Goal: Task Accomplishment & Management: Use online tool/utility

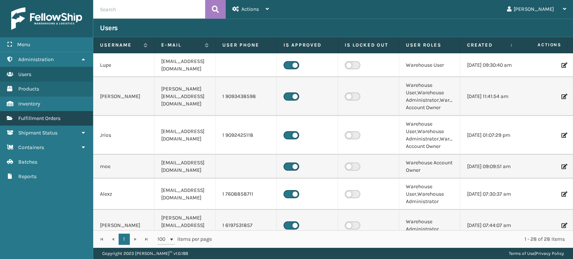
click at [58, 116] on span "Fulfillment Orders" at bounding box center [39, 118] width 42 height 6
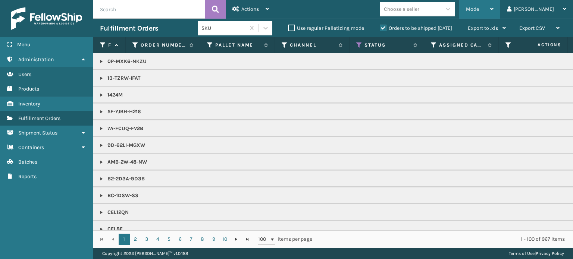
click at [479, 7] on span "Mode" at bounding box center [472, 9] width 13 height 6
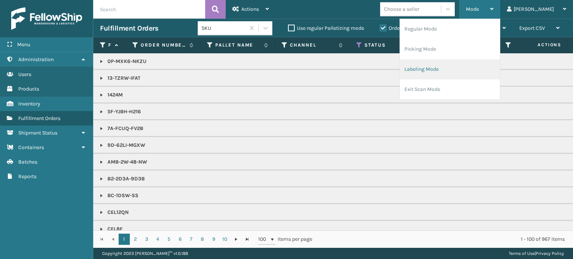
click at [468, 71] on li "Labeling Mode" at bounding box center [450, 69] width 100 height 20
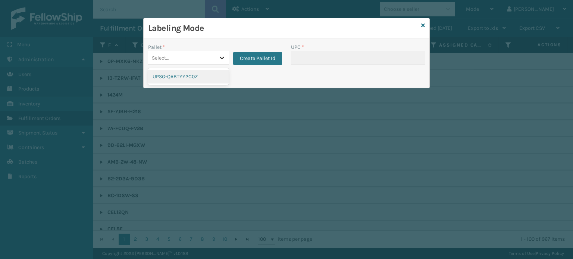
click at [218, 58] on icon at bounding box center [221, 57] width 7 height 7
click at [191, 82] on div "UPSG-QABTYY2C0Z" at bounding box center [188, 77] width 81 height 14
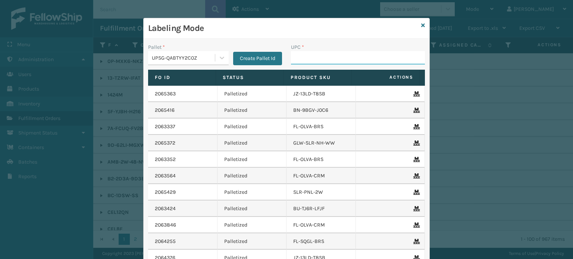
click at [300, 58] on input "UPC *" at bounding box center [358, 57] width 134 height 13
type input "850068315192"
type input "8"
drag, startPoint x: 317, startPoint y: 56, endPoint x: 298, endPoint y: 56, distance: 18.7
click at [298, 56] on input "850012486763" at bounding box center [351, 57] width 121 height 13
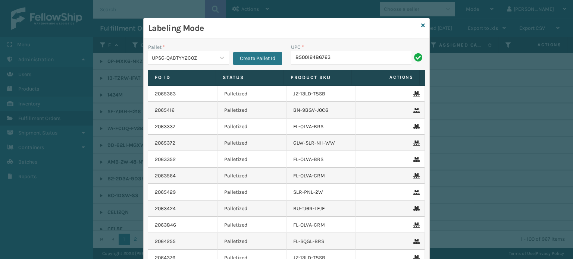
click at [298, 56] on input "850012486763" at bounding box center [351, 57] width 121 height 13
type input "850012486763"
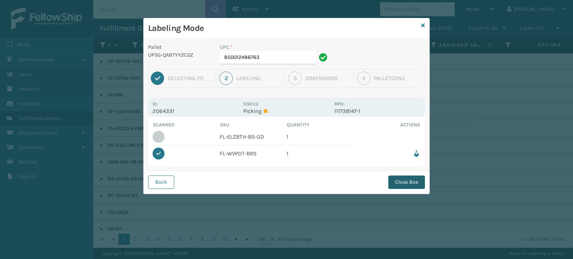
click at [405, 177] on button "Close Box" at bounding box center [406, 182] width 37 height 13
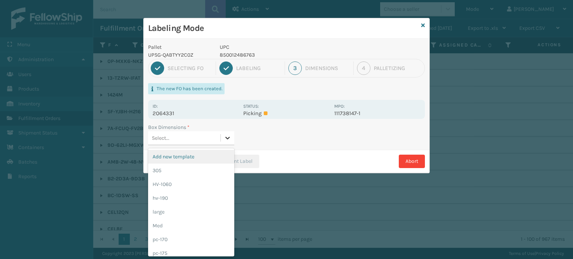
click at [230, 138] on icon at bounding box center [227, 137] width 7 height 7
click at [191, 243] on div "pc-170" at bounding box center [191, 240] width 86 height 14
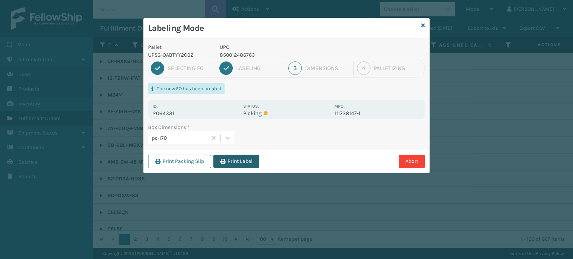
click at [242, 160] on button "Print Label" at bounding box center [236, 161] width 46 height 13
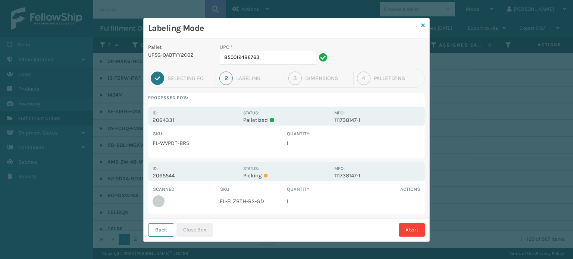
click at [421, 25] on icon at bounding box center [423, 25] width 4 height 5
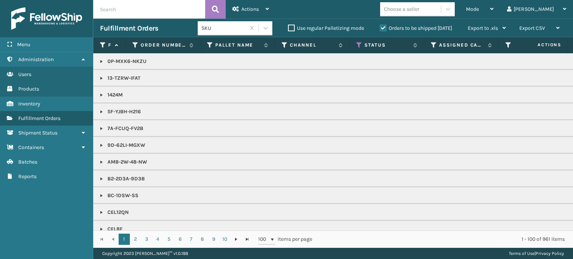
click at [479, 7] on span "Mode" at bounding box center [472, 9] width 13 height 6
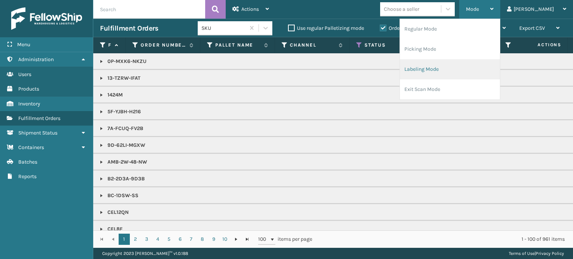
click at [488, 69] on li "Labeling Mode" at bounding box center [450, 69] width 100 height 20
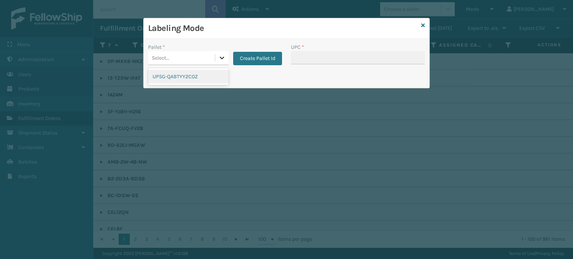
click at [221, 63] on div at bounding box center [221, 57] width 13 height 13
click at [211, 80] on div "UPSG-QABTYY2C0Z" at bounding box center [188, 77] width 81 height 14
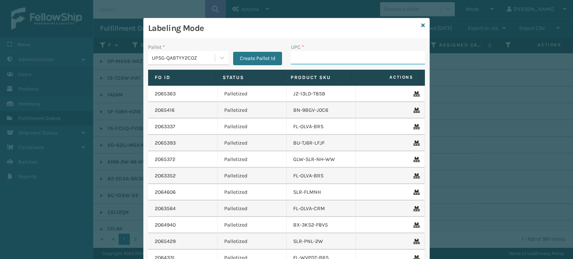
click at [297, 58] on input "UPC *" at bounding box center [358, 57] width 134 height 13
type input "850040667653"
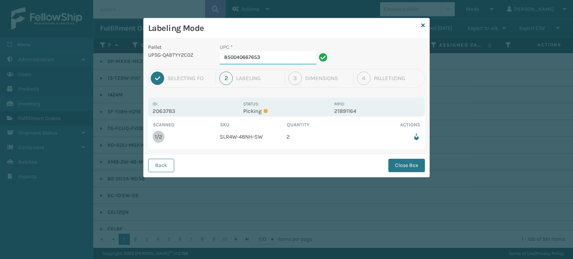
click at [284, 53] on input "850040667653" at bounding box center [268, 57] width 97 height 13
click at [401, 167] on button "Close Box" at bounding box center [406, 165] width 37 height 13
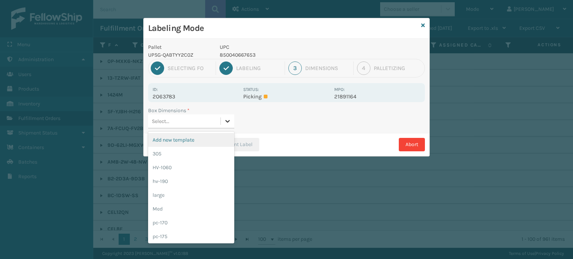
click at [231, 121] on icon at bounding box center [227, 121] width 7 height 7
click at [184, 204] on div "Med" at bounding box center [191, 209] width 86 height 14
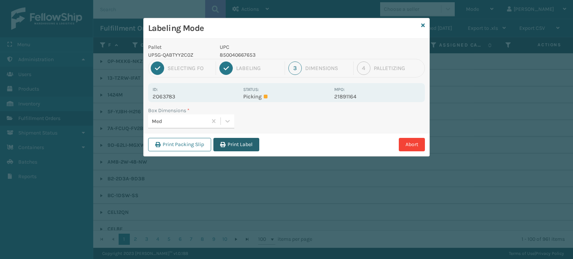
click at [238, 149] on button "Print Label" at bounding box center [236, 144] width 46 height 13
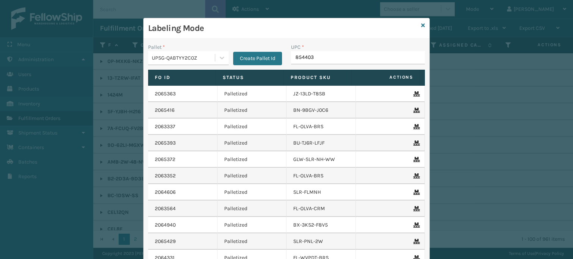
type input "8544030"
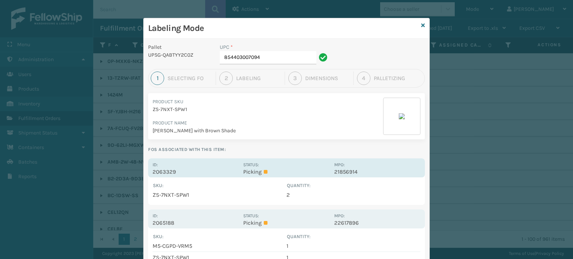
click at [283, 162] on div "Status: Picking" at bounding box center [286, 168] width 86 height 15
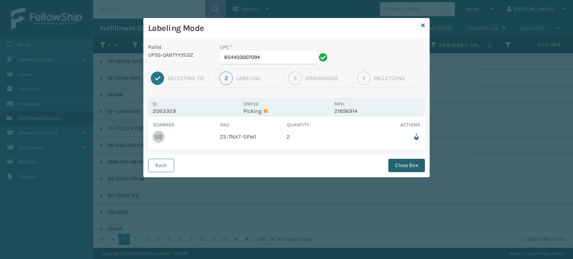
click at [396, 165] on button "Close Box" at bounding box center [406, 165] width 37 height 13
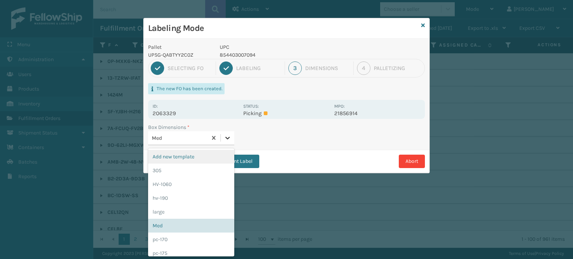
click at [230, 135] on icon at bounding box center [227, 137] width 7 height 7
click at [199, 236] on div "pc-170" at bounding box center [191, 240] width 86 height 14
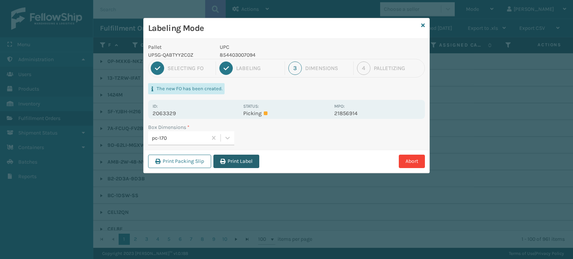
click at [237, 162] on button "Print Label" at bounding box center [236, 161] width 46 height 13
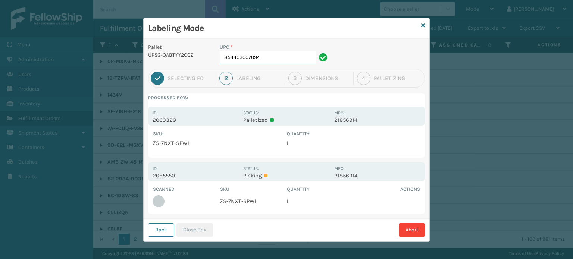
click at [292, 57] on input "854403007094" at bounding box center [268, 57] width 97 height 13
click at [189, 229] on button "Close Box" at bounding box center [194, 230] width 37 height 13
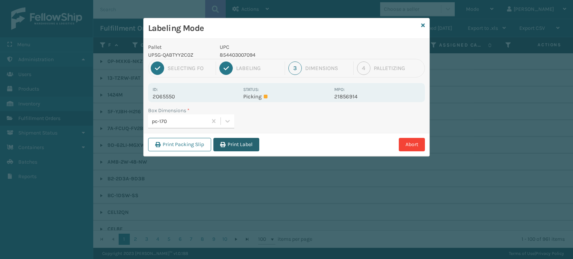
click at [235, 145] on button "Print Label" at bounding box center [236, 144] width 46 height 13
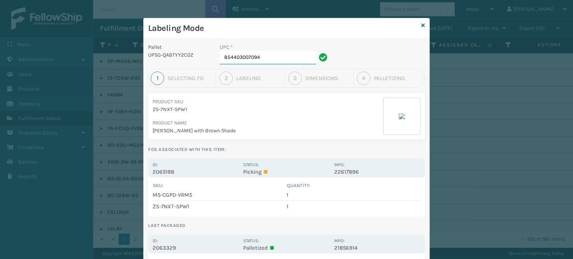
click at [269, 57] on input "854403007094" at bounding box center [268, 57] width 97 height 13
type input "8"
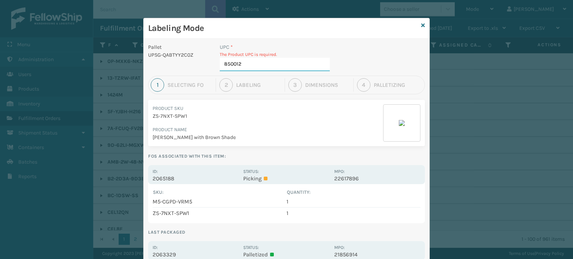
type input "8500124"
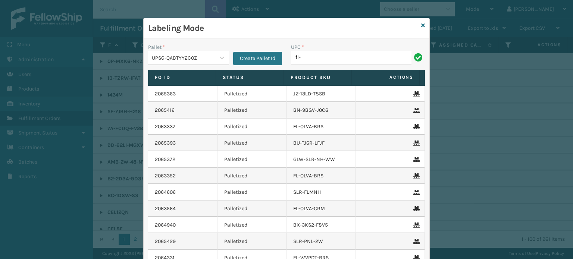
type input "FL-OLVA-CRM"
type input "8539130"
type input "8500044"
type input "8500044562"
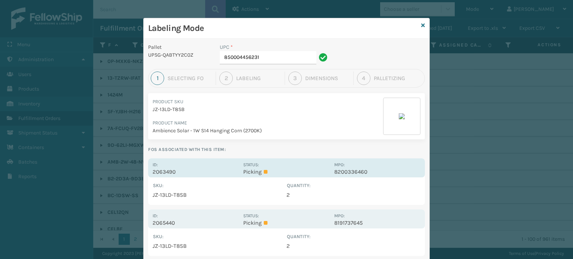
click at [294, 169] on p "Picking" at bounding box center [286, 172] width 86 height 7
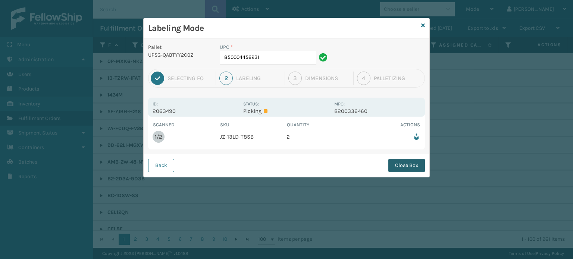
click at [404, 170] on button "Close Box" at bounding box center [406, 165] width 37 height 13
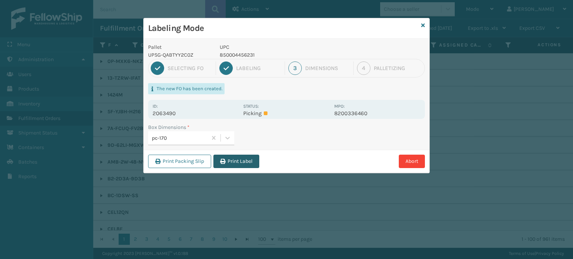
click at [241, 162] on button "Print Label" at bounding box center [236, 161] width 46 height 13
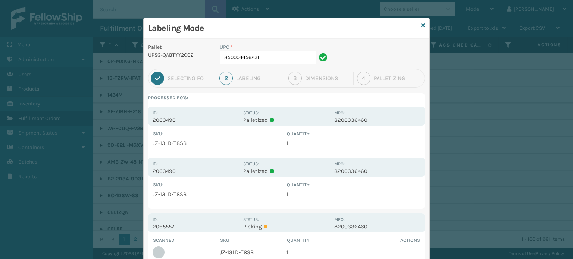
click at [287, 59] on input "850004456231" at bounding box center [268, 57] width 97 height 13
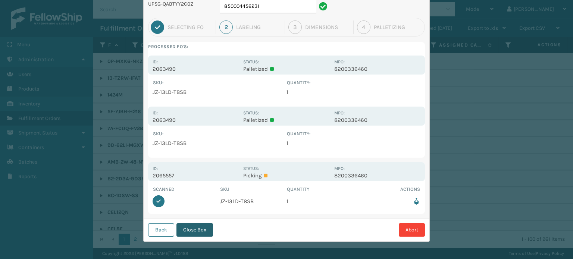
click at [205, 225] on button "Close Box" at bounding box center [194, 230] width 37 height 13
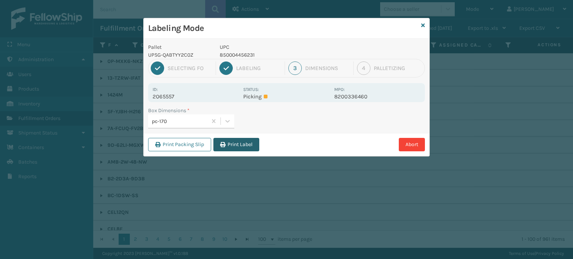
click at [247, 145] on button "Print Label" at bounding box center [236, 144] width 46 height 13
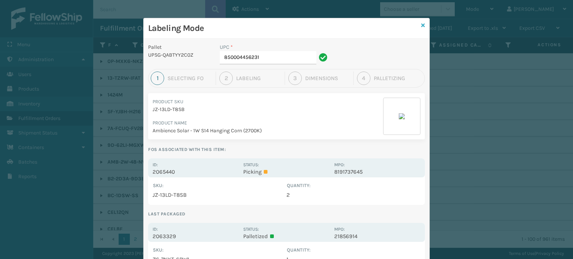
click at [421, 24] on icon at bounding box center [423, 25] width 4 height 5
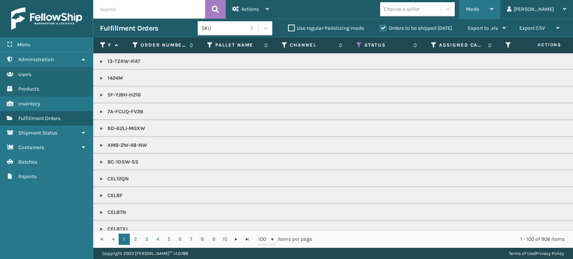
click at [479, 8] on span "Mode" at bounding box center [472, 9] width 13 height 6
click at [359, 47] on icon at bounding box center [359, 45] width 6 height 7
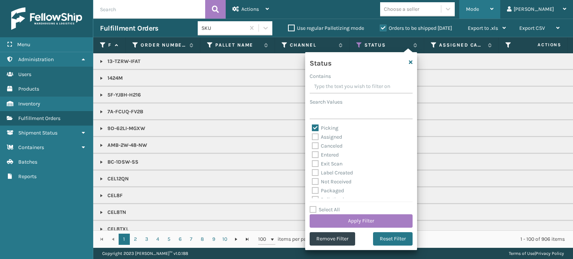
click at [479, 7] on span "Mode" at bounding box center [472, 9] width 13 height 6
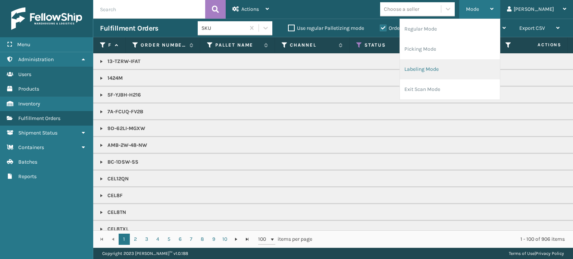
click at [468, 65] on li "Labeling Mode" at bounding box center [450, 69] width 100 height 20
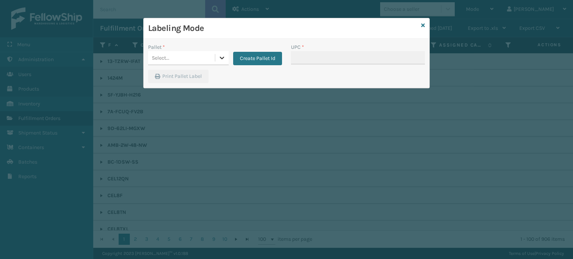
click at [219, 55] on icon at bounding box center [221, 57] width 7 height 7
click at [204, 83] on div "UPSG-QABTYY2C0Z" at bounding box center [188, 77] width 81 height 14
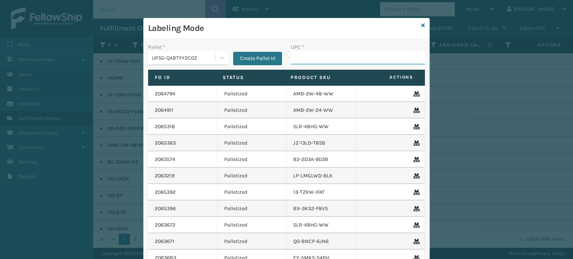
click at [307, 59] on input "UPC *" at bounding box center [358, 57] width 134 height 13
click at [312, 63] on input "858100007555" at bounding box center [351, 57] width 121 height 13
type input "858100007555"
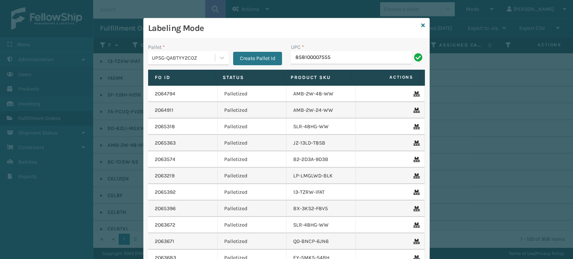
click at [322, 87] on td "AMB-2W-48-WW" at bounding box center [321, 94] width 69 height 16
click at [312, 58] on input "858100007555" at bounding box center [351, 57] width 121 height 13
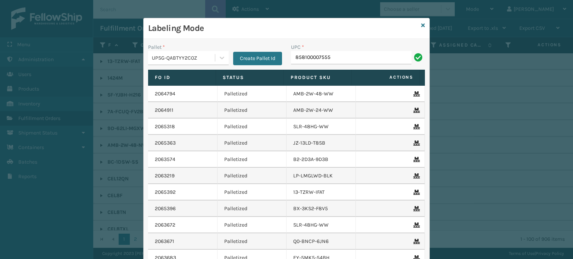
click at [312, 64] on div "UPC * 858100007555" at bounding box center [358, 56] width 143 height 26
click at [313, 56] on input "858100007555" at bounding box center [351, 57] width 121 height 13
drag, startPoint x: 313, startPoint y: 56, endPoint x: 315, endPoint y: 62, distance: 6.5
click at [315, 62] on input "858100007555" at bounding box center [351, 57] width 121 height 13
click at [316, 73] on th "Product SKU" at bounding box center [318, 78] width 68 height 16
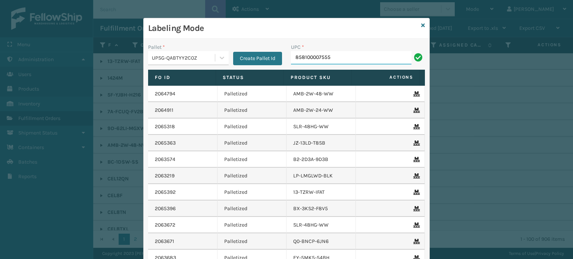
click at [313, 57] on input "858100007555" at bounding box center [351, 57] width 121 height 13
type input "858100007555"
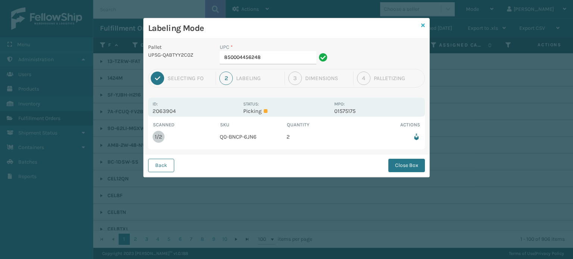
click at [423, 24] on icon at bounding box center [423, 25] width 4 height 5
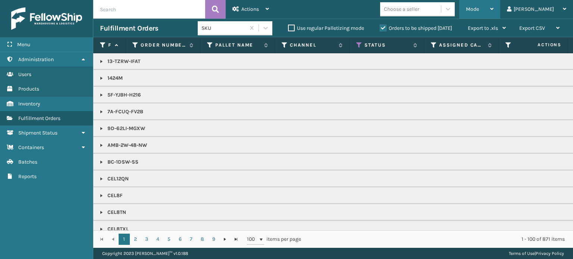
click at [479, 7] on span "Mode" at bounding box center [472, 9] width 13 height 6
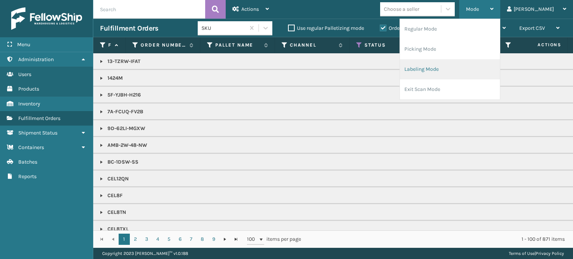
click at [446, 68] on li "Labeling Mode" at bounding box center [450, 69] width 100 height 20
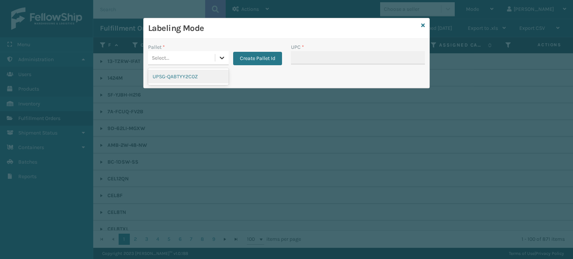
click at [224, 57] on icon at bounding box center [221, 57] width 7 height 7
click at [213, 77] on div "UPSG-QABTYY2C0Z" at bounding box center [188, 77] width 81 height 14
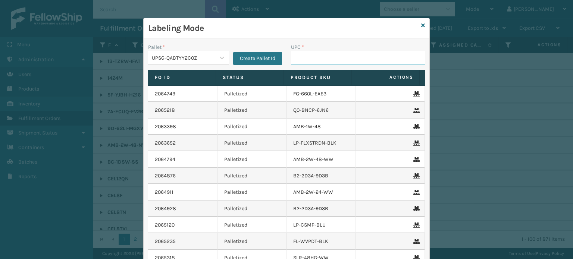
drag, startPoint x: 302, startPoint y: 54, endPoint x: 314, endPoint y: 35, distance: 21.8
click at [314, 35] on div "Labeling Mode Pallet * UPSG-QABTYY2C0Z Create Pallet Id UPC * Fo Id Status Prod…" at bounding box center [287, 163] width 286 height 290
click at [313, 59] on input "850040667639" at bounding box center [351, 57] width 121 height 13
type input "850040667639"
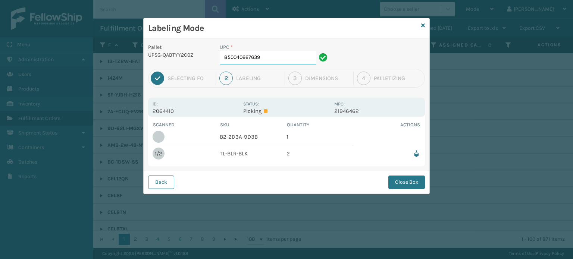
click at [292, 60] on input "850040667639" at bounding box center [268, 57] width 97 height 13
click at [399, 182] on button "Close Box" at bounding box center [406, 182] width 37 height 13
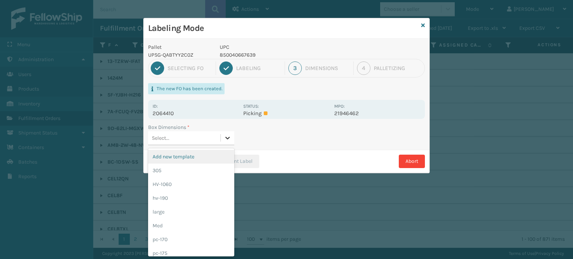
click at [233, 137] on div at bounding box center [227, 137] width 13 height 13
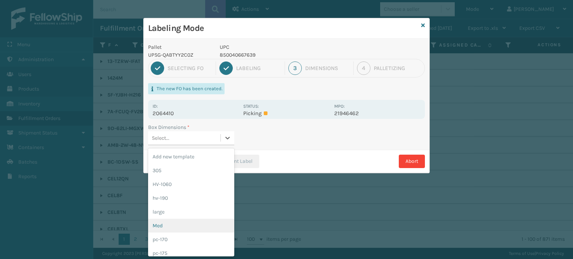
click at [193, 230] on div "Med" at bounding box center [191, 226] width 86 height 14
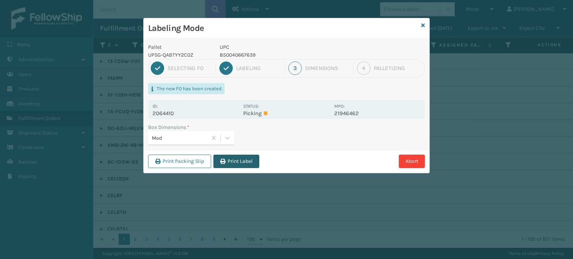
click at [238, 162] on button "Print Label" at bounding box center [236, 161] width 46 height 13
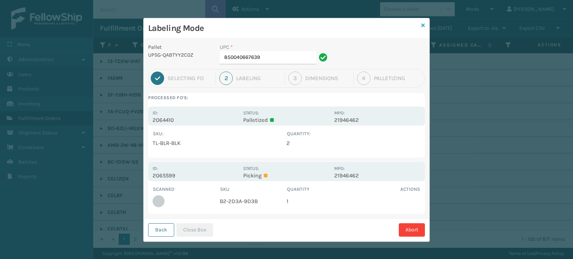
click at [421, 25] on icon at bounding box center [423, 25] width 4 height 5
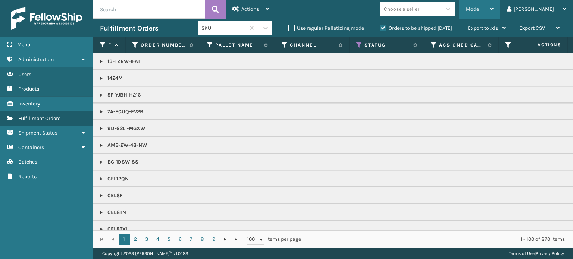
click at [479, 7] on span "Mode" at bounding box center [472, 9] width 13 height 6
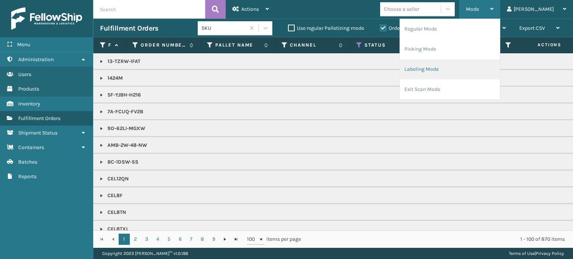
click at [479, 79] on li "Labeling Mode" at bounding box center [450, 69] width 100 height 20
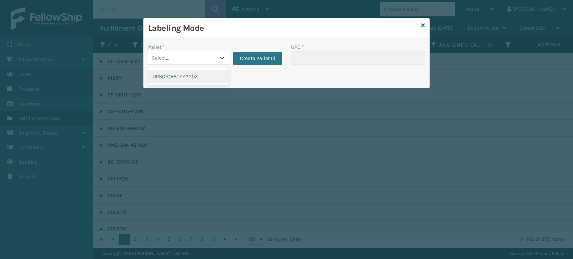
drag, startPoint x: 225, startPoint y: 56, endPoint x: 209, endPoint y: 83, distance: 31.3
click at [209, 65] on div "option UPSG-QABTYY2C0Z focused, 1 of 1. 1 result available. Use Up and Down to …" at bounding box center [188, 58] width 81 height 14
click at [209, 83] on div "UPSG-QABTYY2C0Z" at bounding box center [188, 77] width 81 height 14
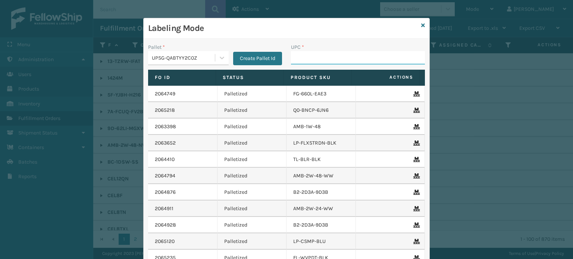
click at [309, 61] on input "UPC *" at bounding box center [358, 57] width 134 height 13
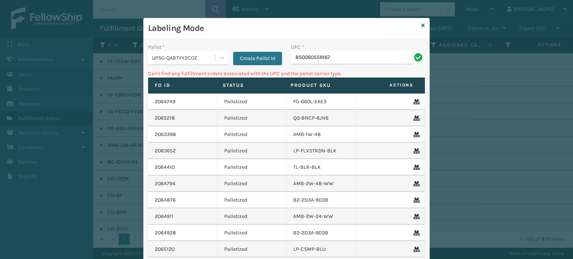
click at [387, 58] on input "850060559167" at bounding box center [351, 57] width 121 height 13
type input "8"
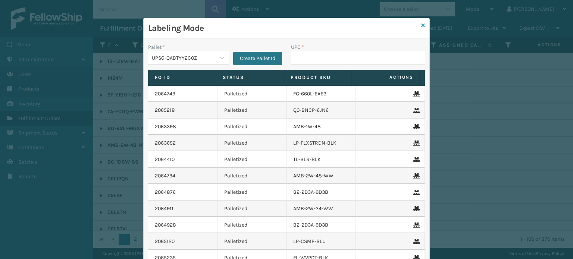
click at [421, 23] on icon at bounding box center [423, 25] width 4 height 5
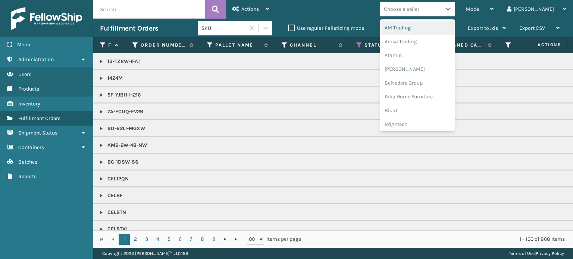
click at [419, 10] on div "Choose a seller" at bounding box center [401, 9] width 35 height 8
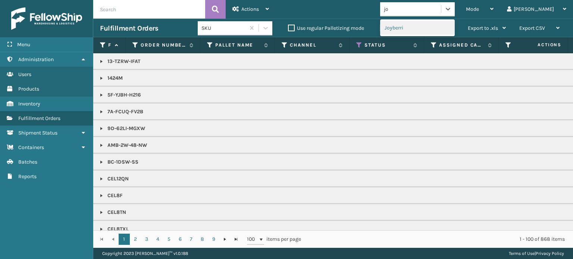
type input "joy"
click at [432, 30] on div "Joyberri" at bounding box center [417, 28] width 75 height 14
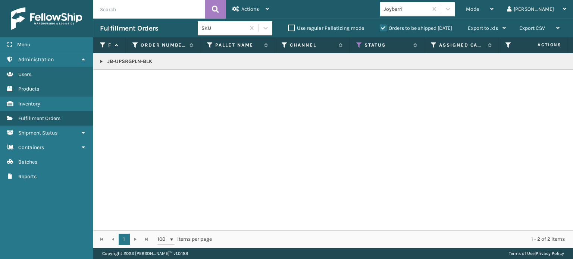
click at [101, 60] on link at bounding box center [102, 62] width 6 height 6
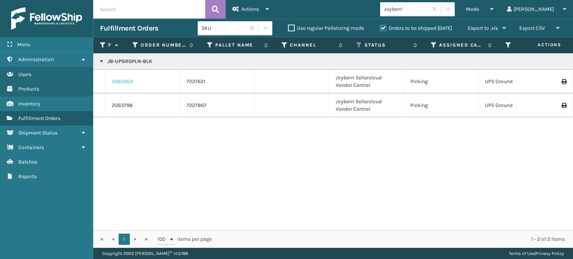
click at [121, 79] on link "2063303" at bounding box center [122, 81] width 21 height 7
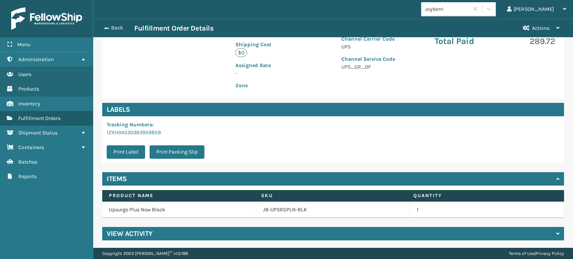
scroll to position [180, 0]
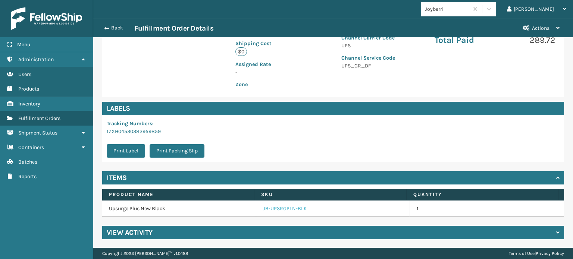
click at [268, 207] on link "JB-UPSRGPLN-BLK" at bounding box center [285, 208] width 44 height 7
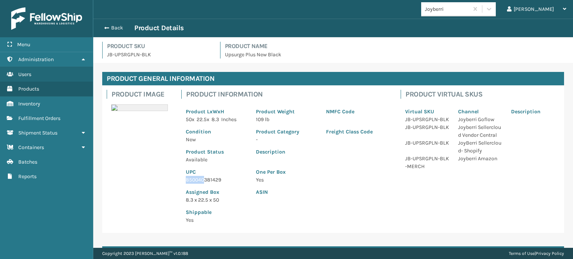
drag, startPoint x: 204, startPoint y: 175, endPoint x: 203, endPoint y: 179, distance: 5.0
click at [203, 179] on div "UPC 850040381429" at bounding box center [216, 174] width 70 height 20
click at [203, 179] on p "850040381429" at bounding box center [216, 180] width 61 height 8
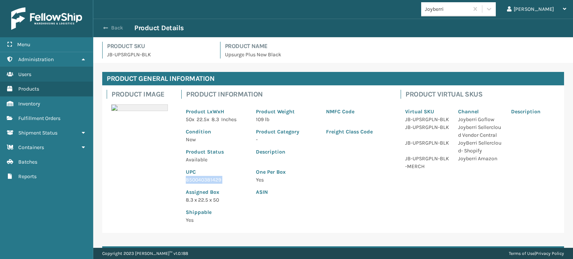
click at [116, 29] on button "Back" at bounding box center [117, 28] width 34 height 7
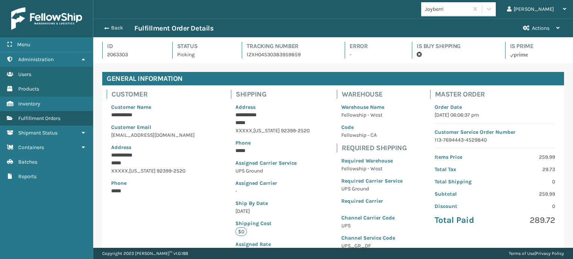
scroll to position [18, 479]
click at [116, 29] on button "Back" at bounding box center [117, 28] width 34 height 7
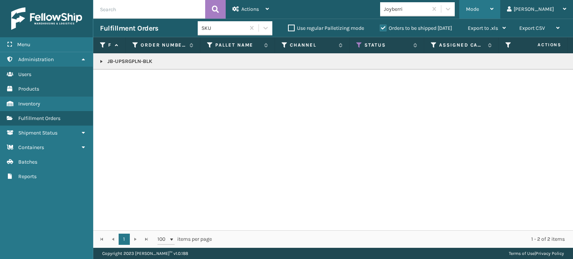
click at [494, 4] on div "Mode" at bounding box center [480, 9] width 28 height 19
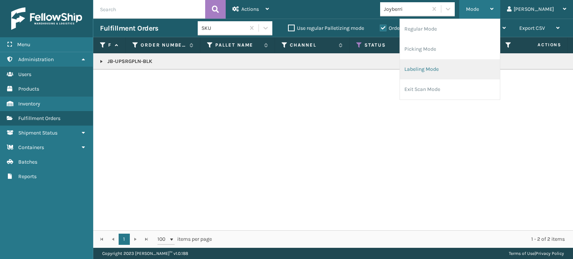
click at [488, 74] on li "Labeling Mode" at bounding box center [450, 69] width 100 height 20
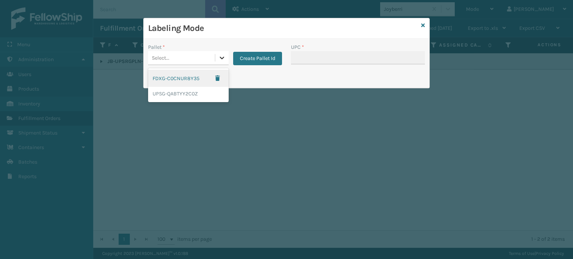
click at [224, 58] on icon at bounding box center [221, 57] width 7 height 7
click at [209, 87] on div "UPSG-QABTYY2C0Z" at bounding box center [188, 94] width 81 height 14
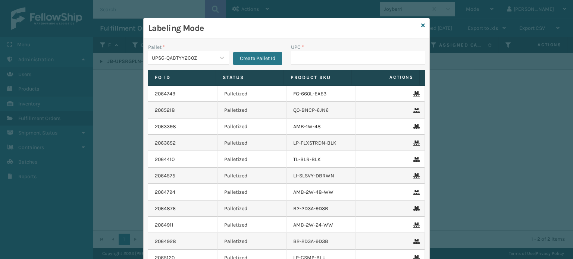
click at [288, 54] on div "UPC *" at bounding box center [358, 56] width 143 height 26
click at [295, 55] on input "UPC *" at bounding box center [358, 57] width 134 height 13
paste input "850040381429"
type input "850040381429"
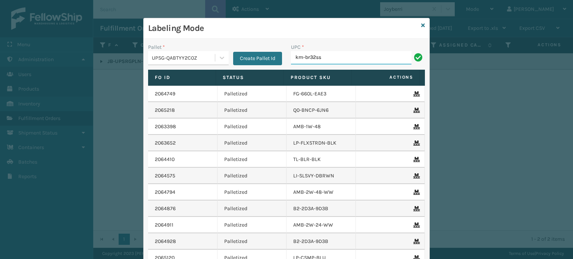
type input "km-br32ss"
click at [421, 24] on icon at bounding box center [423, 25] width 4 height 5
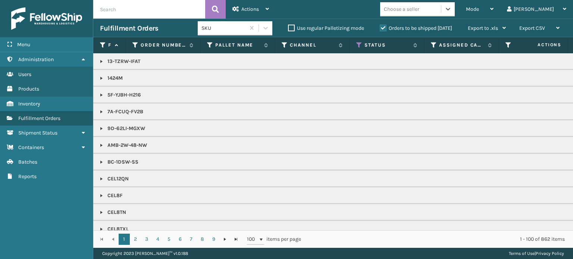
type input "de"
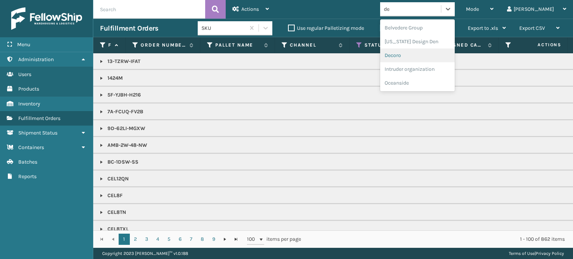
click at [440, 53] on div "Decoro" at bounding box center [417, 56] width 75 height 14
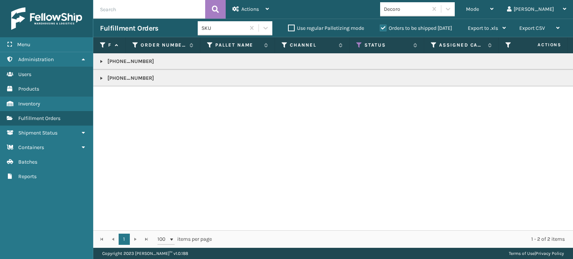
click at [99, 60] on link at bounding box center [102, 62] width 6 height 6
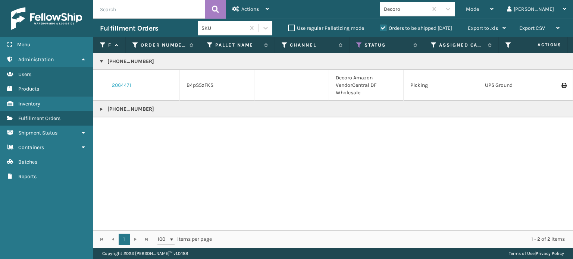
click at [122, 83] on link "2064471" at bounding box center [121, 85] width 19 height 7
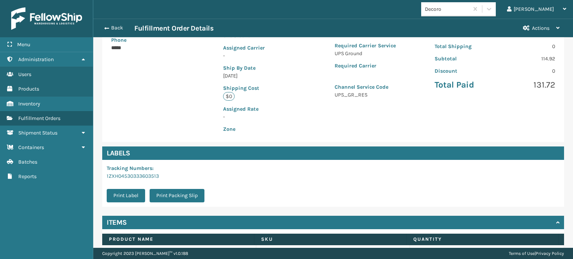
scroll to position [180, 0]
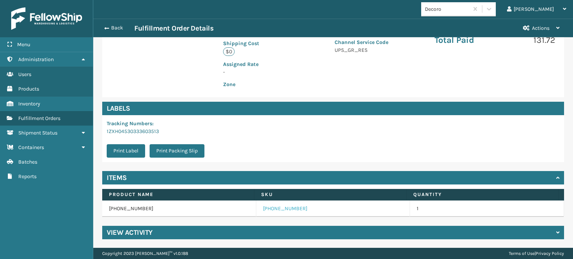
click at [278, 210] on link "[PHONE_NUMBER]" at bounding box center [285, 208] width 44 height 7
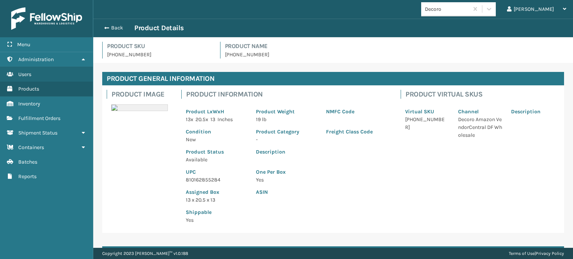
click at [210, 179] on p "810162855284" at bounding box center [216, 180] width 61 height 8
copy p "810162855284"
click at [112, 28] on button "Back" at bounding box center [117, 28] width 34 height 7
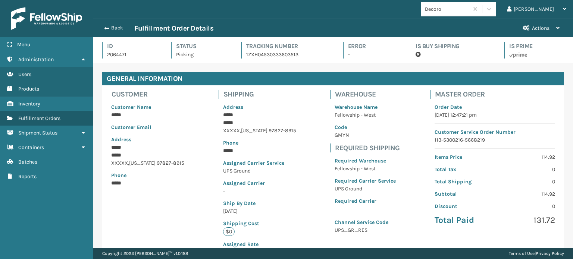
scroll to position [18, 479]
click at [112, 28] on button "Back" at bounding box center [117, 28] width 34 height 7
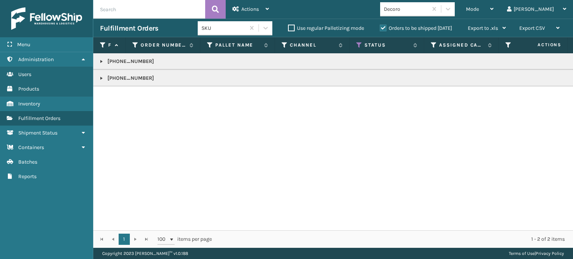
click at [479, 8] on span "Mode" at bounding box center [472, 9] width 13 height 6
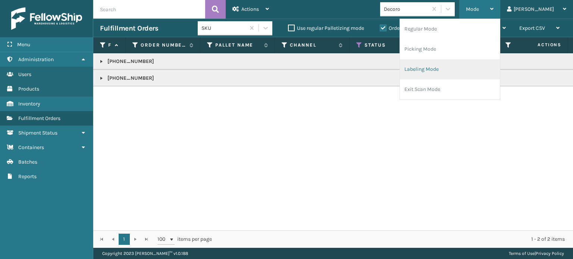
click at [479, 69] on li "Labeling Mode" at bounding box center [450, 69] width 100 height 20
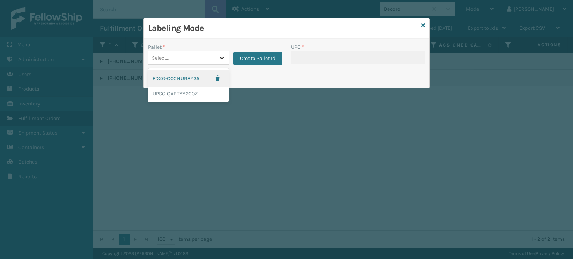
click at [219, 56] on icon at bounding box center [221, 57] width 7 height 7
click at [198, 92] on div "UPSG-QABTYY2C0Z" at bounding box center [188, 94] width 81 height 14
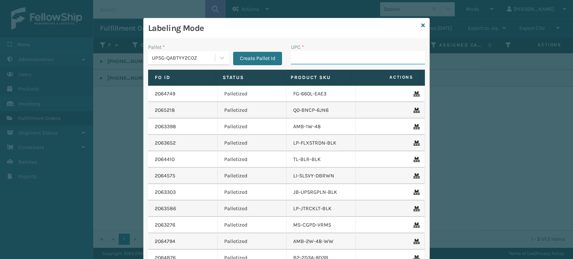
click at [295, 56] on input "UPC *" at bounding box center [358, 57] width 134 height 13
paste input "810162855284"
type input "810162855284"
click at [421, 23] on icon at bounding box center [423, 25] width 4 height 5
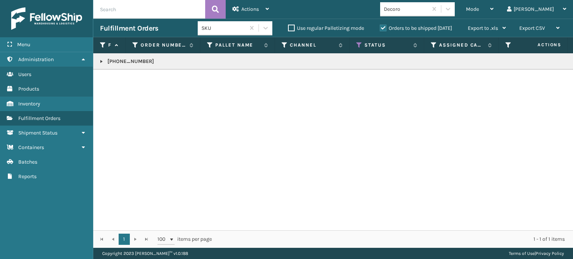
click at [99, 60] on link at bounding box center [102, 62] width 6 height 6
click at [120, 84] on link "2065342" at bounding box center [122, 85] width 21 height 7
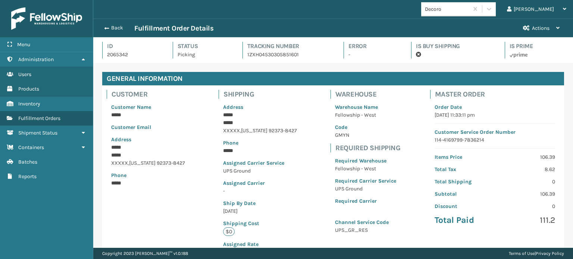
scroll to position [180, 0]
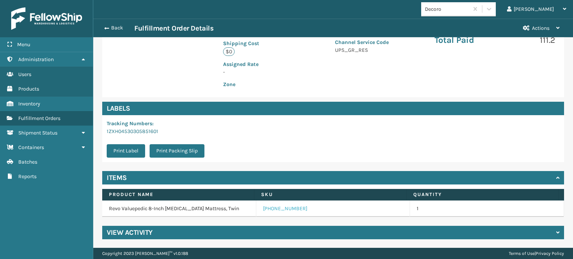
click at [272, 208] on link "[PHONE_NUMBER]" at bounding box center [285, 208] width 44 height 7
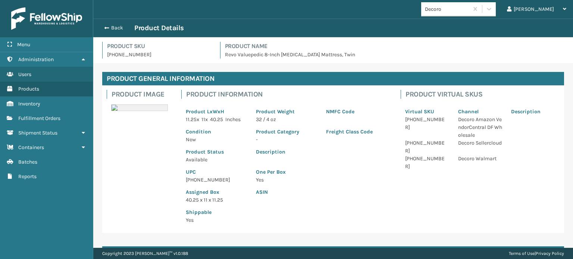
click at [202, 180] on p "[PHONE_NUMBER]" at bounding box center [216, 180] width 61 height 8
copy p "[PHONE_NUMBER]"
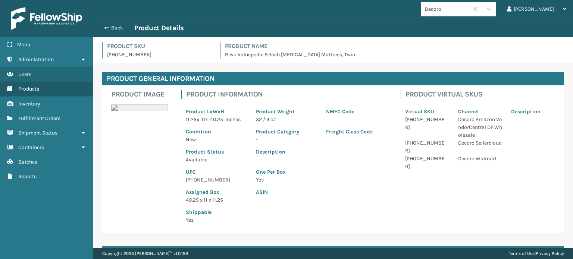
click at [116, 24] on div "Back Product Details" at bounding box center [333, 28] width 466 height 9
click at [116, 28] on button "Back" at bounding box center [117, 28] width 34 height 7
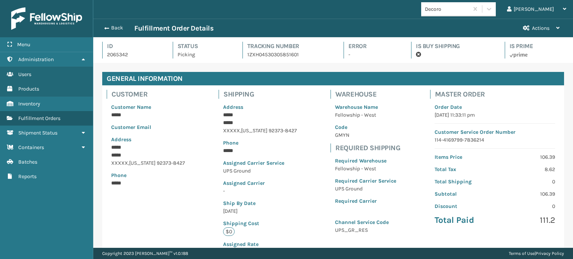
scroll to position [18, 479]
click at [116, 28] on button "Back" at bounding box center [117, 28] width 34 height 7
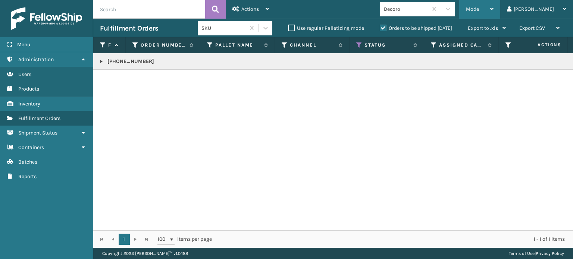
click at [494, 6] on div "Mode" at bounding box center [480, 9] width 28 height 19
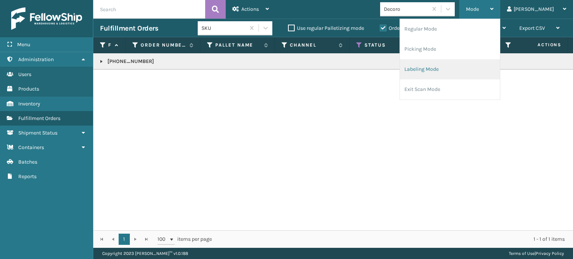
click at [472, 69] on li "Labeling Mode" at bounding box center [450, 69] width 100 height 20
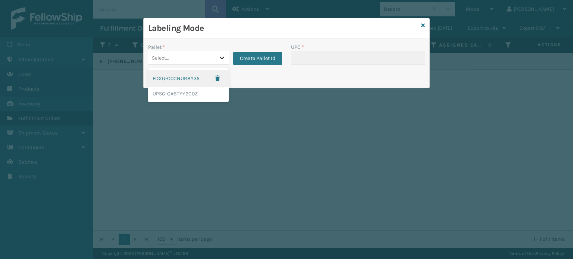
click at [219, 58] on icon at bounding box center [221, 57] width 7 height 7
click at [207, 92] on div "UPSG-QABTYY2C0Z" at bounding box center [188, 94] width 81 height 14
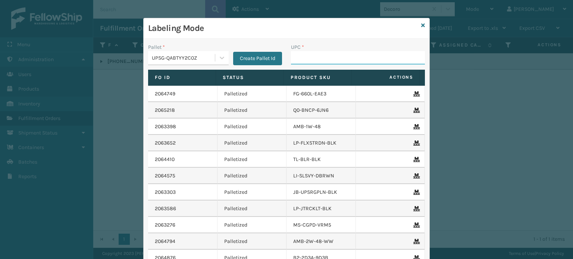
click at [297, 59] on input "UPC *" at bounding box center [358, 57] width 134 height 13
paste input "[PHONE_NUMBER]"
type input "[PHONE_NUMBER]"
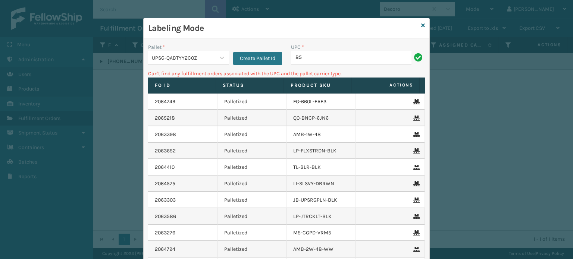
type input "8"
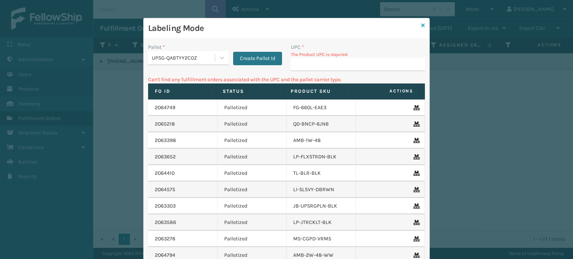
click at [422, 24] on icon at bounding box center [423, 25] width 4 height 5
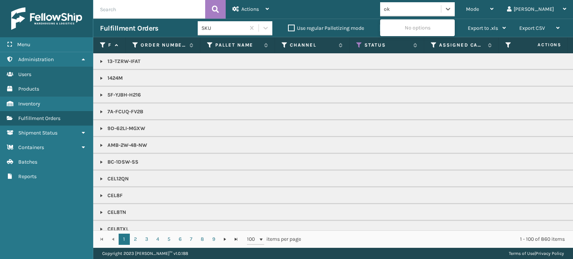
type input "o"
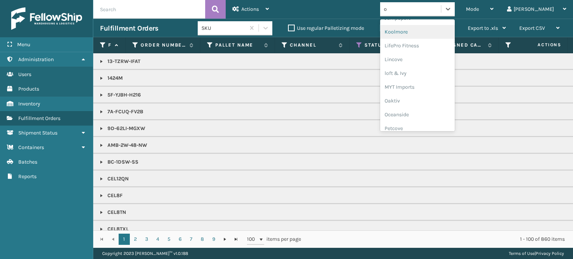
scroll to position [149, 0]
click at [441, 100] on div "Oaktiv" at bounding box center [417, 100] width 75 height 14
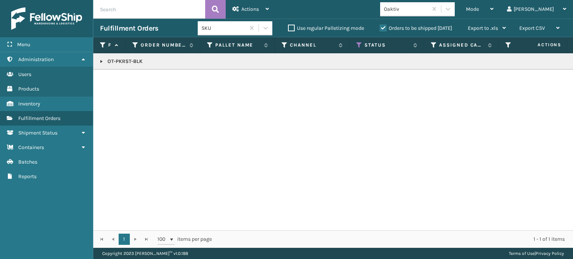
click at [101, 61] on link at bounding box center [102, 62] width 6 height 6
click at [124, 79] on link "2063700" at bounding box center [122, 81] width 21 height 7
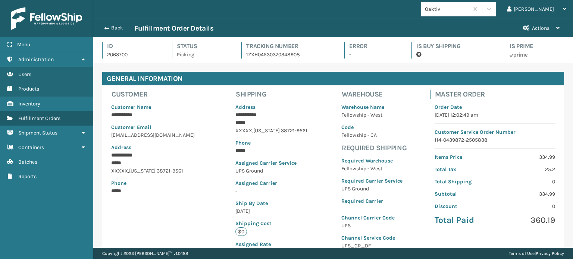
scroll to position [180, 0]
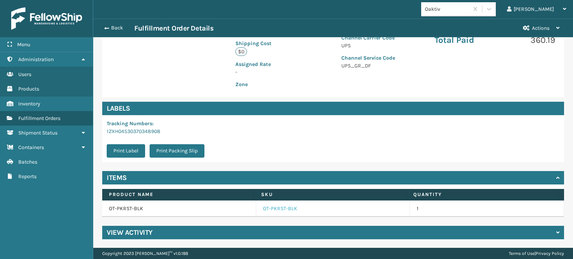
click at [268, 209] on link "OT-PKRST-BLK" at bounding box center [280, 208] width 34 height 7
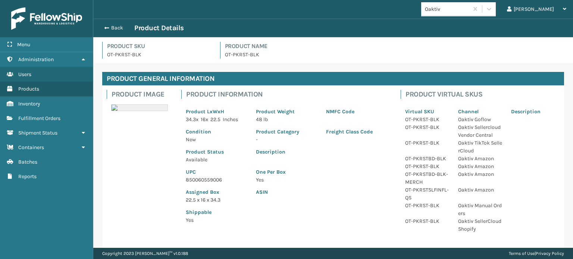
click at [210, 180] on p "850060559006" at bounding box center [216, 180] width 61 height 8
copy p "850060559006"
click at [116, 28] on button "Back" at bounding box center [117, 28] width 34 height 7
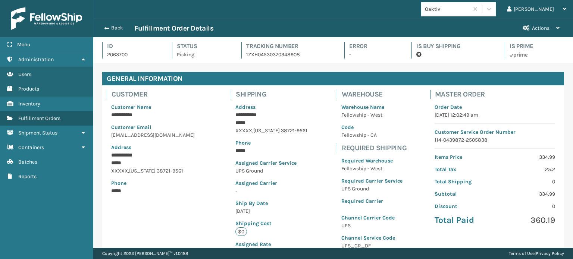
scroll to position [18, 479]
click at [116, 28] on button "Back" at bounding box center [117, 28] width 34 height 7
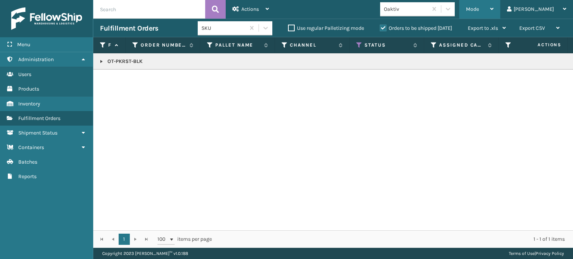
click at [479, 6] on span "Mode" at bounding box center [472, 9] width 13 height 6
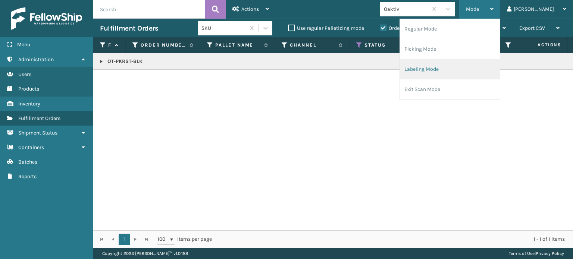
click at [486, 69] on li "Labeling Mode" at bounding box center [450, 69] width 100 height 20
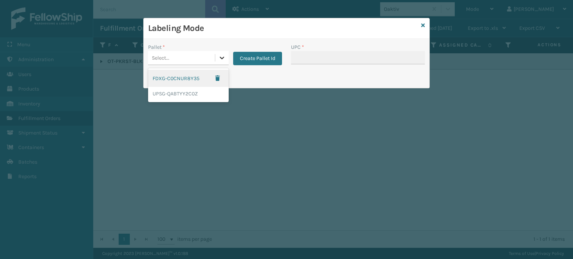
click at [225, 53] on div at bounding box center [221, 57] width 13 height 13
click at [201, 98] on div "UPSG-QABTYY2C0Z" at bounding box center [188, 94] width 81 height 14
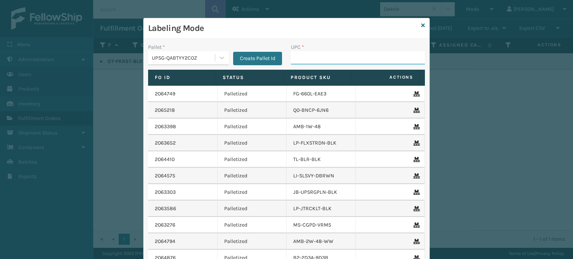
click at [297, 59] on input "UPC *" at bounding box center [358, 57] width 134 height 13
paste input "850060559006"
type input "850060559006"
type input "8101645"
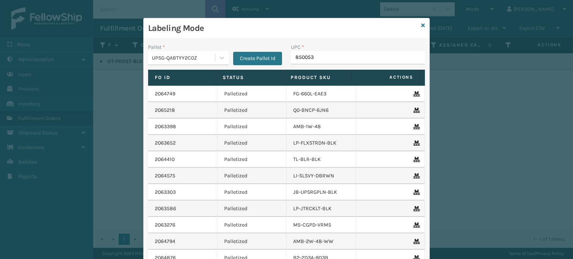
type input "8500530"
type input "8101645"
click at [421, 25] on icon at bounding box center [423, 25] width 4 height 5
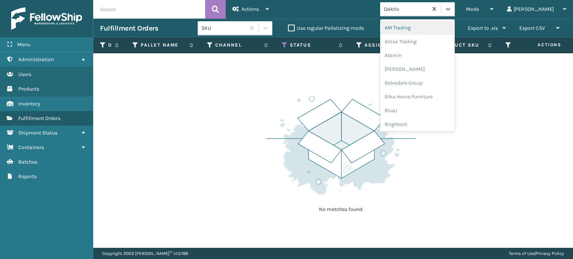
click at [428, 10] on div "Oaktiv" at bounding box center [406, 9] width 44 height 8
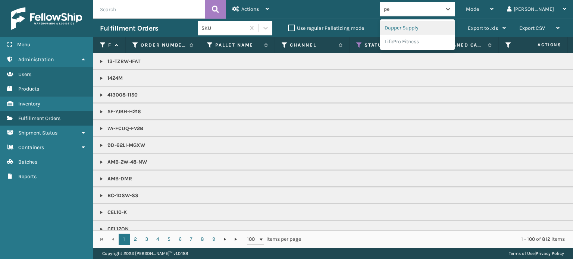
type input "pet"
click at [455, 26] on div "Petcove" at bounding box center [417, 28] width 75 height 14
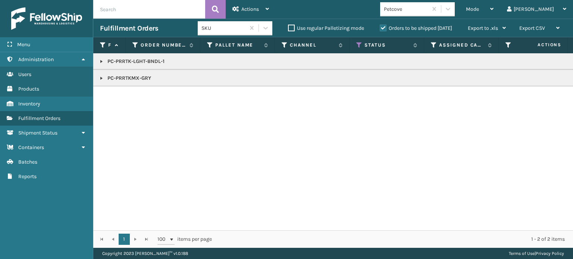
click at [101, 61] on link at bounding box center [102, 62] width 6 height 6
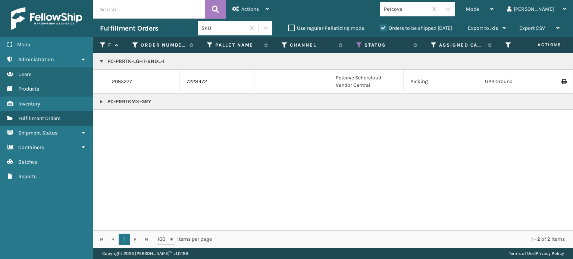
click at [100, 100] on link at bounding box center [102, 102] width 6 height 6
click at [117, 82] on link "2065277" at bounding box center [122, 81] width 20 height 7
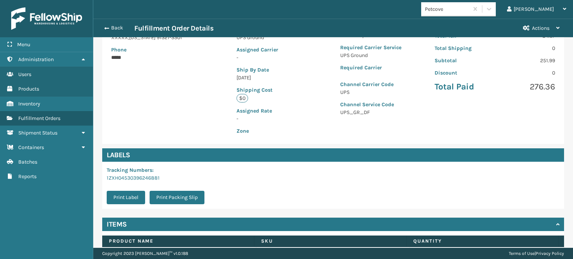
scroll to position [180, 0]
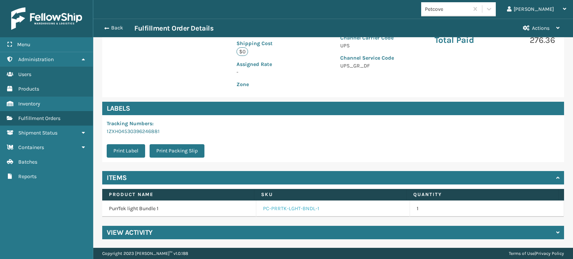
click at [290, 207] on link "PC-PRRTK-LGHT-BNDL-1" at bounding box center [291, 208] width 56 height 7
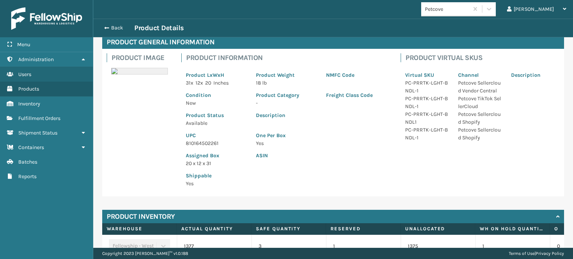
scroll to position [42, 0]
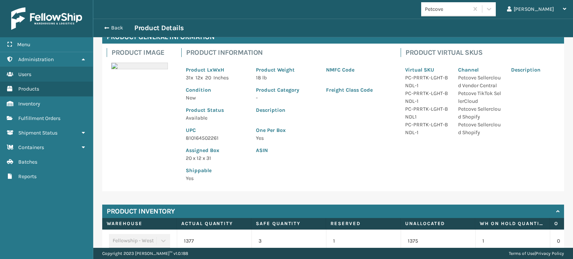
click at [207, 140] on p "810164502261" at bounding box center [216, 138] width 61 height 8
copy p "810164502261"
click at [118, 26] on button "Back" at bounding box center [117, 28] width 34 height 7
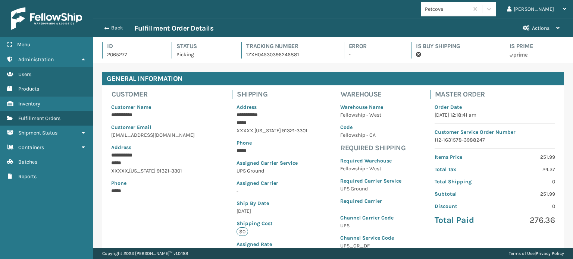
scroll to position [18, 479]
click at [118, 26] on button "Back" at bounding box center [117, 28] width 34 height 7
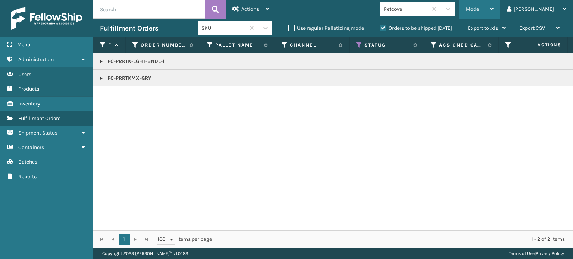
click at [479, 7] on span "Mode" at bounding box center [472, 9] width 13 height 6
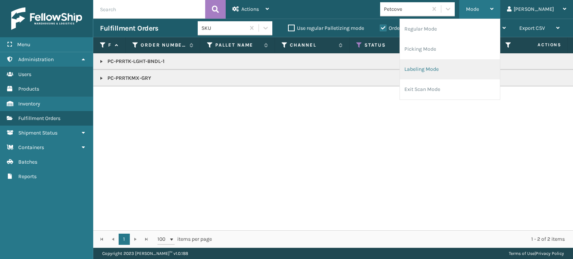
click at [486, 68] on li "Labeling Mode" at bounding box center [450, 69] width 100 height 20
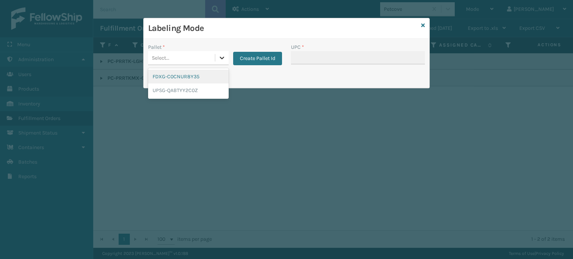
click at [220, 57] on icon at bounding box center [222, 58] width 4 height 3
click at [204, 91] on div "UPSG-QABTYY2C0Z" at bounding box center [188, 91] width 81 height 14
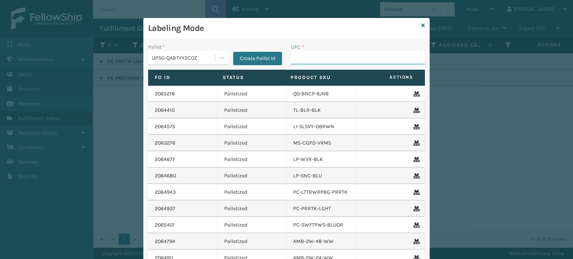
click at [301, 56] on input "UPC *" at bounding box center [358, 57] width 134 height 13
paste input "810164502261"
type input "810164502261"
click at [421, 23] on icon at bounding box center [423, 25] width 4 height 5
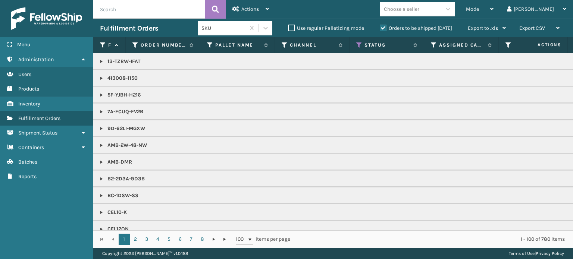
click at [383, 29] on label "Orders to be shipped [DATE]" at bounding box center [416, 28] width 72 height 6
click at [380, 29] on input "Orders to be shipped [DATE]" at bounding box center [380, 26] width 0 height 5
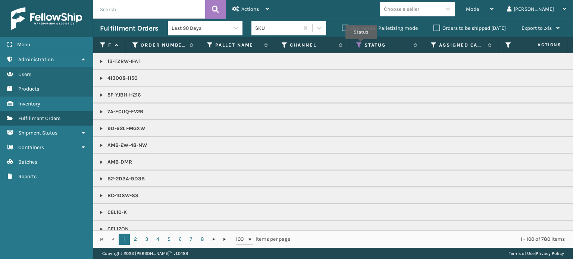
click at [361, 44] on icon at bounding box center [359, 45] width 6 height 7
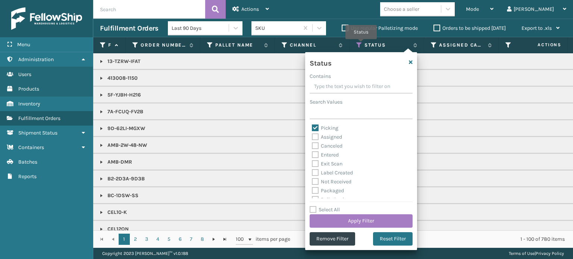
click at [316, 128] on label "Picking" at bounding box center [325, 128] width 26 height 6
click at [312, 128] on input "Picking" at bounding box center [312, 126] width 0 height 5
checkbox input "false"
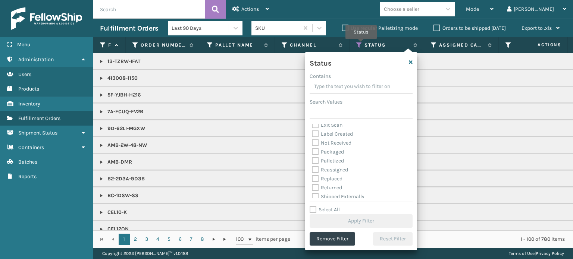
scroll to position [39, 0]
click at [315, 162] on label "Palletized" at bounding box center [328, 161] width 32 height 6
click at [312, 162] on input "Palletized" at bounding box center [312, 159] width 0 height 5
checkbox input "true"
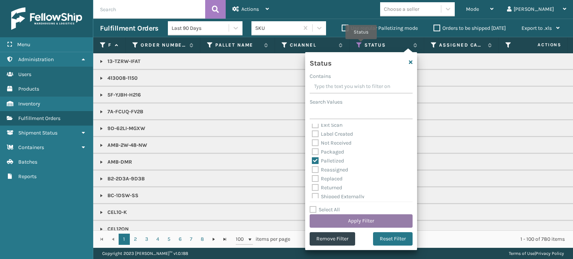
click at [351, 220] on button "Apply Filter" at bounding box center [361, 221] width 103 height 13
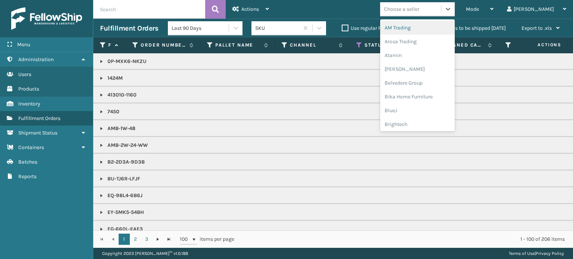
click at [419, 8] on div "Choose a seller" at bounding box center [401, 9] width 35 height 8
type input "em"
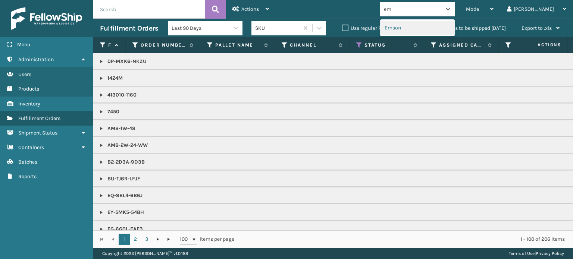
click at [441, 29] on div "Emson" at bounding box center [417, 28] width 75 height 14
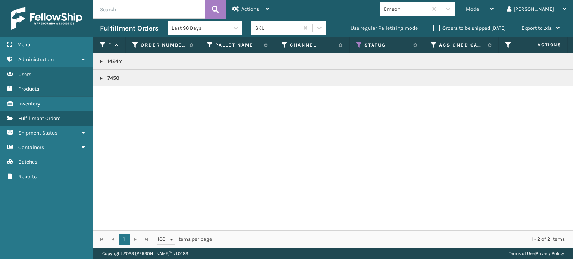
click at [100, 61] on link at bounding box center [102, 62] width 6 height 6
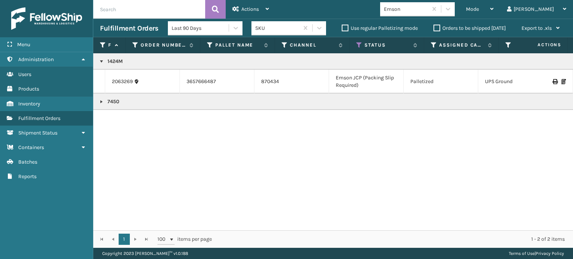
click at [553, 82] on icon at bounding box center [555, 81] width 4 height 5
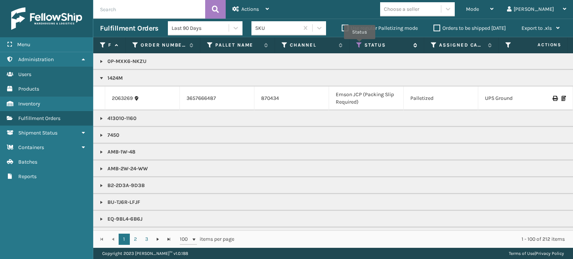
click at [360, 44] on icon at bounding box center [359, 45] width 6 height 7
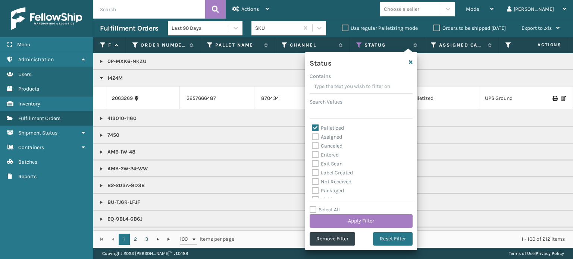
click at [312, 126] on label "Palletized" at bounding box center [328, 128] width 32 height 6
click at [312, 126] on input "Palletized" at bounding box center [312, 126] width 0 height 5
checkbox input "false"
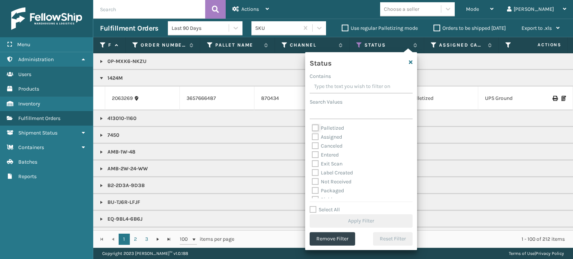
scroll to position [42, 0]
click at [314, 159] on label "Picking" at bounding box center [325, 158] width 26 height 6
click at [312, 159] on input "Picking" at bounding box center [312, 156] width 0 height 5
checkbox input "true"
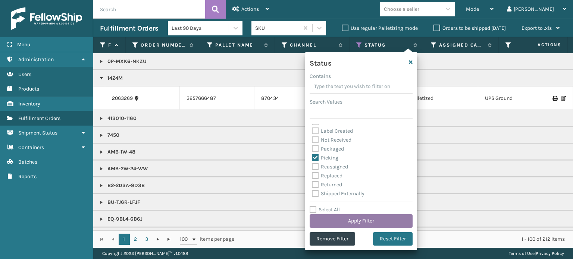
click at [352, 220] on button "Apply Filter" at bounding box center [361, 221] width 103 height 13
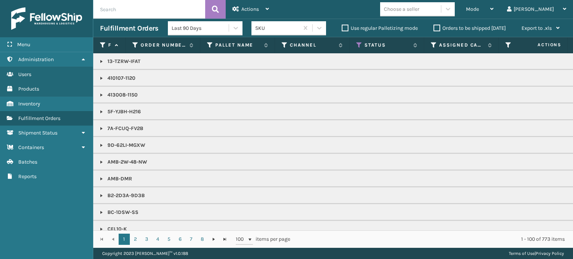
click at [437, 28] on label "Orders to be shipped [DATE]" at bounding box center [470, 28] width 72 height 6
click at [434, 28] on input "Orders to be shipped [DATE]" at bounding box center [434, 26] width 0 height 5
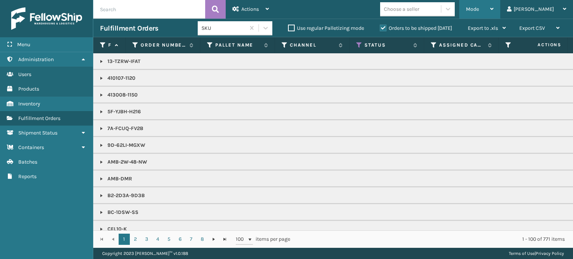
click at [494, 10] on div "Mode" at bounding box center [480, 9] width 28 height 19
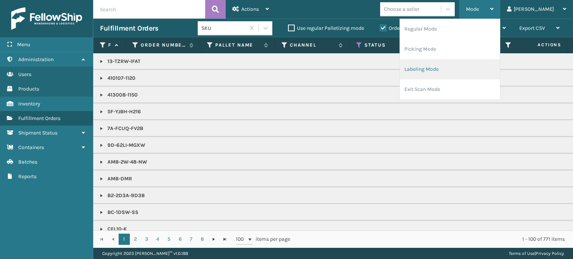
click at [465, 63] on li "Labeling Mode" at bounding box center [450, 69] width 100 height 20
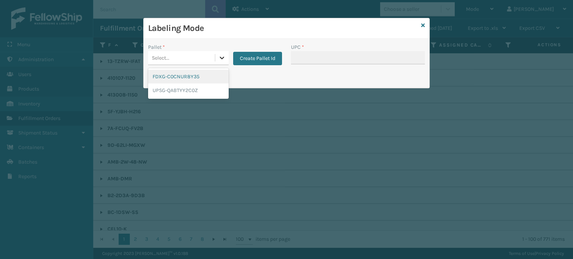
click at [221, 58] on icon at bounding box center [222, 58] width 4 height 3
click at [207, 91] on div "UPSG-QABTYY2C0Z" at bounding box center [188, 91] width 81 height 14
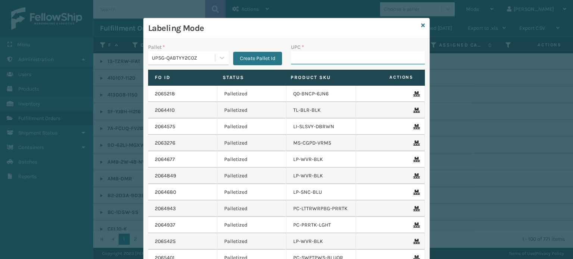
click at [291, 56] on input "UPC *" at bounding box center [358, 57] width 134 height 13
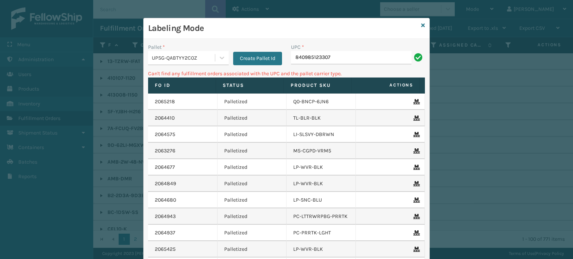
click at [292, 55] on input "840985123307" at bounding box center [351, 57] width 121 height 13
type input "00840985123307"
click at [291, 58] on input "840985123307" at bounding box center [351, 57] width 121 height 13
type input "00840985123307"
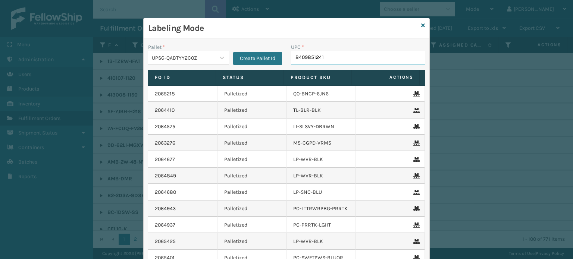
type input "84098512416"
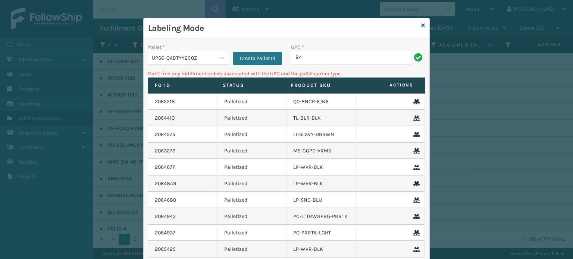
type input "8"
type input "mil-kms-sml-g"
type input "mil-kms-sml-"
click at [422, 24] on icon at bounding box center [423, 25] width 4 height 5
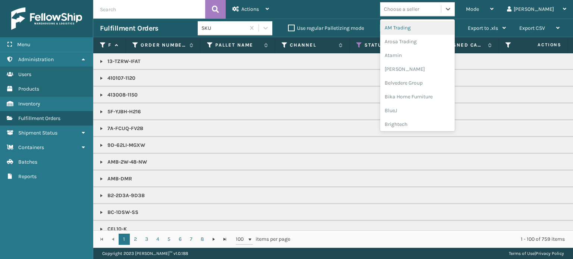
click at [419, 10] on div "Choose a seller" at bounding box center [401, 9] width 35 height 8
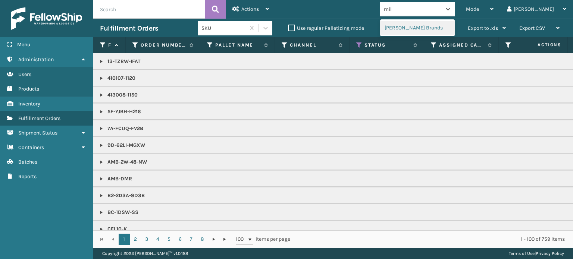
type input "mill"
click at [442, 27] on div "[PERSON_NAME] Brands" at bounding box center [417, 28] width 75 height 14
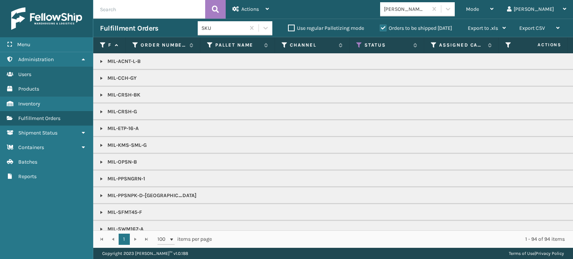
click at [99, 144] on link at bounding box center [102, 146] width 6 height 6
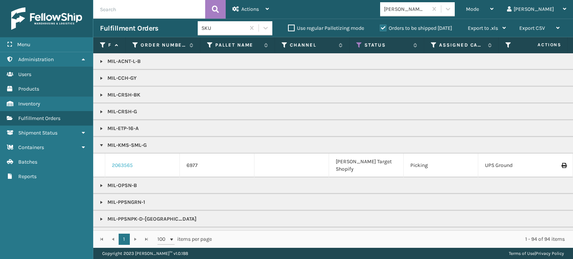
click at [121, 162] on link "2063565" at bounding box center [122, 165] width 21 height 7
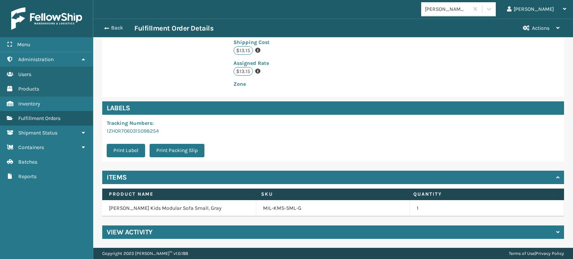
scroll to position [202, 0]
click at [272, 212] on link "MIL-KMS-SML-G" at bounding box center [282, 208] width 38 height 7
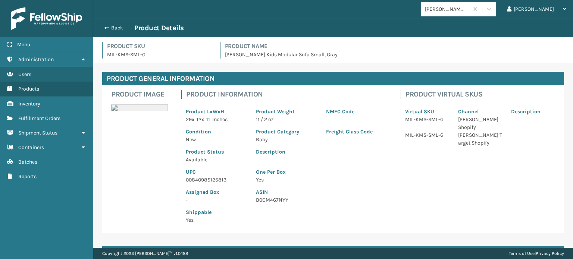
click at [196, 179] on p "00840985125813" at bounding box center [216, 180] width 61 height 8
copy p "00840985125813"
click at [107, 26] on span "button" at bounding box center [105, 27] width 4 height 5
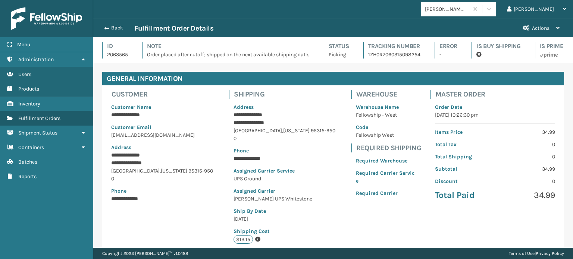
scroll to position [18, 479]
click at [107, 26] on span "button" at bounding box center [106, 28] width 4 height 5
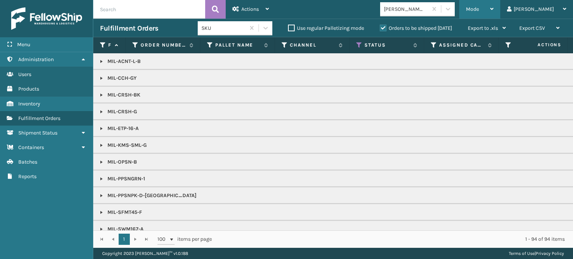
click at [494, 3] on div "Mode" at bounding box center [480, 9] width 28 height 19
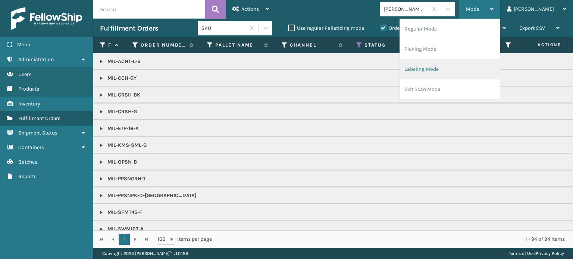
click at [472, 68] on li "Labeling Mode" at bounding box center [450, 69] width 100 height 20
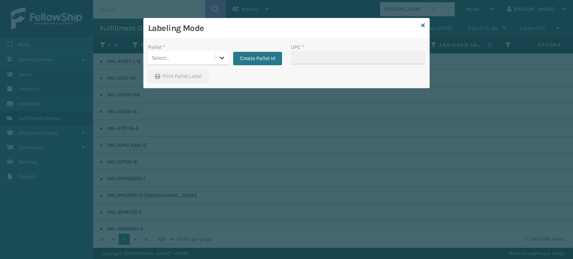
click at [224, 56] on icon at bounding box center [221, 57] width 7 height 7
click at [205, 86] on div "UPSG-QABTYY2C0Z" at bounding box center [188, 91] width 81 height 14
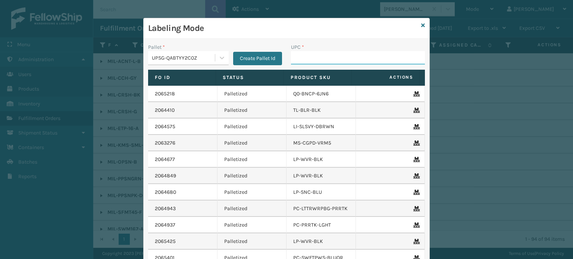
click at [300, 57] on input "UPC *" at bounding box center [358, 57] width 134 height 13
paste input "00840985125813"
type input "00840985125813"
click at [422, 24] on icon at bounding box center [423, 25] width 4 height 5
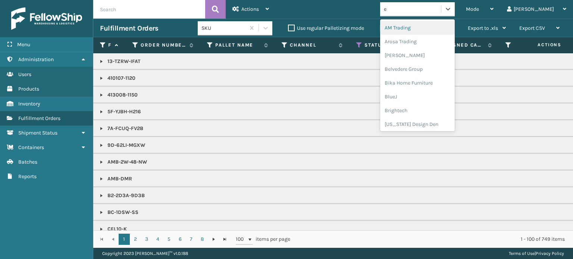
type input "em"
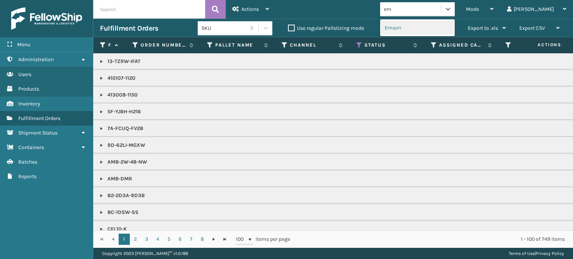
click at [455, 26] on div "Emson" at bounding box center [417, 28] width 75 height 14
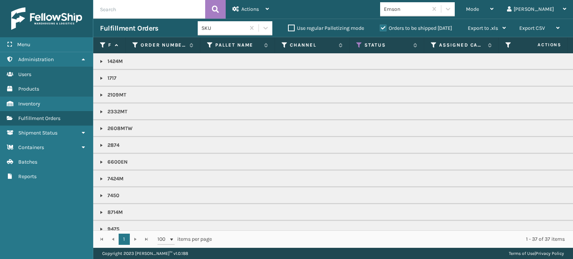
click at [102, 79] on link at bounding box center [102, 78] width 6 height 6
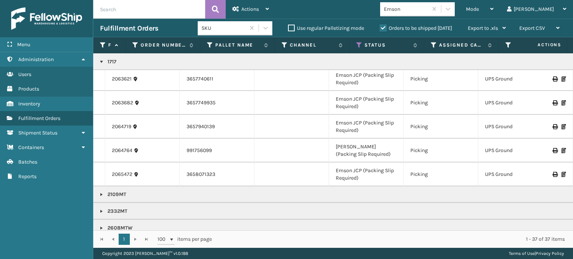
scroll to position [43, 0]
click at [117, 77] on link "2063621" at bounding box center [122, 78] width 20 height 7
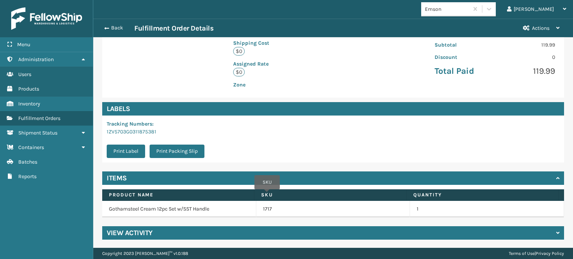
scroll to position [181, 0]
click at [263, 210] on link "1717" at bounding box center [267, 209] width 9 height 7
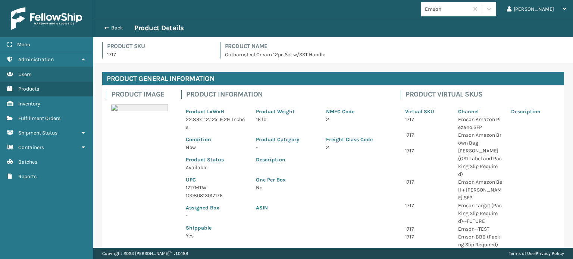
click at [191, 189] on p "1717MTW" at bounding box center [216, 188] width 61 height 8
copy p "1717MTW"
click at [114, 28] on button "Back" at bounding box center [117, 28] width 34 height 7
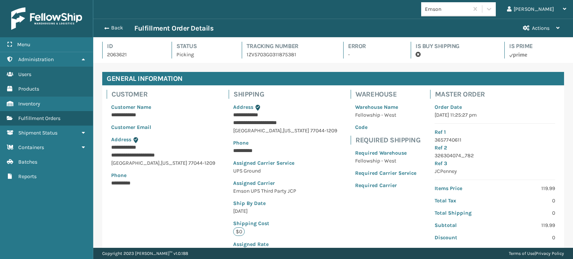
scroll to position [18, 479]
click at [114, 28] on button "Back" at bounding box center [117, 28] width 34 height 7
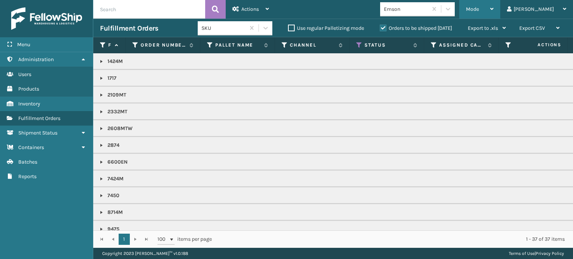
click at [494, 6] on div "Mode" at bounding box center [480, 9] width 28 height 19
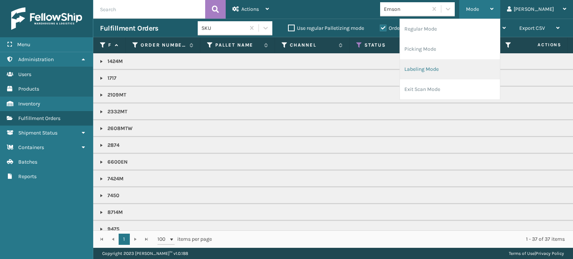
click at [489, 63] on li "Labeling Mode" at bounding box center [450, 69] width 100 height 20
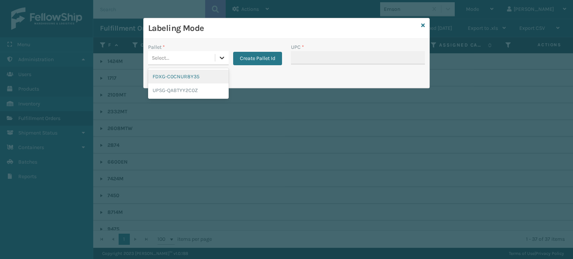
click at [224, 56] on icon at bounding box center [221, 57] width 7 height 7
click at [193, 90] on div "UPSG-QABTYY2C0Z" at bounding box center [188, 91] width 81 height 14
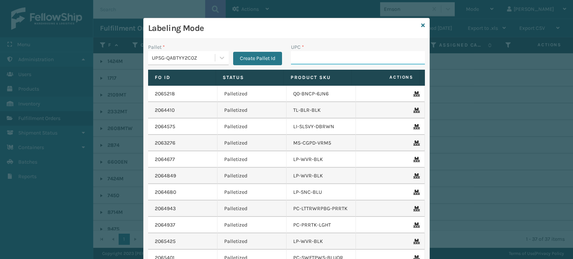
click at [303, 57] on input "UPC *" at bounding box center [358, 57] width 134 height 13
paste input "1717MTW"
type input "1717MTW"
click at [421, 23] on icon at bounding box center [423, 25] width 4 height 5
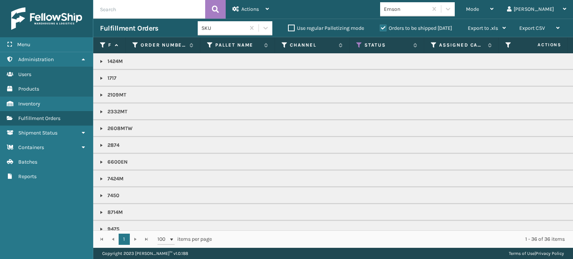
click at [382, 28] on label "Orders to be shipped [DATE]" at bounding box center [416, 28] width 72 height 6
click at [380, 28] on input "Orders to be shipped [DATE]" at bounding box center [380, 26] width 0 height 5
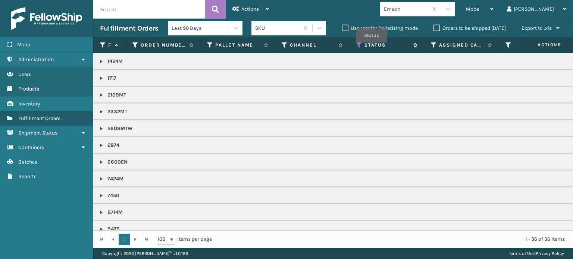
click at [356, 48] on icon at bounding box center [359, 45] width 6 height 7
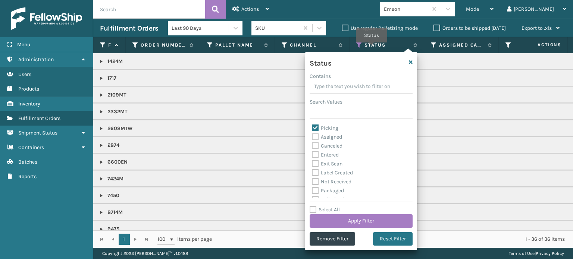
click at [315, 129] on label "Picking" at bounding box center [325, 128] width 26 height 6
click at [312, 129] on input "Picking" at bounding box center [312, 126] width 0 height 5
checkbox input "false"
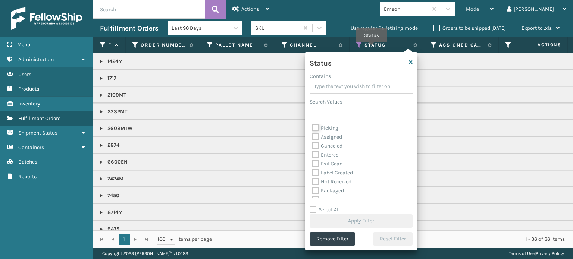
scroll to position [34, 0]
click at [312, 165] on label "Palletized" at bounding box center [328, 165] width 32 height 6
click at [312, 165] on input "Palletized" at bounding box center [312, 163] width 0 height 5
checkbox input "true"
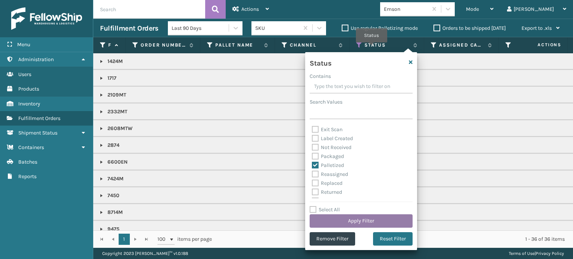
click at [358, 224] on button "Apply Filter" at bounding box center [361, 221] width 103 height 13
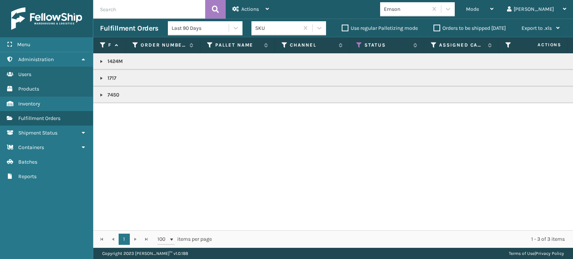
click at [100, 78] on link at bounding box center [102, 78] width 6 height 6
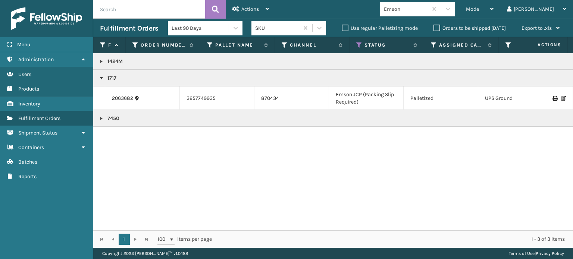
click at [553, 97] on icon at bounding box center [555, 98] width 4 height 5
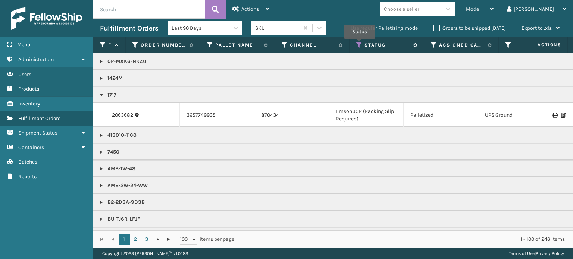
click at [360, 44] on icon at bounding box center [359, 45] width 6 height 7
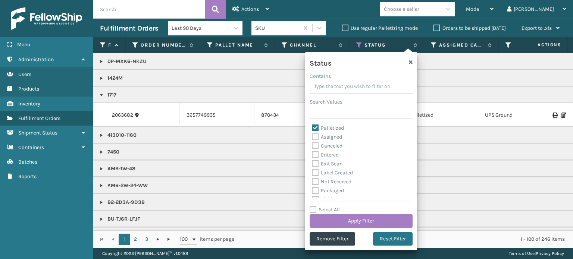
click at [314, 128] on label "Palletized" at bounding box center [328, 128] width 32 height 6
click at [312, 128] on input "Palletized" at bounding box center [312, 126] width 0 height 5
checkbox input "false"
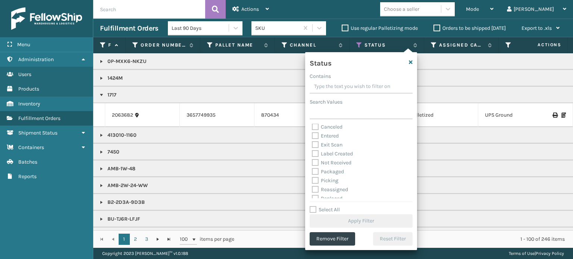
scroll to position [19, 0]
click at [316, 181] on label "Picking" at bounding box center [325, 180] width 26 height 6
click at [312, 181] on input "Picking" at bounding box center [312, 178] width 0 height 5
checkbox input "true"
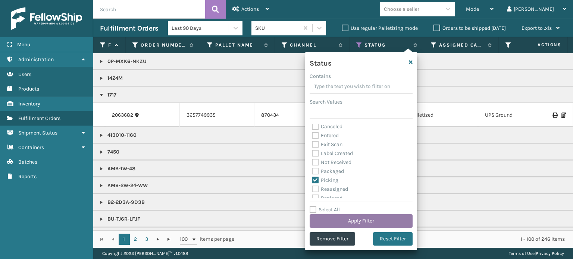
click at [354, 221] on button "Apply Filter" at bounding box center [361, 221] width 103 height 13
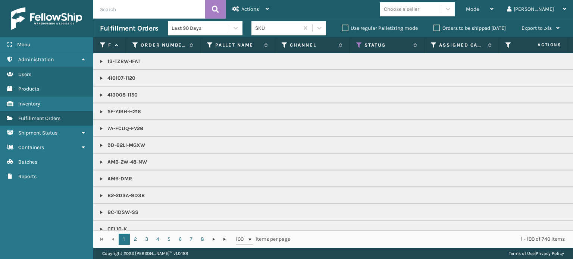
click at [439, 28] on label "Orders to be shipped [DATE]" at bounding box center [470, 28] width 72 height 6
click at [434, 28] on input "Orders to be shipped [DATE]" at bounding box center [434, 26] width 0 height 5
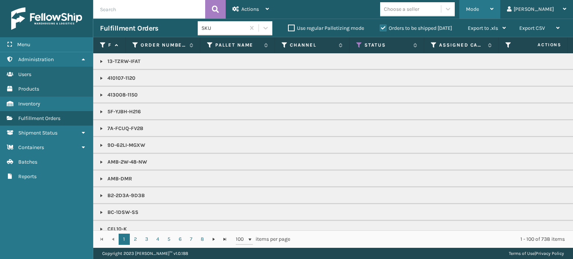
click at [479, 7] on span "Mode" at bounding box center [472, 9] width 13 height 6
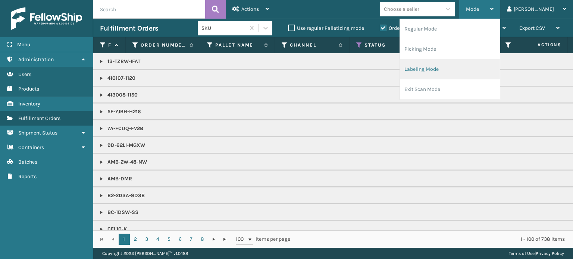
click at [469, 67] on li "Labeling Mode" at bounding box center [450, 69] width 100 height 20
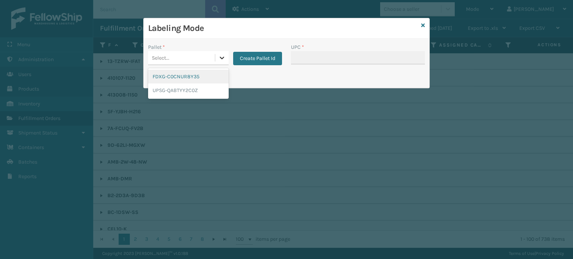
click at [220, 55] on icon at bounding box center [221, 57] width 7 height 7
click at [198, 94] on div "UPSG-QABTYY2C0Z" at bounding box center [188, 91] width 81 height 14
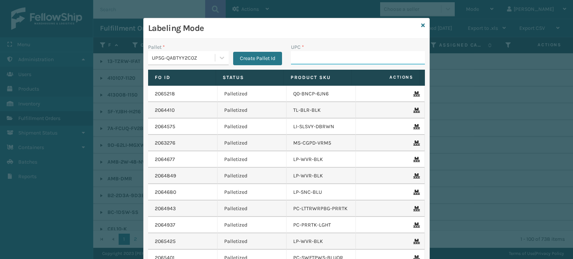
click at [300, 52] on input "UPC *" at bounding box center [358, 57] width 134 height 13
type input "8100909"
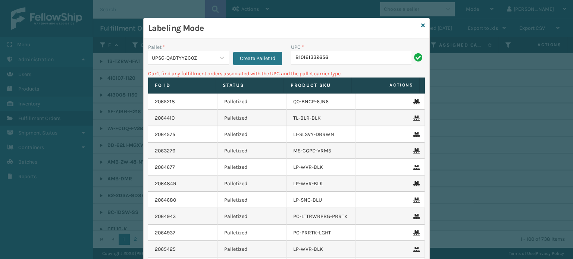
click at [291, 60] on input "810161332656" at bounding box center [351, 57] width 121 height 13
type input "00810161332656"
click at [352, 55] on input "00810161332656" at bounding box center [351, 57] width 121 height 13
type input "0"
type input "lp-s"
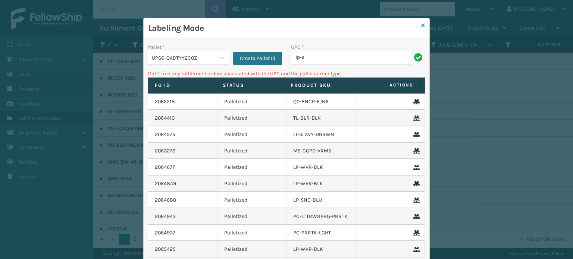
click at [421, 24] on icon at bounding box center [423, 25] width 4 height 5
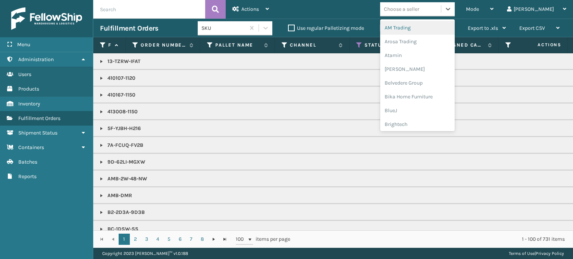
click at [419, 12] on div "Choose a seller" at bounding box center [401, 9] width 35 height 8
type input "li"
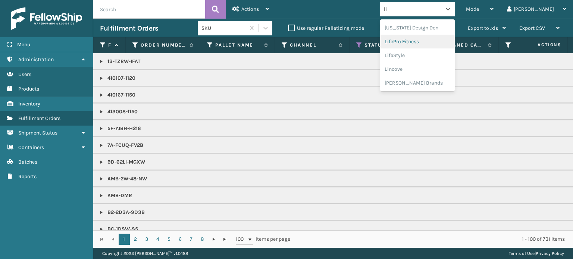
click at [431, 40] on div "LifePro Fitness" at bounding box center [417, 42] width 75 height 14
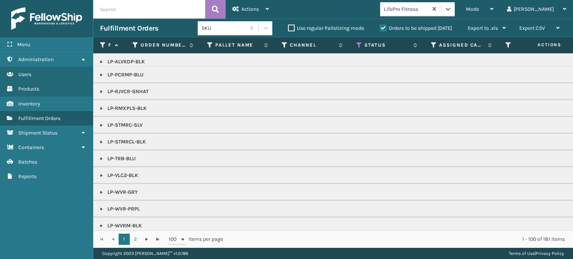
scroll to position [28, 0]
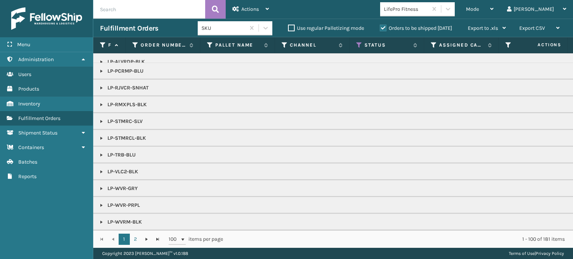
click at [100, 119] on link at bounding box center [102, 122] width 6 height 6
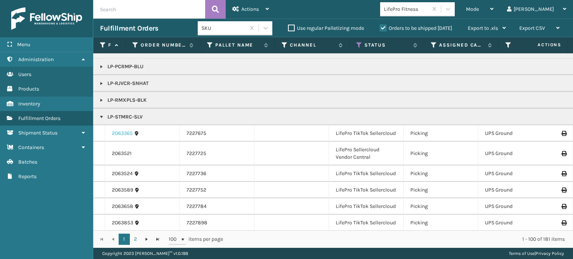
click at [123, 132] on link "2063365" at bounding box center [122, 133] width 21 height 7
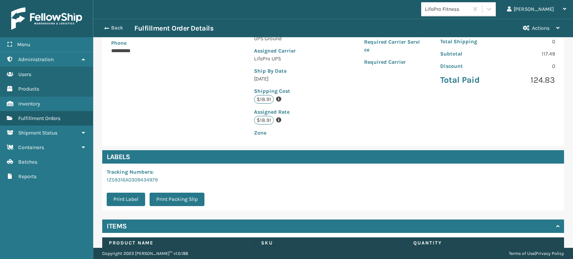
scroll to position [189, 0]
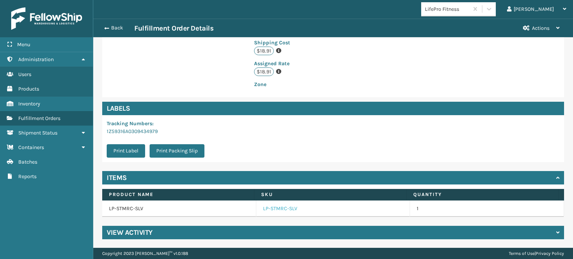
click at [272, 210] on link "LP-STMRC-SLV" at bounding box center [280, 208] width 34 height 7
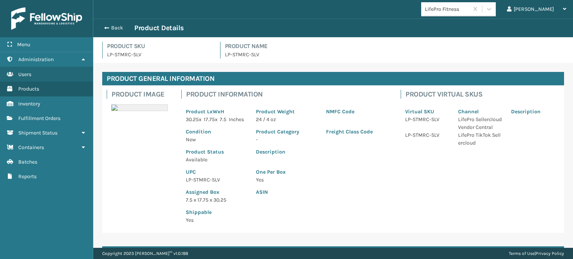
click at [205, 184] on p "LP-STMRC-SLV" at bounding box center [216, 180] width 61 height 8
copy p "LP-STMRC-SLV"
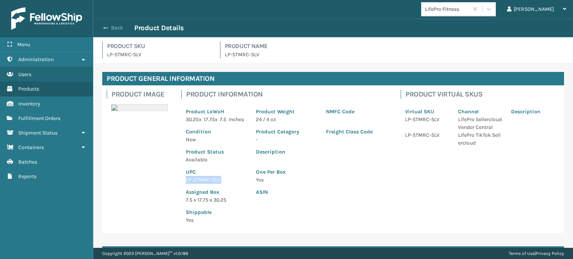
click at [116, 25] on button "Back" at bounding box center [117, 28] width 34 height 7
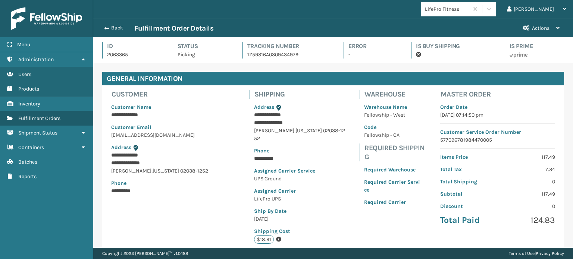
scroll to position [18, 479]
click at [117, 28] on button "Back" at bounding box center [117, 28] width 34 height 7
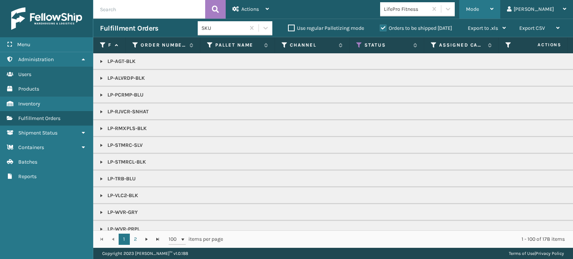
click at [479, 10] on span "Mode" at bounding box center [472, 9] width 13 height 6
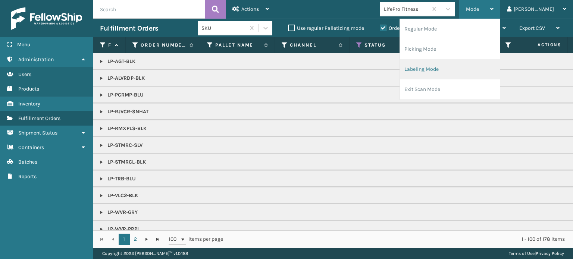
click at [446, 64] on li "Labeling Mode" at bounding box center [450, 69] width 100 height 20
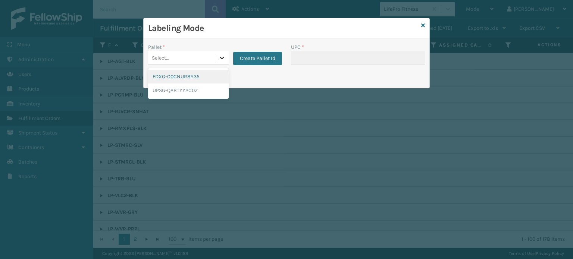
click at [223, 62] on div at bounding box center [221, 57] width 13 height 13
click at [215, 90] on div "UPSG-QABTYY2C0Z" at bounding box center [188, 91] width 81 height 14
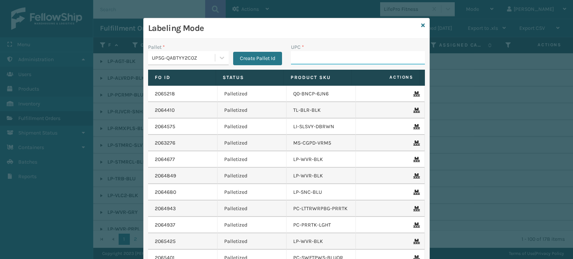
click at [299, 59] on input "UPC *" at bounding box center [358, 57] width 134 height 13
paste input "LP-STMRC-SLV"
type input "LP-STMRC-SLV"
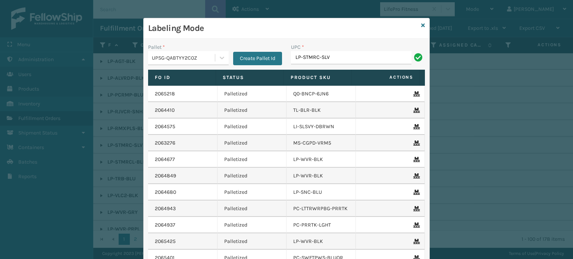
type input "LP-STMRC-SLV"
paste input "LP-STMRC-SLV"
type input "LP-STMRC-SLV"
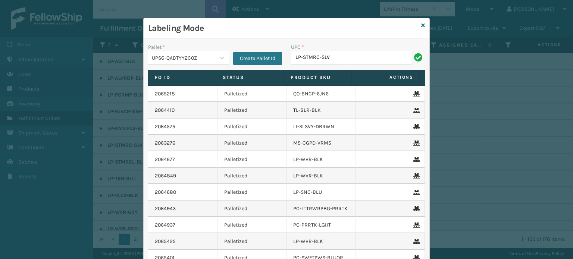
type input "LP-STMRC-SLV"
type input "84289311"
type input "8428931"
type input "LP-WVR-GRY"
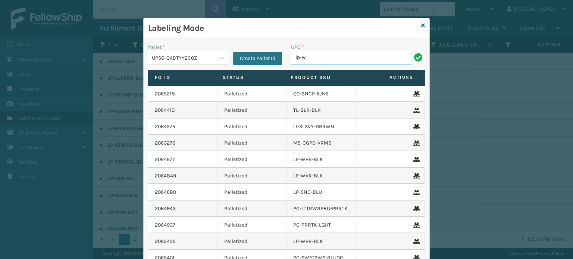
type input "LP-WVR-GRY"
click at [421, 25] on icon at bounding box center [423, 25] width 4 height 5
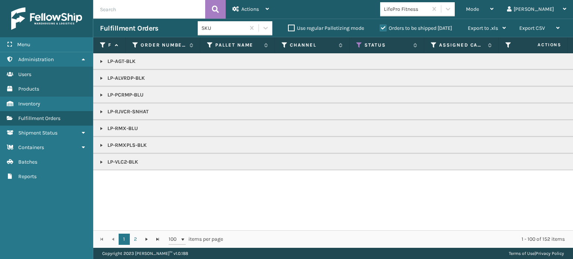
click at [101, 126] on link at bounding box center [102, 129] width 6 height 6
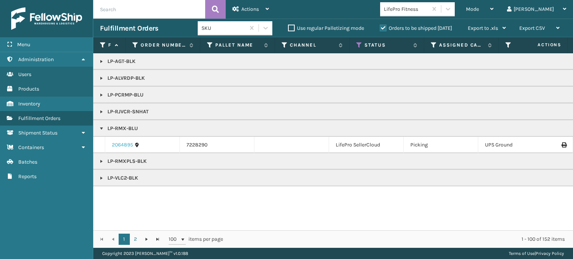
click at [122, 146] on link "2064895" at bounding box center [122, 144] width 21 height 7
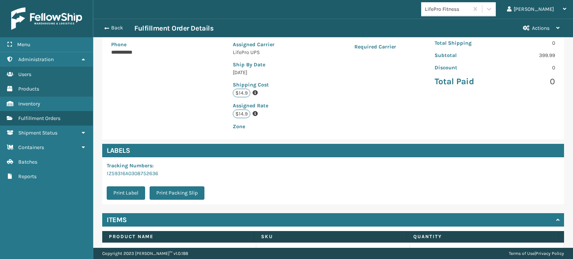
scroll to position [181, 0]
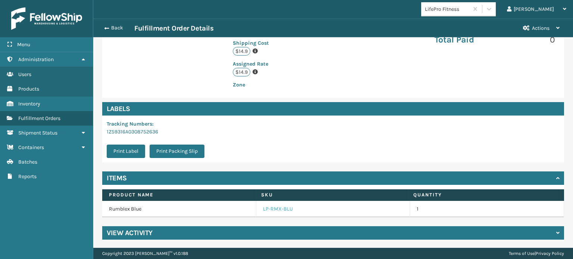
click at [274, 207] on link "LP-RMX-BLU" at bounding box center [278, 209] width 30 height 7
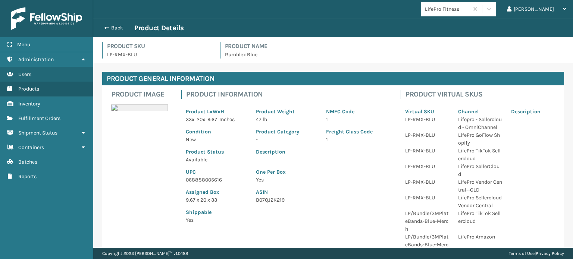
click at [203, 181] on p "068888005616" at bounding box center [216, 180] width 61 height 8
copy p "068888005616"
click at [113, 29] on button "Back" at bounding box center [117, 28] width 34 height 7
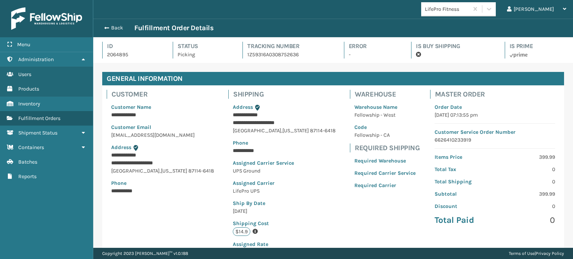
scroll to position [18, 479]
click at [113, 29] on button "Back" at bounding box center [117, 28] width 34 height 7
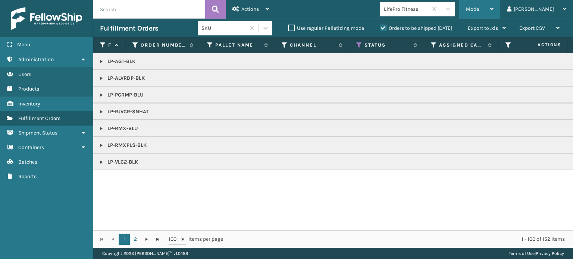
click at [494, 6] on div "Mode" at bounding box center [480, 9] width 28 height 19
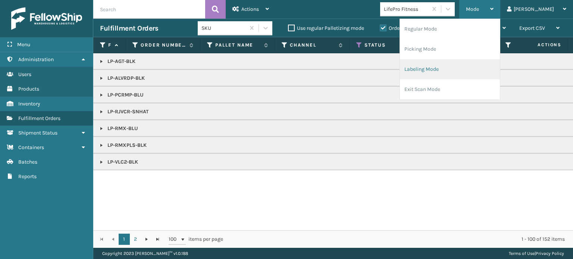
click at [483, 68] on li "Labeling Mode" at bounding box center [450, 69] width 100 height 20
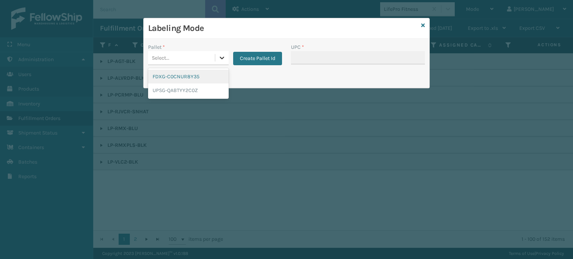
click at [225, 52] on div at bounding box center [221, 57] width 13 height 13
click at [199, 96] on div "UPSG-QABTYY2C0Z" at bounding box center [188, 91] width 81 height 14
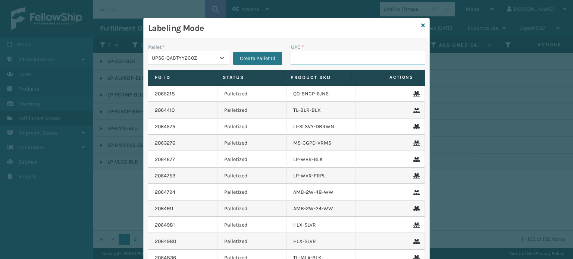
click at [297, 57] on input "UPC *" at bounding box center [358, 57] width 134 height 13
paste input "068888005616"
type input "068888005616"
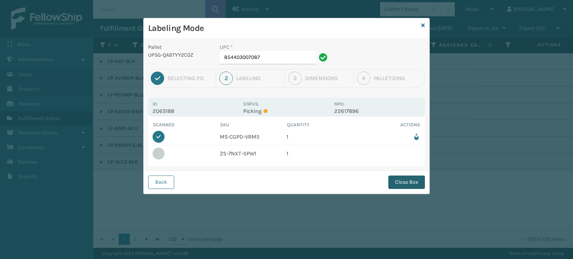
click at [401, 177] on button "Close Box" at bounding box center [406, 182] width 37 height 13
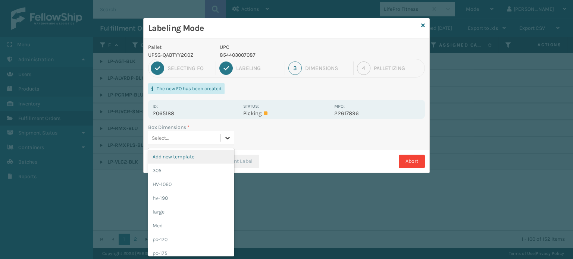
click at [228, 136] on icon at bounding box center [227, 137] width 7 height 7
click at [197, 244] on div "pc-170" at bounding box center [191, 240] width 86 height 14
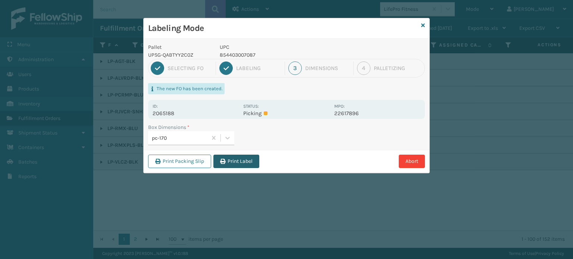
click at [236, 162] on button "Print Label" at bounding box center [236, 161] width 46 height 13
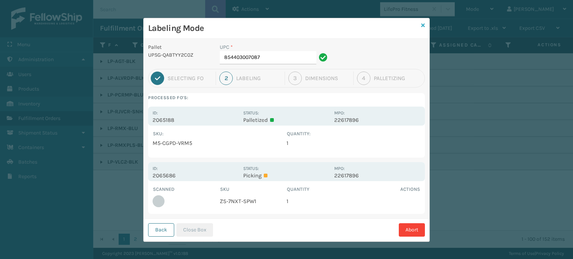
click at [421, 24] on icon at bounding box center [423, 25] width 4 height 5
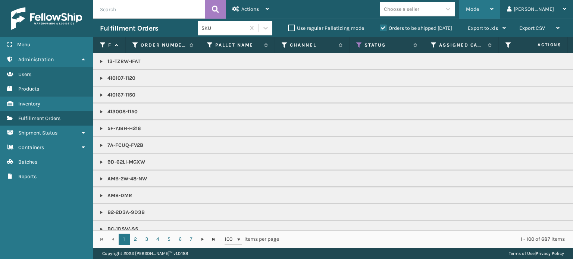
click at [494, 7] on div "Mode" at bounding box center [480, 9] width 28 height 19
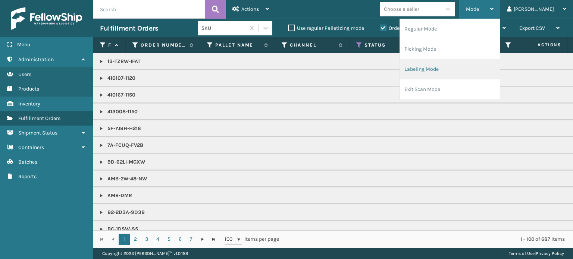
click at [493, 68] on li "Labeling Mode" at bounding box center [450, 69] width 100 height 20
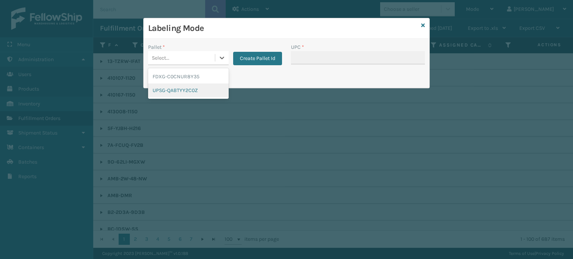
drag, startPoint x: 219, startPoint y: 58, endPoint x: 196, endPoint y: 97, distance: 45.1
click at [196, 65] on div "option UPSG-QABTYY2C0Z focused, 2 of 2. 2 results available. Use Up and Down to…" at bounding box center [188, 58] width 81 height 14
click at [196, 97] on div "UPSG-QABTYY2C0Z" at bounding box center [188, 91] width 81 height 14
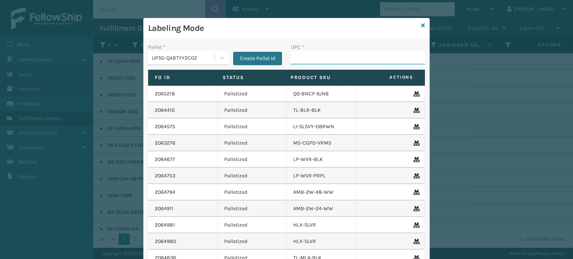
click at [307, 55] on input "UPC *" at bounding box center [358, 57] width 134 height 13
type input "853913008072"
type input "FL-OLVA-CRM"
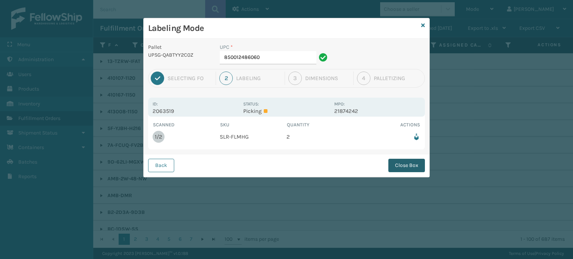
click at [405, 162] on button "Close Box" at bounding box center [406, 165] width 37 height 13
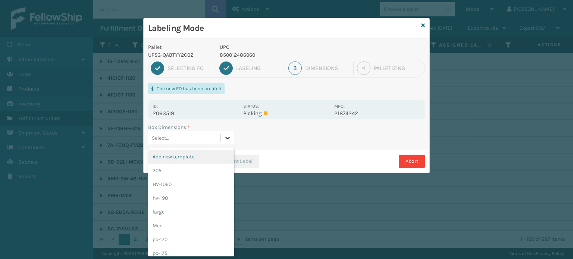
click at [225, 138] on icon at bounding box center [227, 137] width 7 height 7
click at [194, 234] on div "pc-170" at bounding box center [191, 240] width 86 height 14
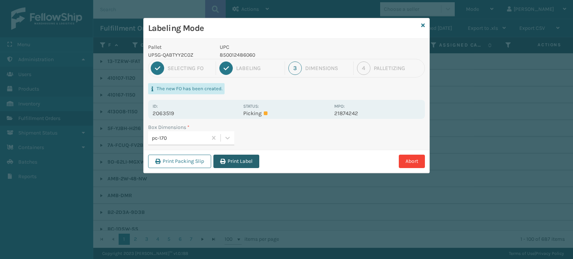
click at [236, 165] on button "Print Label" at bounding box center [236, 161] width 46 height 13
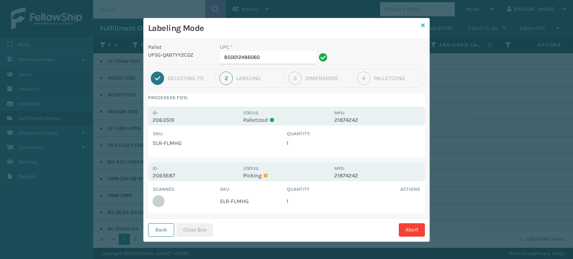
click at [421, 24] on icon at bounding box center [423, 25] width 4 height 5
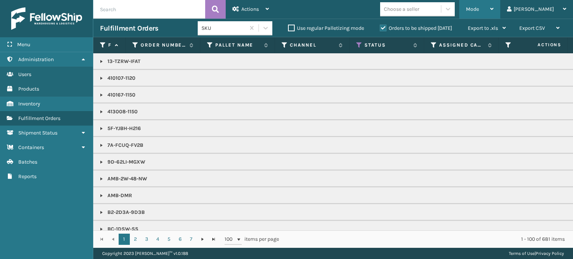
click at [479, 11] on span "Mode" at bounding box center [472, 9] width 13 height 6
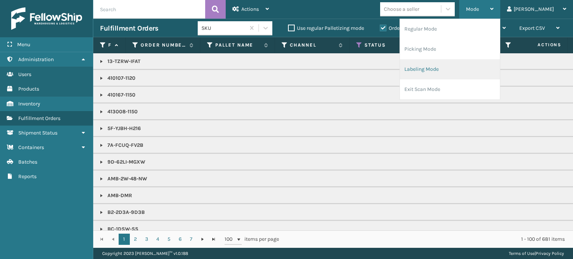
click at [478, 68] on li "Labeling Mode" at bounding box center [450, 69] width 100 height 20
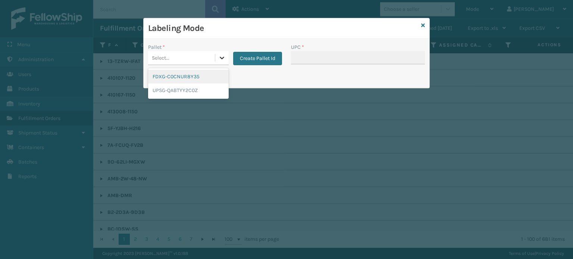
click at [224, 57] on icon at bounding box center [221, 57] width 7 height 7
click at [196, 92] on div "UPSG-QABTYY2C0Z" at bounding box center [188, 91] width 81 height 14
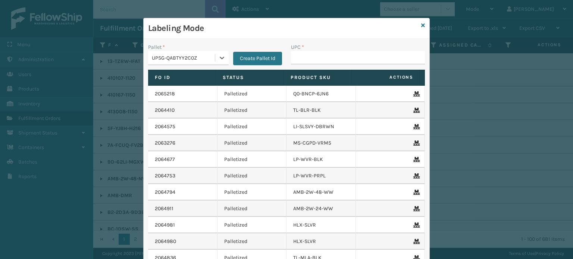
type input "850040667042"
click at [319, 55] on input "UPC *" at bounding box center [358, 57] width 134 height 13
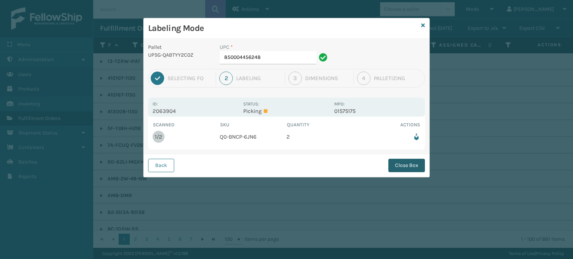
click at [400, 167] on button "Close Box" at bounding box center [406, 165] width 37 height 13
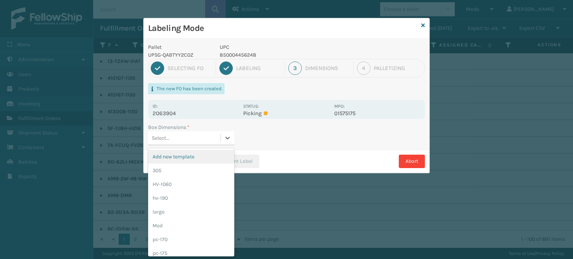
click at [224, 132] on div at bounding box center [227, 137] width 13 height 13
click at [197, 238] on div "pc-170" at bounding box center [191, 240] width 86 height 14
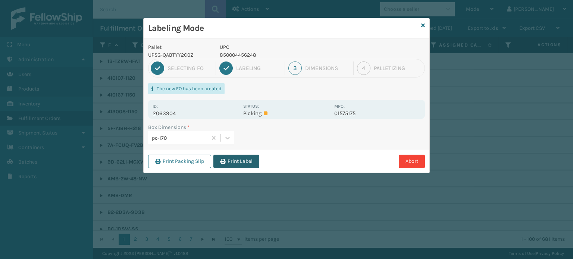
click at [244, 161] on button "Print Label" at bounding box center [236, 161] width 46 height 13
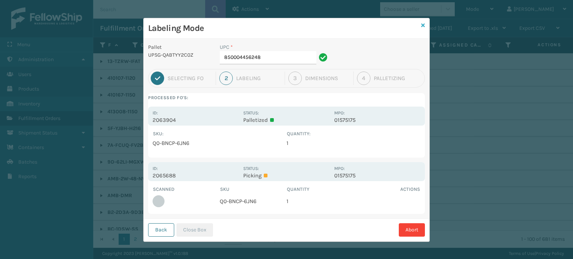
click at [421, 25] on icon at bounding box center [423, 25] width 4 height 5
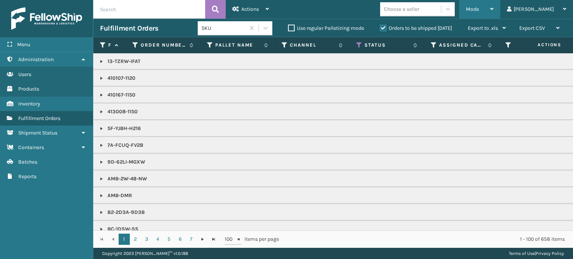
click at [479, 8] on span "Mode" at bounding box center [472, 9] width 13 height 6
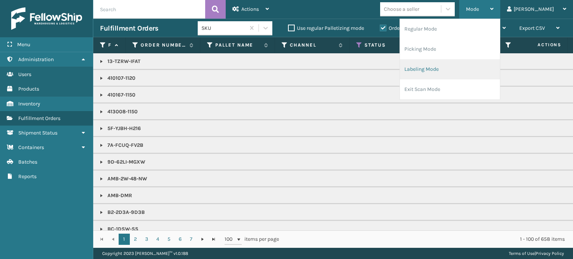
click at [470, 71] on li "Labeling Mode" at bounding box center [450, 69] width 100 height 20
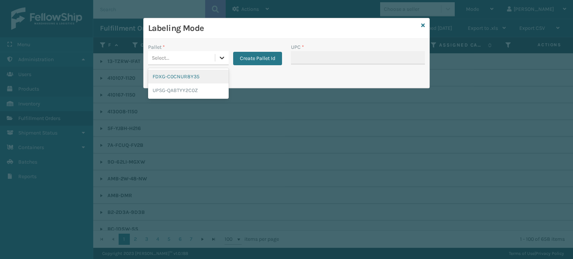
click at [219, 59] on icon at bounding box center [221, 57] width 7 height 7
click at [214, 93] on div "UPSG-QABTYY2C0Z" at bounding box center [188, 91] width 81 height 14
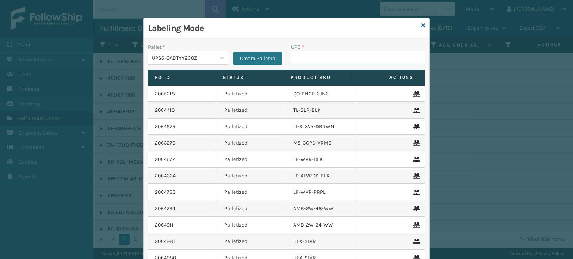
click at [302, 53] on input "UPC *" at bounding box center [358, 57] width 134 height 13
type input "8544030073"
type input "8581000"
type input "8544030070"
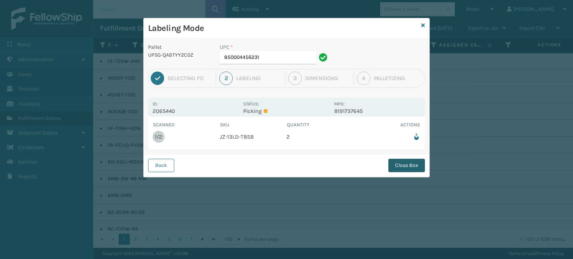
click at [408, 165] on button "Close Box" at bounding box center [406, 165] width 37 height 13
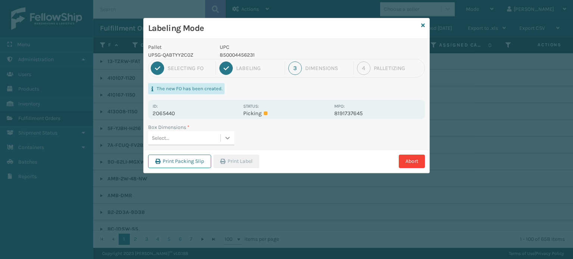
click at [225, 137] on icon at bounding box center [227, 137] width 7 height 7
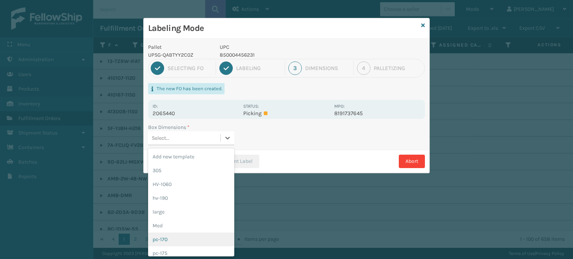
click at [197, 237] on div "pc-170" at bounding box center [191, 240] width 86 height 14
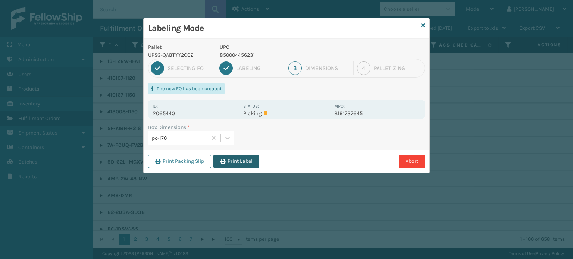
click at [240, 163] on button "Print Label" at bounding box center [236, 161] width 46 height 13
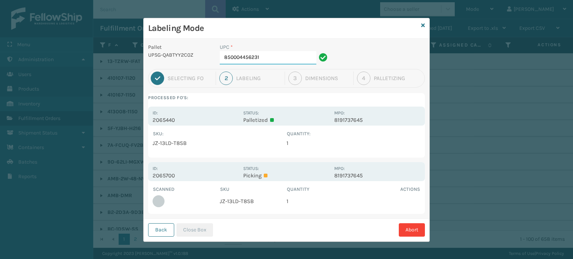
click at [297, 57] on input "850004456231" at bounding box center [268, 57] width 97 height 13
click at [197, 231] on button "Close Box" at bounding box center [194, 230] width 37 height 13
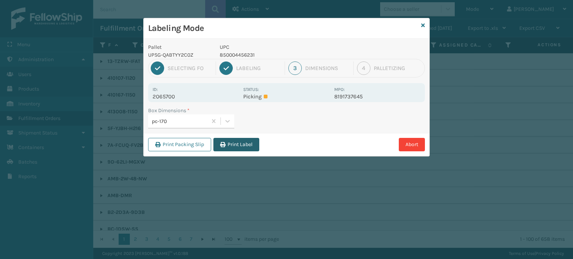
click at [234, 145] on button "Print Label" at bounding box center [236, 144] width 46 height 13
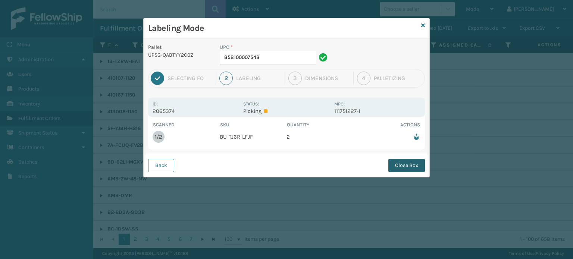
click at [411, 163] on button "Close Box" at bounding box center [406, 165] width 37 height 13
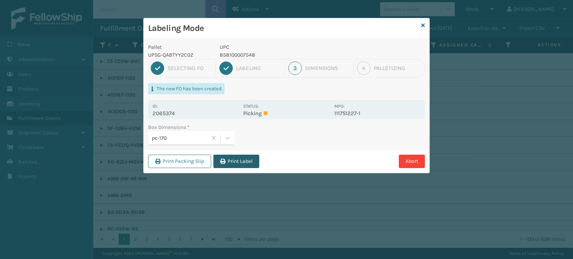
click at [234, 159] on button "Print Label" at bounding box center [236, 161] width 46 height 13
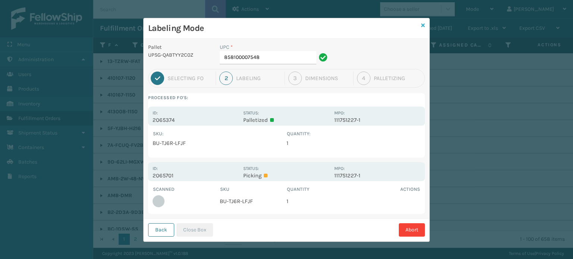
click at [421, 25] on icon at bounding box center [423, 25] width 4 height 5
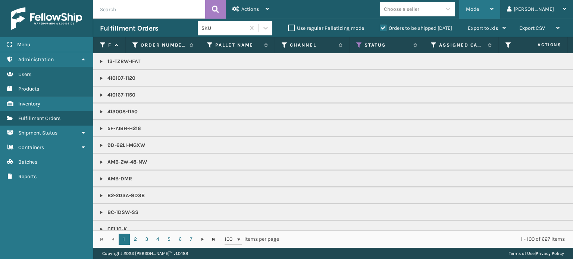
click at [479, 12] on span "Mode" at bounding box center [472, 9] width 13 height 6
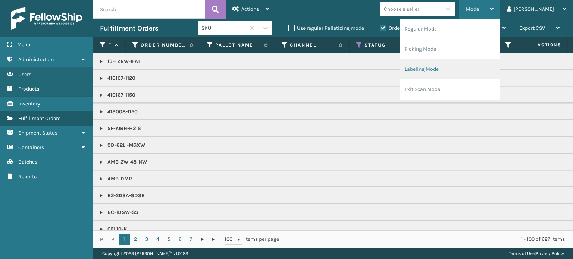
click at [493, 77] on li "Labeling Mode" at bounding box center [450, 69] width 100 height 20
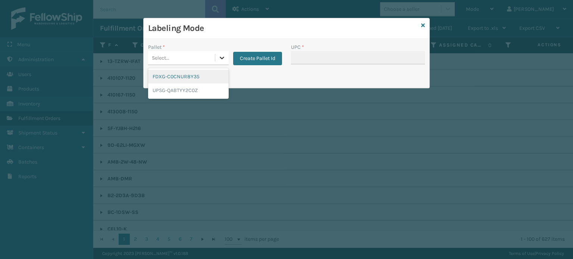
click at [221, 56] on icon at bounding box center [221, 57] width 7 height 7
click at [209, 89] on div "UPSG-QABTYY2C0Z" at bounding box center [188, 91] width 81 height 14
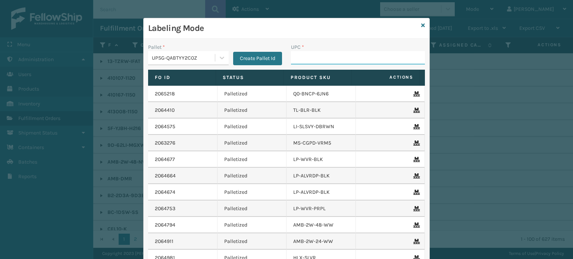
click at [309, 62] on input "UPC *" at bounding box center [358, 57] width 134 height 13
type input "850068315147"
click at [310, 58] on input "858100007746" at bounding box center [351, 57] width 121 height 13
click at [310, 60] on input "858100007746" at bounding box center [351, 57] width 121 height 13
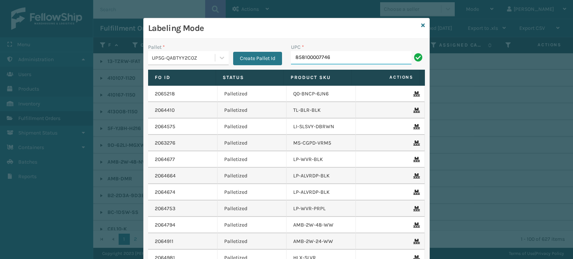
click at [311, 60] on input "858100007746" at bounding box center [351, 57] width 121 height 13
type input "858100007746"
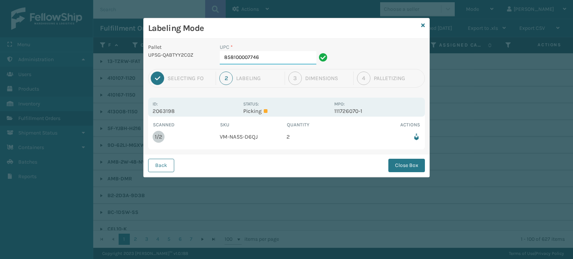
click at [285, 56] on input "858100007746" at bounding box center [268, 57] width 97 height 13
click at [414, 167] on button "Close Box" at bounding box center [406, 165] width 37 height 13
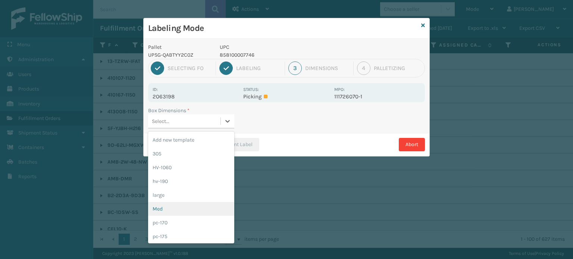
drag, startPoint x: 225, startPoint y: 121, endPoint x: 209, endPoint y: 204, distance: 85.5
click at [209, 129] on div "option Med focused, 6 of 20. 20 results available. Use Up and Down to choose op…" at bounding box center [191, 122] width 86 height 14
click at [209, 204] on div "Med" at bounding box center [191, 209] width 86 height 14
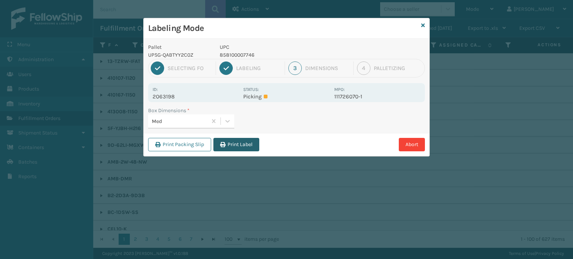
click at [244, 147] on button "Print Label" at bounding box center [236, 144] width 46 height 13
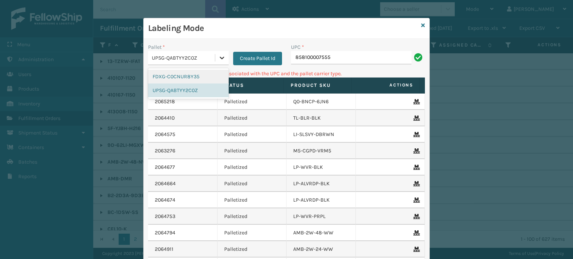
click at [219, 54] on icon at bounding box center [221, 57] width 7 height 7
click at [208, 74] on div "FDXG-C0CNUR8Y35" at bounding box center [188, 77] width 81 height 14
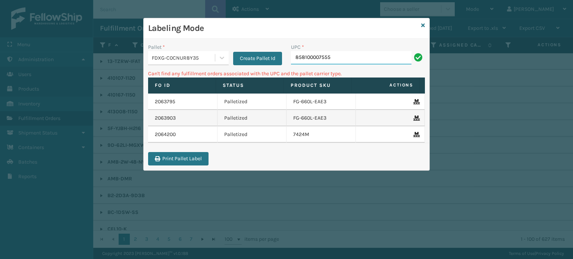
click at [357, 56] on input "858100007555" at bounding box center [351, 57] width 121 height 13
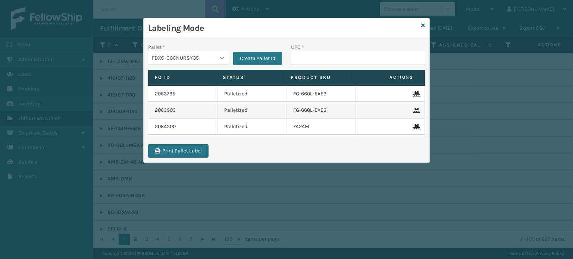
click at [224, 55] on icon at bounding box center [221, 57] width 7 height 7
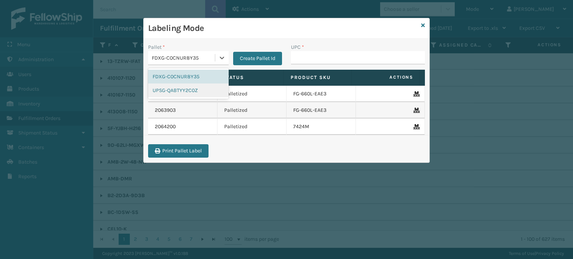
click at [210, 88] on div "UPSG-QABTYY2C0Z" at bounding box center [188, 91] width 81 height 14
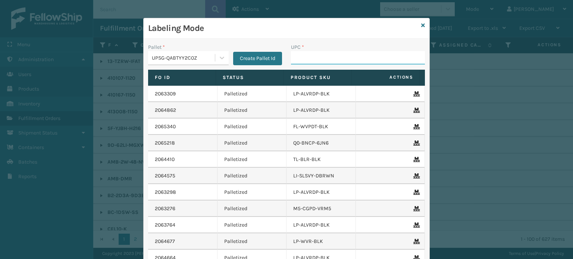
click at [303, 54] on input "UPC *" at bounding box center [358, 57] width 134 height 13
type input "850004456880"
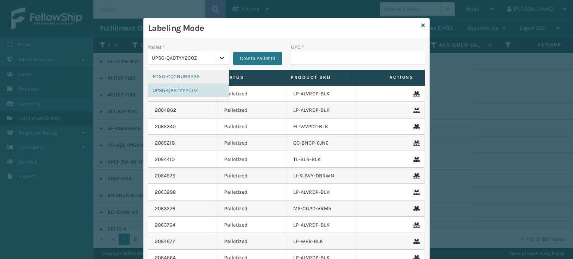
click at [220, 58] on icon at bounding box center [222, 58] width 4 height 3
click at [207, 71] on div "FDXG-C0CNUR8Y35" at bounding box center [188, 77] width 81 height 14
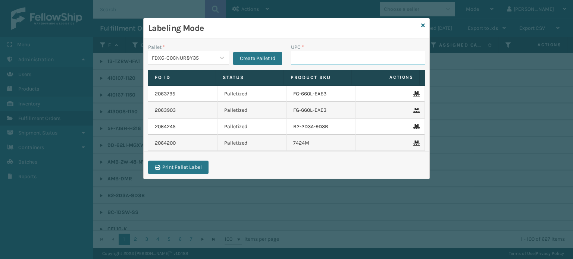
click at [320, 59] on input "UPC *" at bounding box center [358, 57] width 134 height 13
type input "840985117"
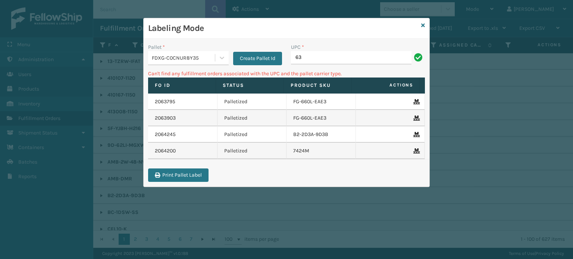
type input "6"
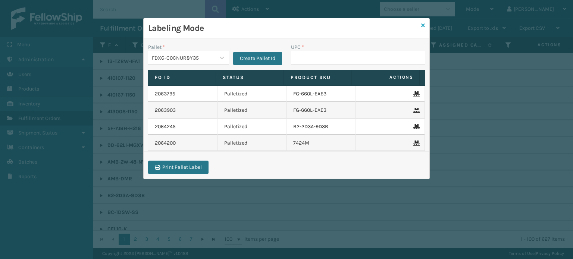
click at [424, 25] on icon at bounding box center [423, 25] width 4 height 5
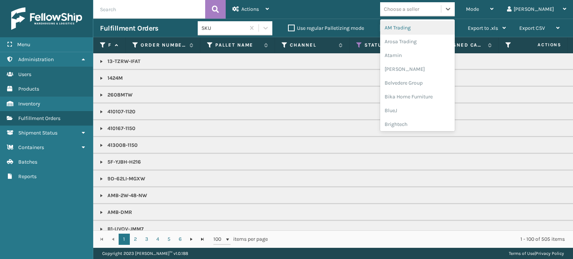
click at [419, 11] on div "Choose a seller" at bounding box center [401, 9] width 35 height 8
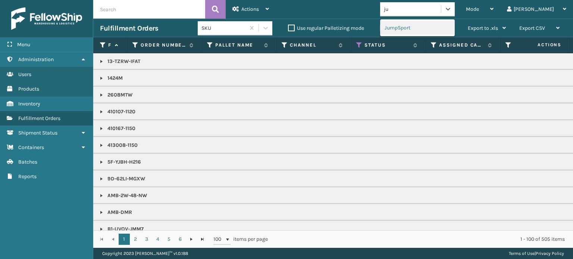
type input "jum"
click at [436, 32] on div "JumpSport" at bounding box center [417, 28] width 75 height 14
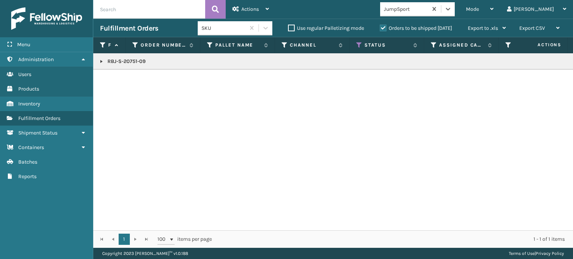
click at [101, 60] on link at bounding box center [102, 62] width 6 height 6
click at [116, 77] on link "2063237" at bounding box center [122, 77] width 21 height 7
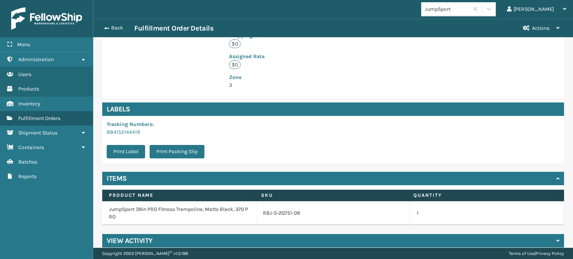
scroll to position [218, 0]
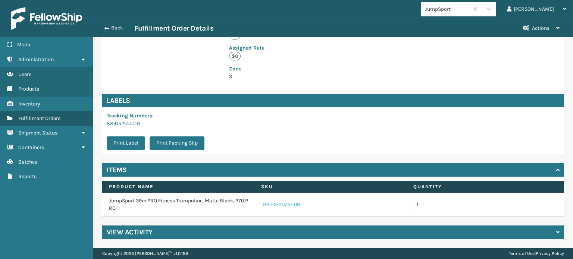
click at [285, 206] on link "RBJ-S-20751-09" at bounding box center [281, 204] width 37 height 7
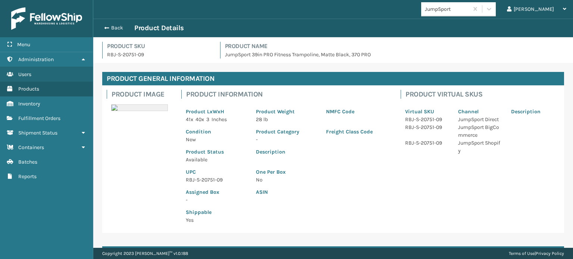
click at [208, 183] on p "RBJ-S-20751-09" at bounding box center [216, 180] width 61 height 8
copy p "RBJ-S-20751-09"
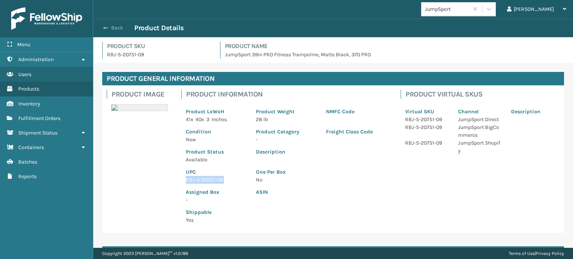
click at [115, 28] on button "Back" at bounding box center [117, 28] width 34 height 7
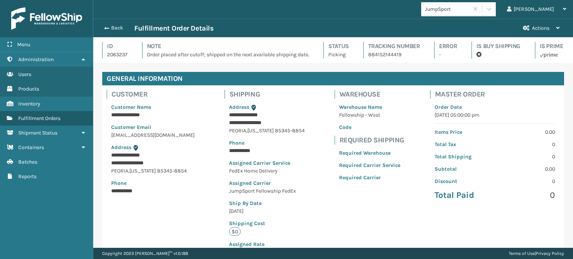
scroll to position [18, 479]
click at [115, 28] on button "Back" at bounding box center [117, 28] width 34 height 7
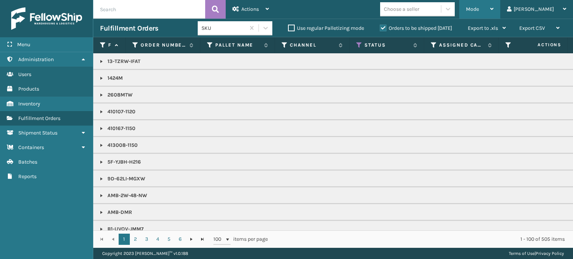
click at [494, 12] on div "Mode" at bounding box center [480, 9] width 28 height 19
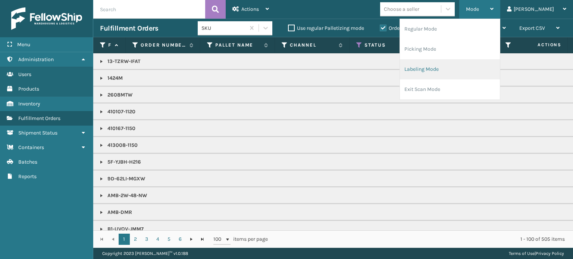
click at [474, 69] on li "Labeling Mode" at bounding box center [450, 69] width 100 height 20
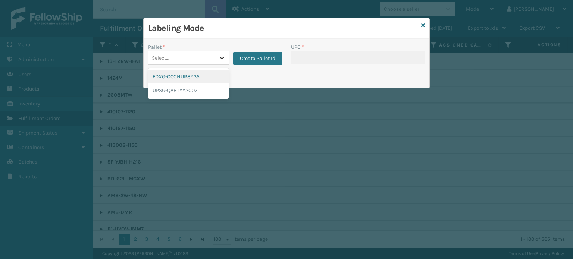
click at [219, 55] on icon at bounding box center [221, 57] width 7 height 7
click at [209, 77] on div "FDXG-C0CNUR8Y35" at bounding box center [188, 77] width 81 height 14
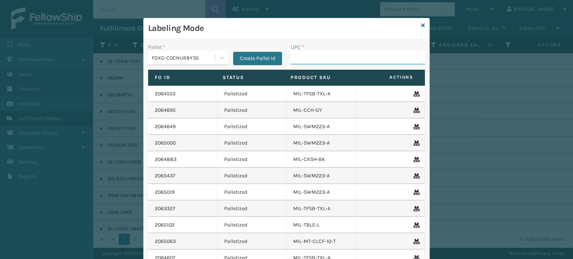
click at [328, 56] on input "UPC *" at bounding box center [358, 57] width 134 height 13
paste input "RBJ-S-20751-09"
type input "RBJ-S-20751-09"
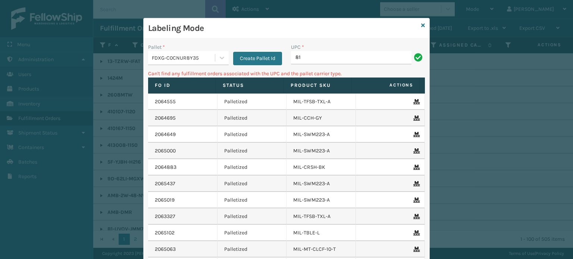
type input "8"
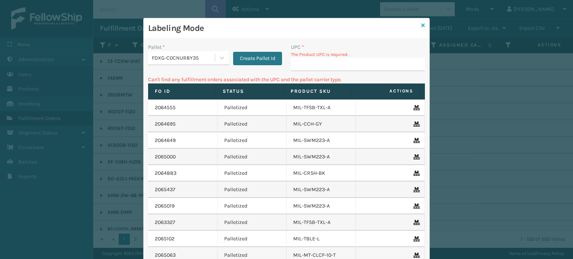
click at [421, 24] on icon at bounding box center [423, 25] width 4 height 5
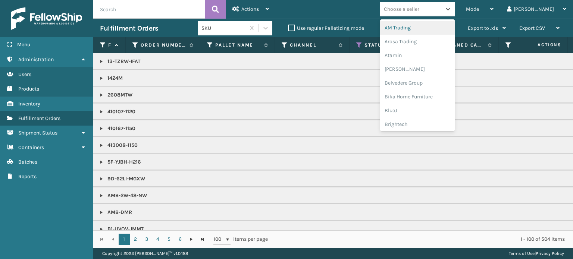
click at [419, 11] on div "Choose a seller" at bounding box center [401, 9] width 35 height 8
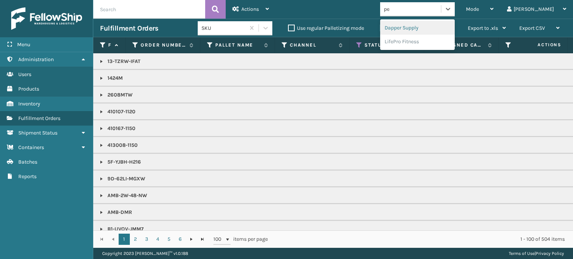
type input "pet"
click at [431, 25] on div "Petcove" at bounding box center [417, 28] width 75 height 14
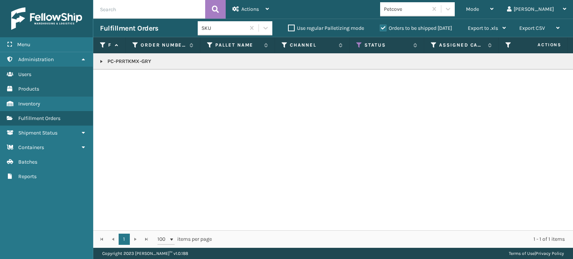
click at [100, 61] on link at bounding box center [102, 62] width 6 height 6
click at [119, 81] on link "2065351" at bounding box center [122, 81] width 20 height 7
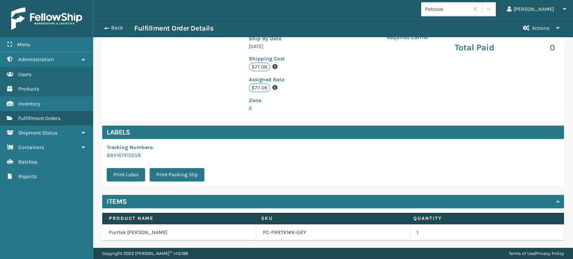
scroll to position [176, 0]
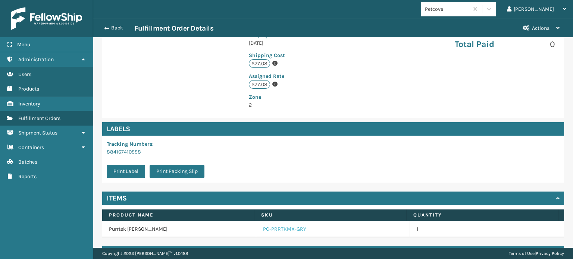
click at [285, 226] on link "PC-PRRTKMX-GRY" at bounding box center [284, 229] width 43 height 7
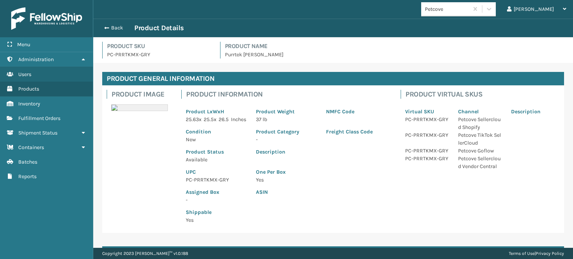
scroll to position [34, 0]
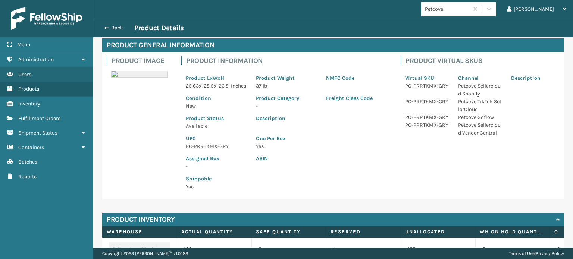
click at [207, 150] on p "PC-PRRTKMX-GRY" at bounding box center [216, 147] width 61 height 8
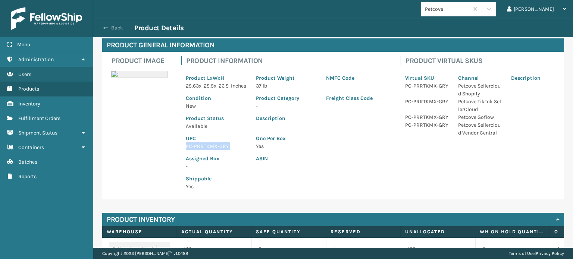
click at [115, 28] on button "Back" at bounding box center [117, 28] width 34 height 7
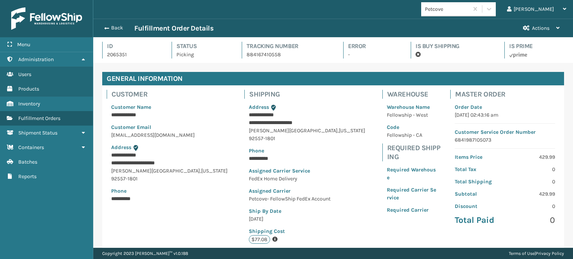
scroll to position [18, 479]
click at [115, 28] on button "Back" at bounding box center [117, 28] width 34 height 7
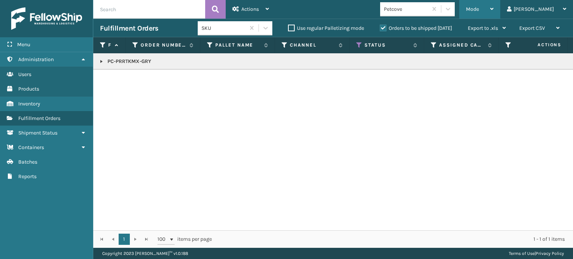
click at [494, 3] on div "Mode" at bounding box center [480, 9] width 28 height 19
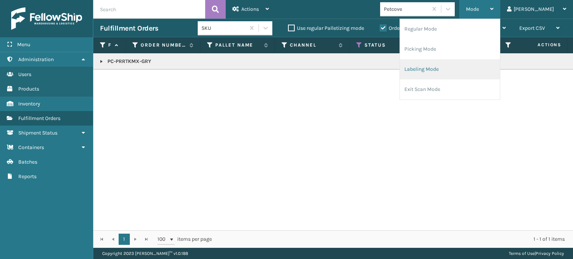
click at [478, 66] on li "Labeling Mode" at bounding box center [450, 69] width 100 height 20
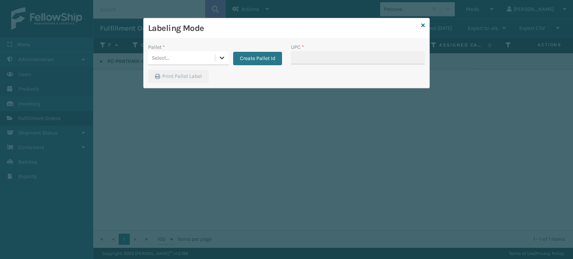
click at [220, 59] on icon at bounding box center [221, 57] width 7 height 7
click at [205, 78] on div "FDXG-C0CNUR8Y35" at bounding box center [188, 77] width 81 height 14
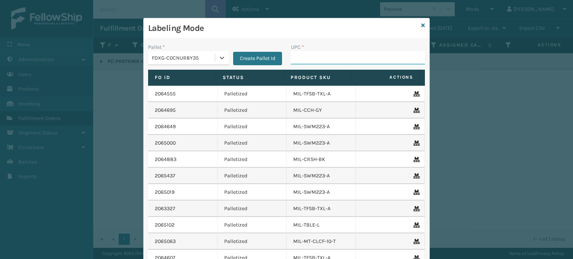
click at [319, 57] on input "UPC *" at bounding box center [358, 57] width 134 height 13
paste input "PC-PRRTKMX-GRY"
type input "PC-PRRTKMX-GRY"
type input "km-ruf-42c"
type input "06820022502000"
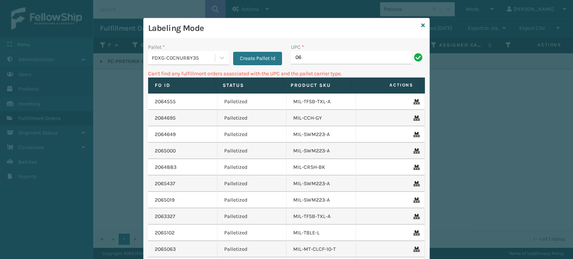
type input "0"
type input "nm-cw28dz-wpr"
click at [421, 25] on icon at bounding box center [423, 25] width 4 height 5
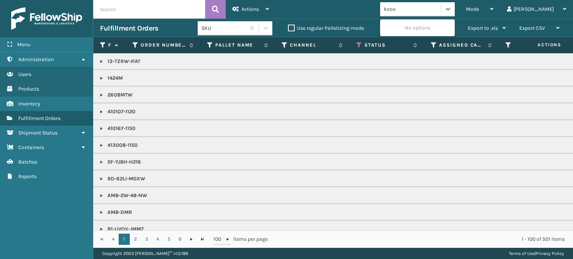
type input "koo"
click at [447, 31] on div "Koolmore" at bounding box center [417, 28] width 75 height 14
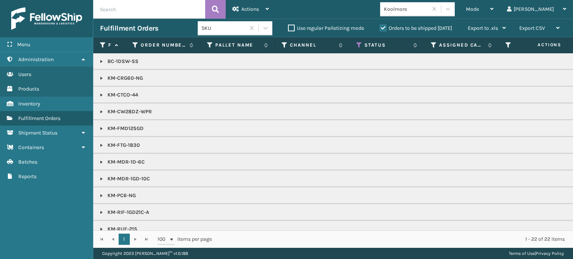
click at [100, 110] on link at bounding box center [102, 112] width 6 height 6
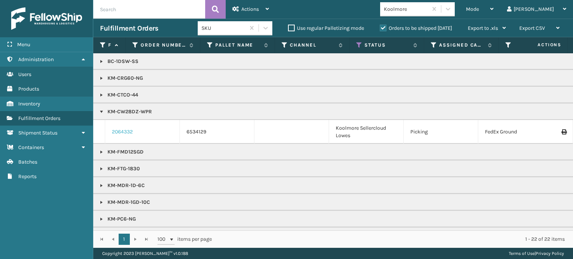
click at [121, 131] on link "2064332" at bounding box center [122, 131] width 21 height 7
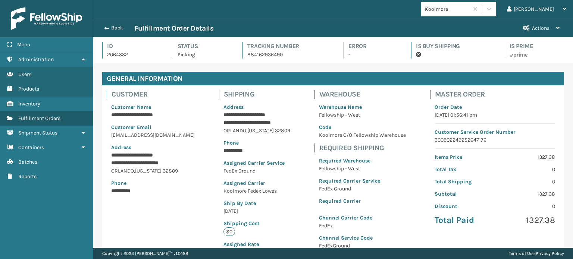
scroll to position [181, 0]
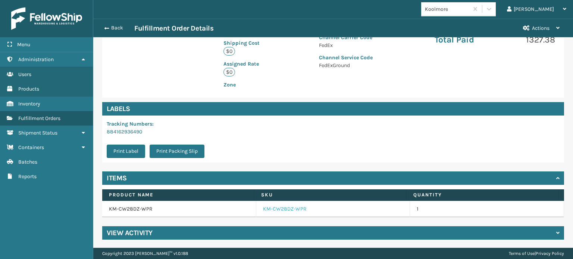
click at [272, 208] on link "KM-CW28DZ-WPR" at bounding box center [285, 209] width 44 height 7
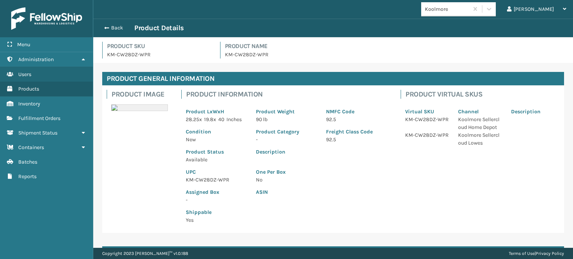
click at [198, 181] on p "KM-CW28DZ-WPR" at bounding box center [216, 180] width 61 height 8
drag, startPoint x: 198, startPoint y: 181, endPoint x: 194, endPoint y: 179, distance: 4.4
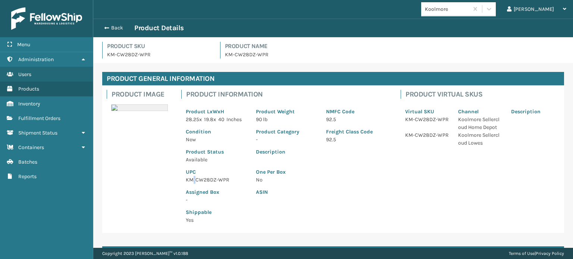
click at [194, 179] on p "KM-CW28DZ-WPR" at bounding box center [216, 180] width 61 height 8
copy p "KM-CW28DZ-WPR"
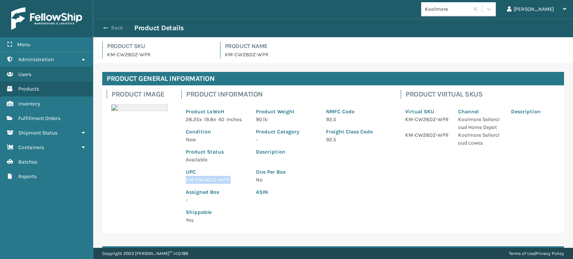
click at [110, 27] on button "Back" at bounding box center [117, 28] width 34 height 7
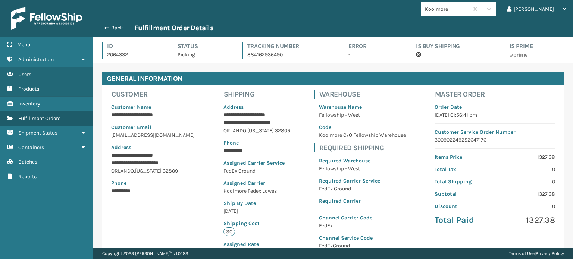
scroll to position [18, 479]
click at [110, 27] on button "Back" at bounding box center [117, 28] width 34 height 7
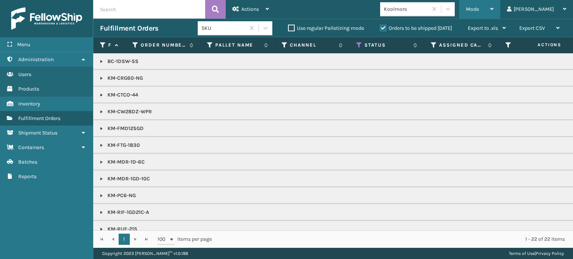
click at [494, 9] on div "Mode" at bounding box center [480, 9] width 28 height 19
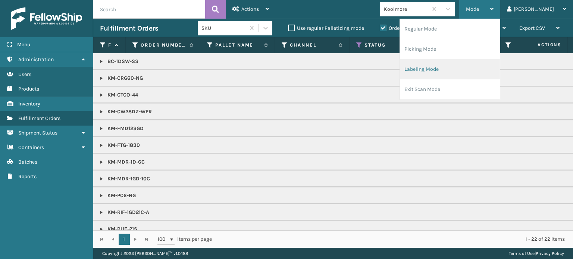
click at [490, 71] on li "Labeling Mode" at bounding box center [450, 69] width 100 height 20
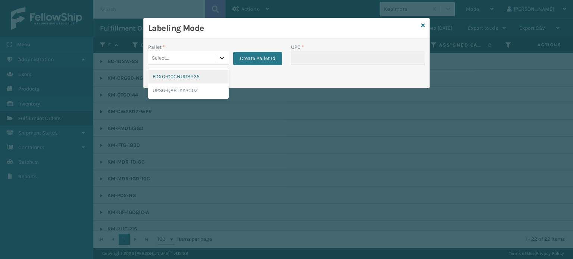
click at [219, 56] on icon at bounding box center [221, 57] width 7 height 7
click at [215, 77] on div "FDXG-C0CNUR8Y35" at bounding box center [188, 77] width 81 height 14
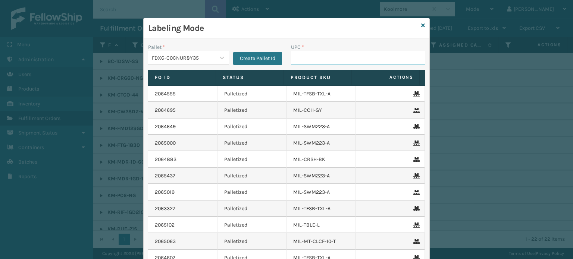
click at [313, 57] on input "UPC *" at bounding box center [358, 57] width 134 height 13
paste input "KM-CW28DZ-WPR"
type input "KM-CW28DZ-WPR"
click at [421, 23] on icon at bounding box center [423, 25] width 4 height 5
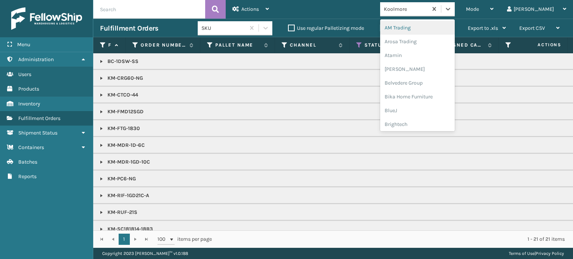
click at [428, 9] on div "Koolmore" at bounding box center [406, 9] width 44 height 8
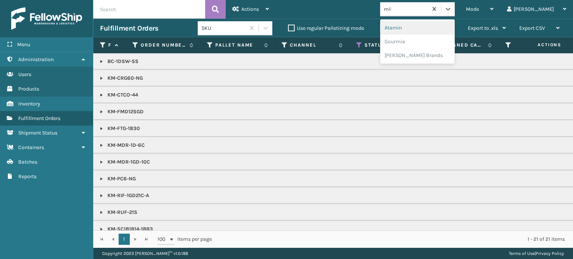
type input "mill"
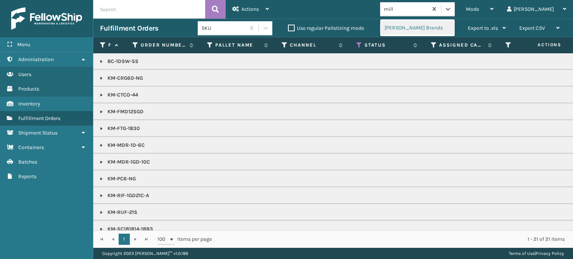
click at [445, 26] on div "[PERSON_NAME] Brands" at bounding box center [417, 28] width 75 height 14
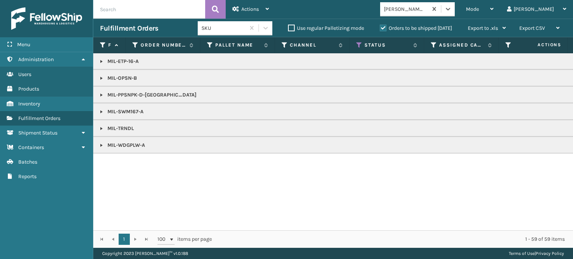
click at [101, 60] on link at bounding box center [102, 62] width 6 height 6
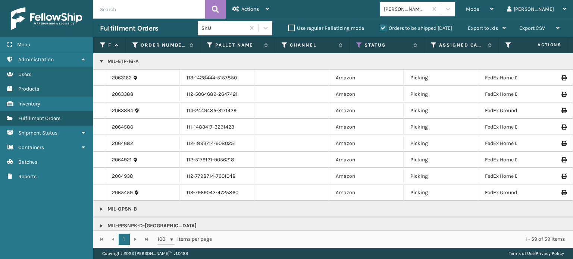
click at [110, 79] on td "2063162" at bounding box center [142, 78] width 75 height 16
click at [114, 79] on link "2063162" at bounding box center [122, 77] width 20 height 7
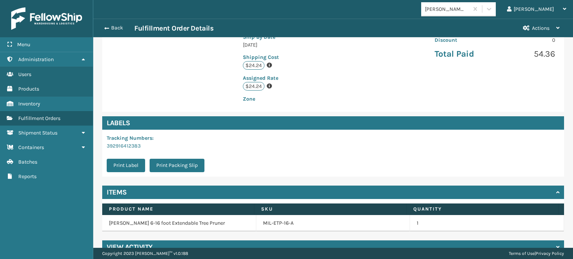
scroll to position [181, 0]
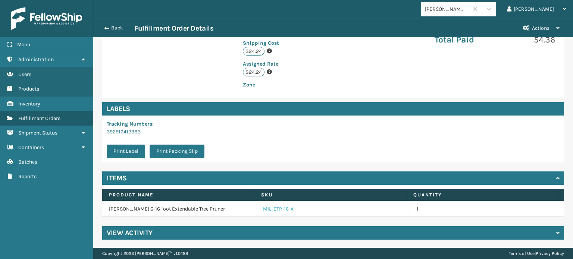
click at [272, 206] on link "MIL-ETP-16-A" at bounding box center [278, 209] width 31 height 7
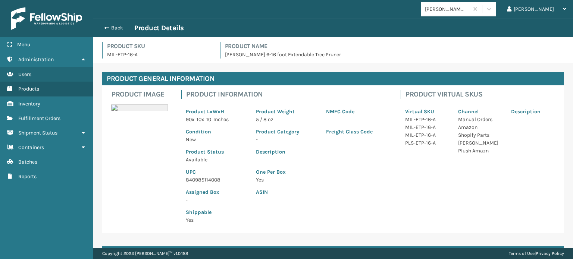
scroll to position [63, 0]
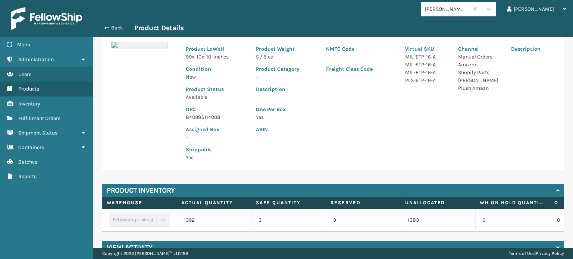
click at [208, 118] on p "840985114008" at bounding box center [216, 117] width 61 height 8
click at [116, 27] on button "Back" at bounding box center [117, 28] width 34 height 7
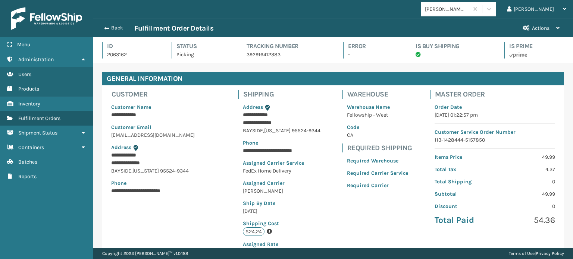
scroll to position [18, 479]
click at [116, 27] on button "Back" at bounding box center [117, 28] width 34 height 7
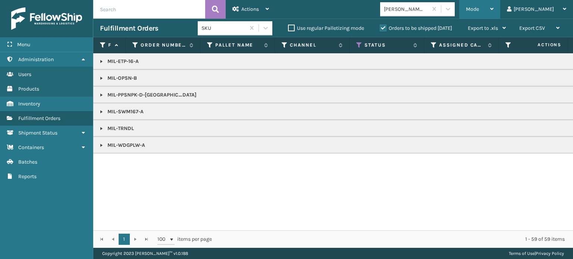
click at [479, 6] on span "Mode" at bounding box center [472, 9] width 13 height 6
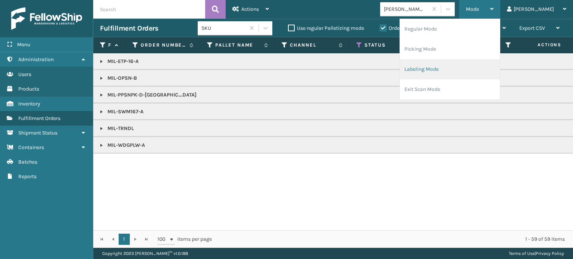
click at [472, 70] on li "Labeling Mode" at bounding box center [450, 69] width 100 height 20
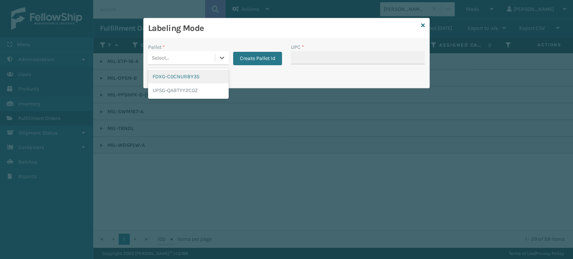
drag, startPoint x: 221, startPoint y: 57, endPoint x: 211, endPoint y: 80, distance: 24.7
click at [211, 65] on div "option FDXG-C0CNUR8Y35 focused, 1 of 2. 2 results available. Use Up and Down to…" at bounding box center [188, 58] width 81 height 14
click at [211, 80] on div "FDXG-C0CNUR8Y35" at bounding box center [188, 77] width 81 height 14
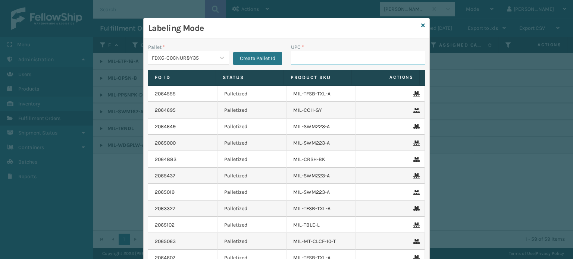
click at [304, 58] on input "UPC *" at bounding box center [358, 57] width 134 height 13
paste input "840985114008"
type input "840985114008"
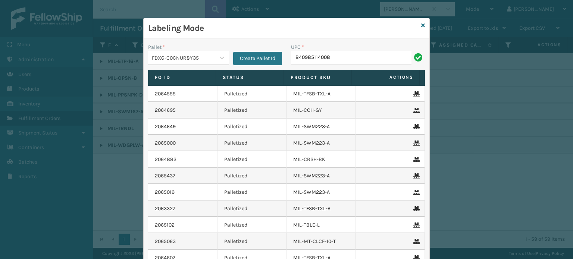
type input "840985114008"
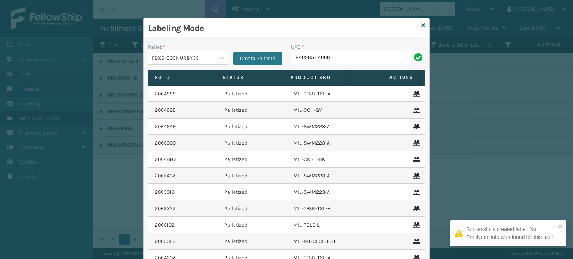
type input "840985114008"
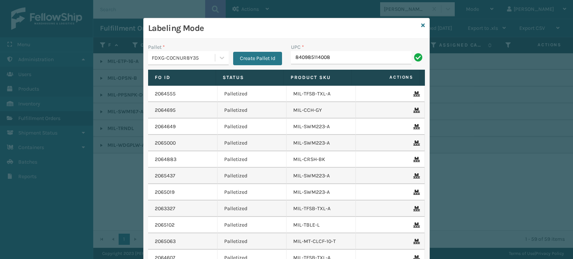
type input "840985114008"
click at [421, 24] on icon at bounding box center [423, 25] width 4 height 5
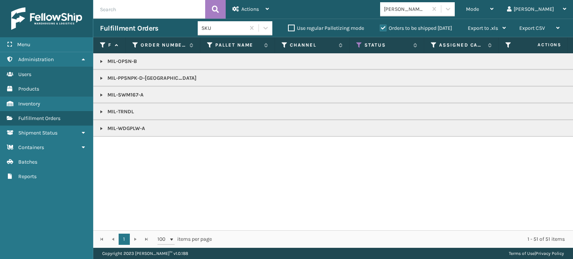
click at [101, 128] on link at bounding box center [102, 129] width 6 height 6
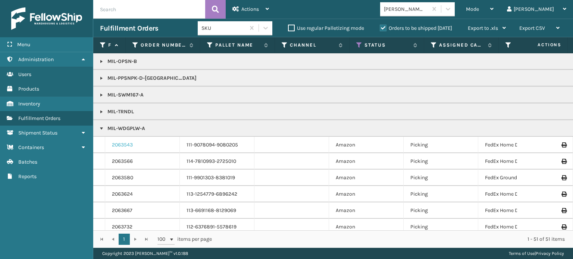
click at [124, 146] on link "2063543" at bounding box center [122, 144] width 21 height 7
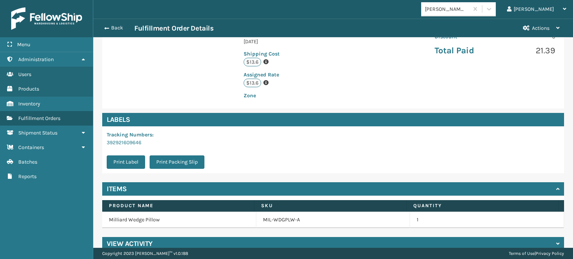
scroll to position [181, 0]
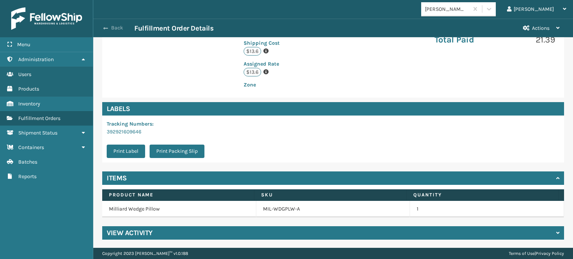
click at [113, 25] on button "Back" at bounding box center [117, 28] width 34 height 7
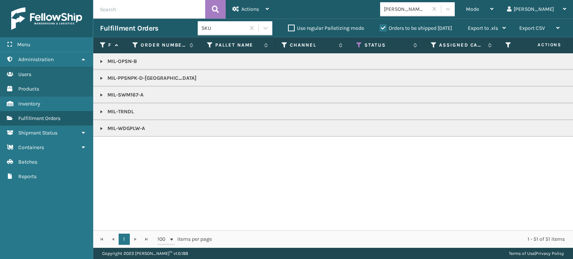
click at [99, 128] on link at bounding box center [102, 129] width 6 height 6
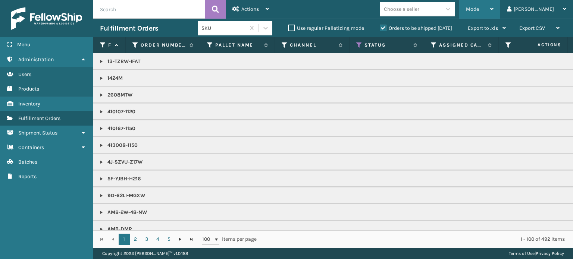
click at [494, 6] on div "Mode" at bounding box center [480, 9] width 28 height 19
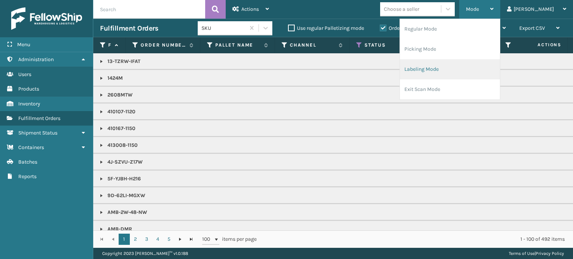
click at [471, 65] on li "Labeling Mode" at bounding box center [450, 69] width 100 height 20
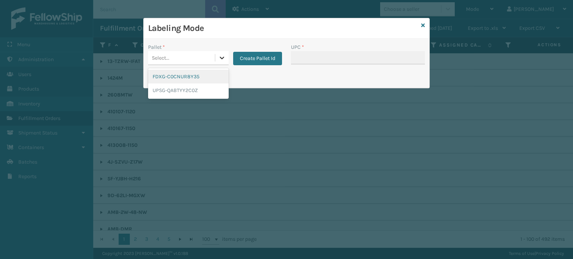
click at [220, 57] on icon at bounding box center [222, 58] width 4 height 3
click at [215, 74] on div "FDXG-C0CNUR8Y35" at bounding box center [188, 77] width 81 height 14
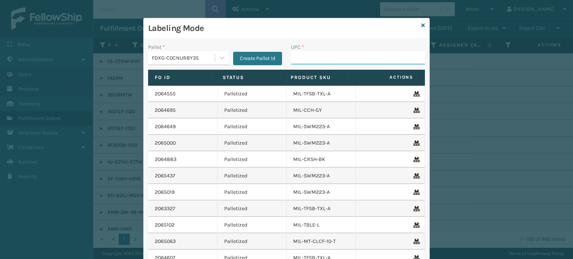
click at [310, 58] on input "UPC *" at bounding box center [358, 57] width 134 height 13
type input "8048794"
type input "8048794824"
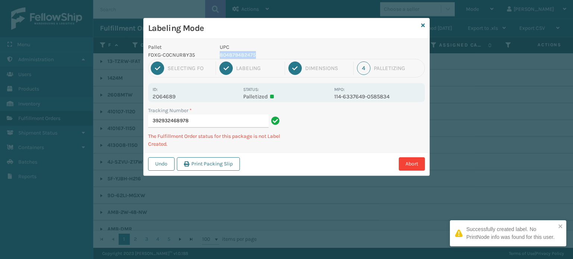
drag, startPoint x: 310, startPoint y: 58, endPoint x: 358, endPoint y: 43, distance: 50.5
click at [358, 43] on div "Pallet FDXG-C0CNUR8Y35 UPC 804879482475" at bounding box center [287, 51] width 286 height 16
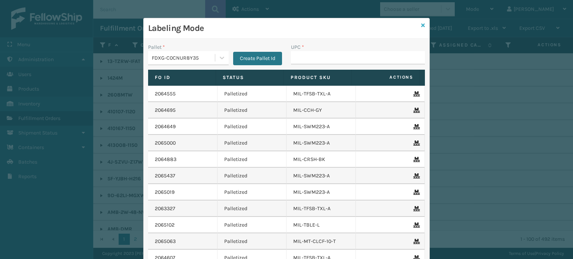
click at [421, 24] on icon at bounding box center [423, 25] width 4 height 5
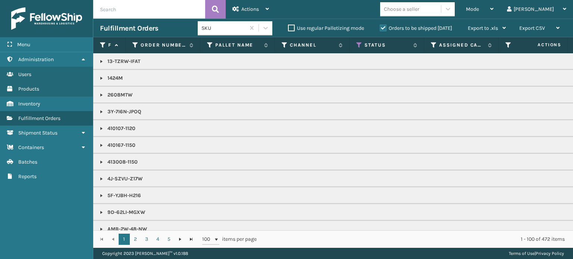
click at [419, 11] on div "Choose a seller" at bounding box center [401, 9] width 35 height 8
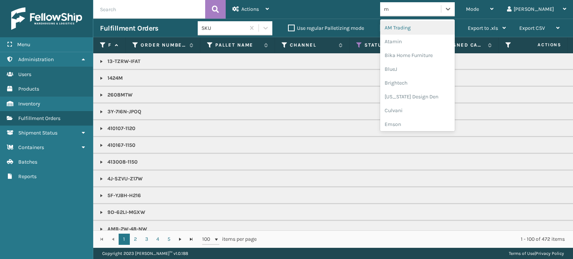
type input "mi"
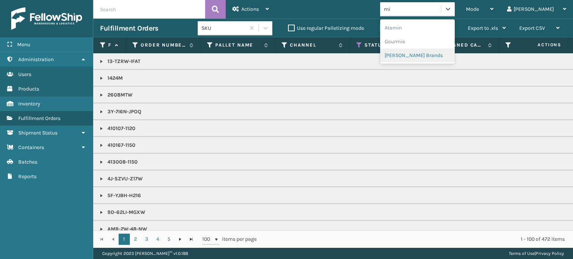
click at [449, 53] on div "[PERSON_NAME] Brands" at bounding box center [417, 56] width 75 height 14
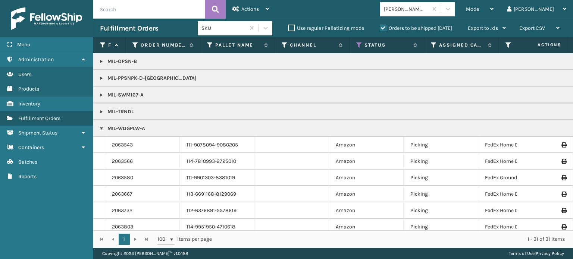
click at [101, 93] on link at bounding box center [102, 95] width 6 height 6
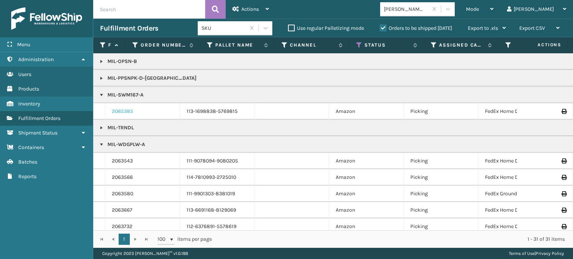
click at [125, 112] on link "2065385" at bounding box center [122, 111] width 21 height 7
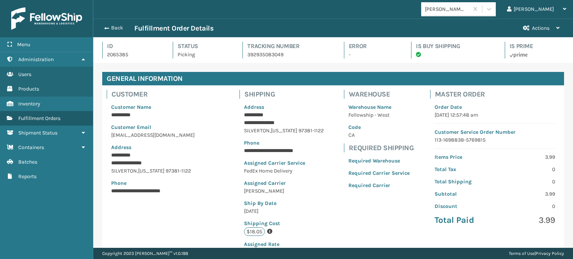
scroll to position [18, 479]
click at [114, 29] on button "Back" at bounding box center [117, 28] width 34 height 7
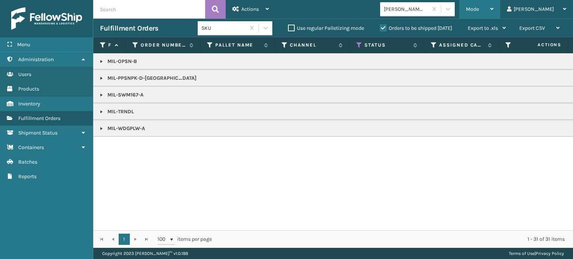
click at [494, 4] on div "Mode" at bounding box center [480, 9] width 28 height 19
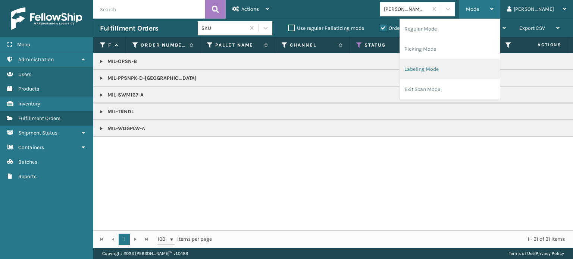
click at [488, 68] on li "Labeling Mode" at bounding box center [450, 69] width 100 height 20
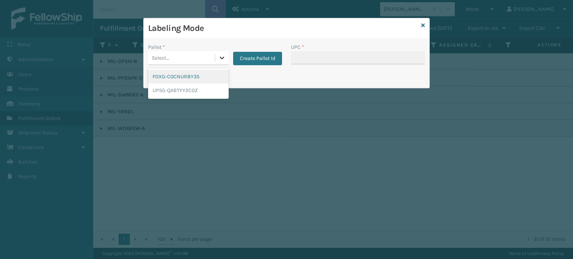
click at [225, 57] on icon at bounding box center [221, 57] width 7 height 7
click at [207, 78] on div "FDXG-C0CNUR8Y35" at bounding box center [188, 77] width 81 height 14
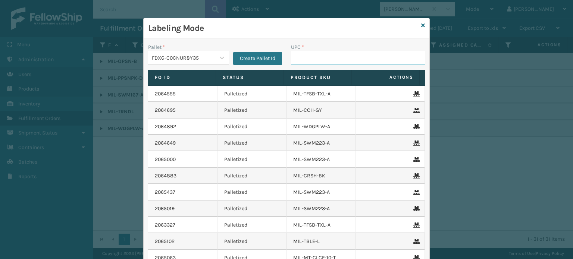
click at [310, 55] on input "UPC *" at bounding box center [358, 57] width 134 height 13
click at [424, 24] on div "Labeling Mode" at bounding box center [287, 28] width 286 height 21
drag, startPoint x: 424, startPoint y: 24, endPoint x: 419, endPoint y: 24, distance: 4.1
click at [419, 24] on div "Labeling Mode Pallet * FDXG-C0CNUR8Y35 Create Pallet Id UPC * Fo Id Status Prod…" at bounding box center [286, 163] width 287 height 291
click at [421, 24] on icon at bounding box center [423, 25] width 4 height 5
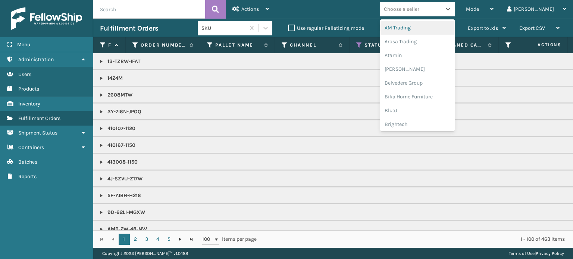
click at [441, 9] on div "Choose a seller" at bounding box center [410, 9] width 61 height 12
type input "em"
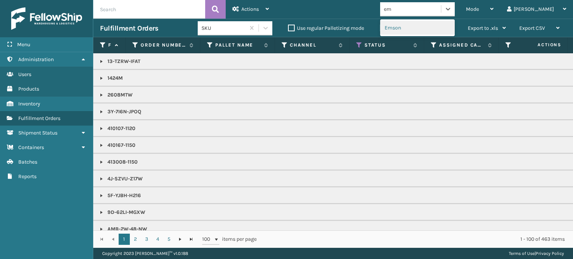
click at [454, 29] on div "Emson" at bounding box center [417, 28] width 75 height 14
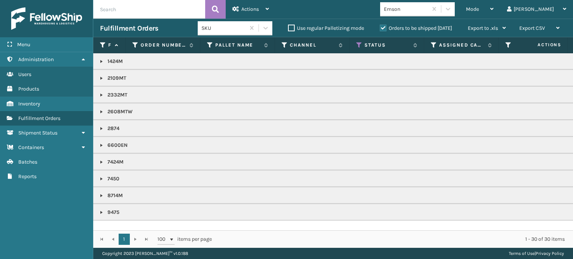
click at [100, 210] on link at bounding box center [102, 213] width 6 height 6
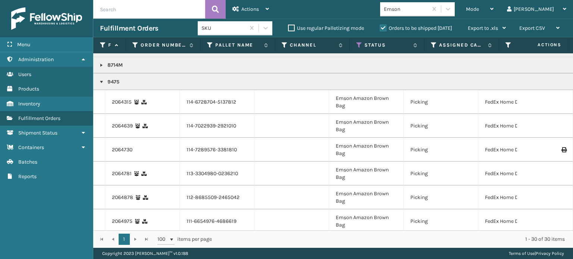
scroll to position [130, 0]
click at [120, 101] on link "2064315" at bounding box center [122, 102] width 20 height 7
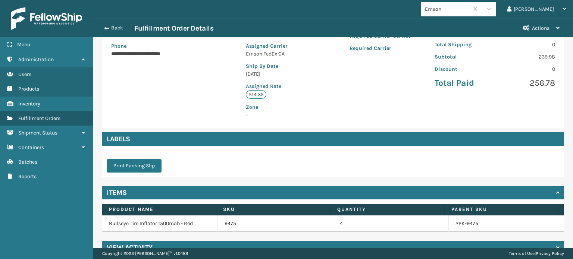
scroll to position [141, 0]
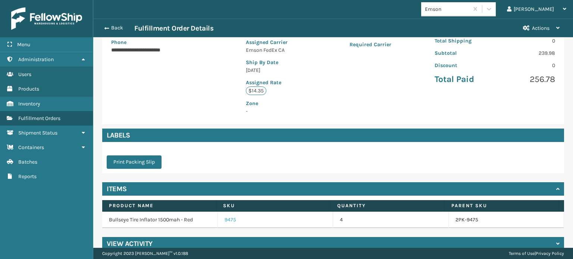
click at [229, 219] on link "9475" at bounding box center [231, 219] width 12 height 7
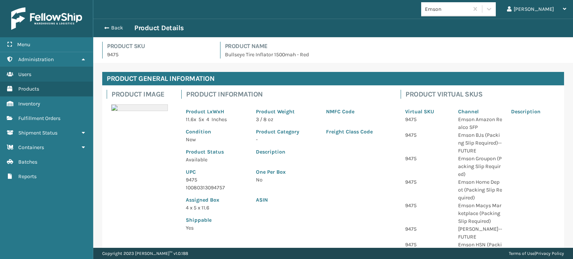
click at [197, 179] on p "9475" at bounding box center [216, 180] width 61 height 8
click at [188, 180] on p "9475" at bounding box center [216, 180] width 61 height 8
click at [109, 27] on button "Back" at bounding box center [117, 28] width 34 height 7
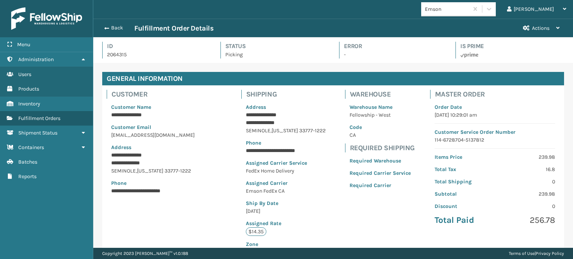
scroll to position [18, 479]
click at [109, 27] on button "Back" at bounding box center [117, 28] width 34 height 7
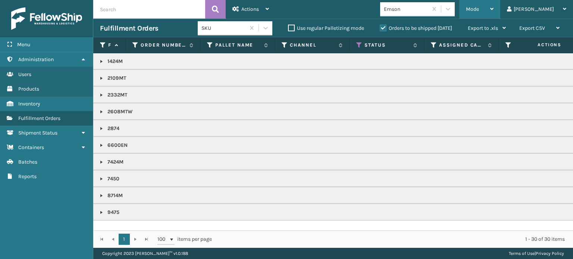
click at [494, 6] on div "Mode" at bounding box center [480, 9] width 28 height 19
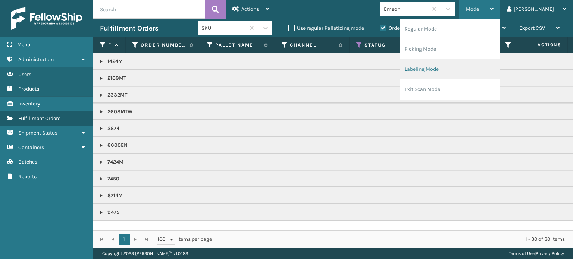
click at [482, 66] on li "Labeling Mode" at bounding box center [450, 69] width 100 height 20
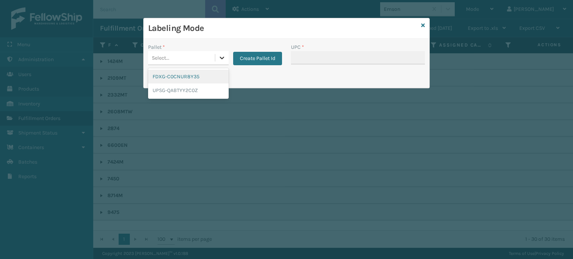
click at [224, 56] on icon at bounding box center [221, 57] width 7 height 7
click at [219, 73] on div "FDXG-C0CNUR8Y35" at bounding box center [188, 77] width 81 height 14
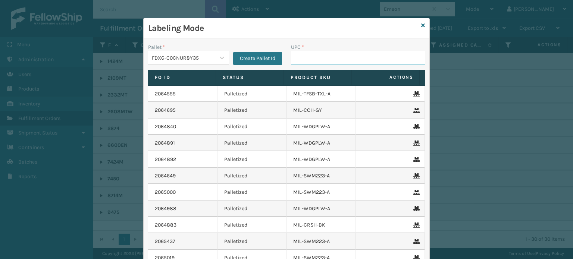
click at [305, 53] on input "UPC *" at bounding box center [358, 57] width 134 height 13
paste input "9475"
type input "9475"
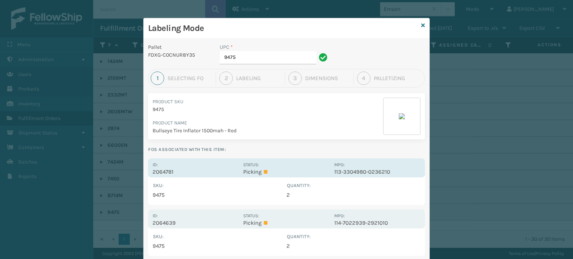
click at [293, 163] on div "Status: Picking" at bounding box center [286, 168] width 86 height 15
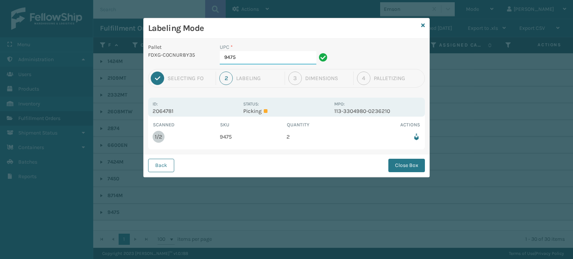
click at [259, 58] on input "9475" at bounding box center [268, 57] width 97 height 13
click at [401, 166] on button "Close Box" at bounding box center [406, 165] width 37 height 13
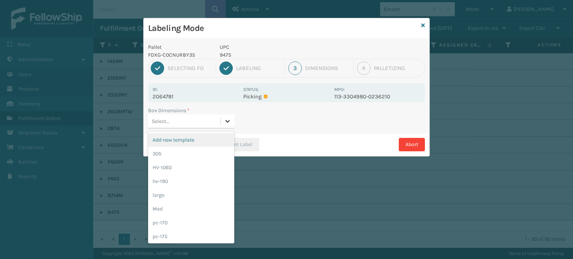
click at [229, 118] on icon at bounding box center [227, 121] width 7 height 7
click at [194, 210] on div "Med" at bounding box center [191, 209] width 86 height 14
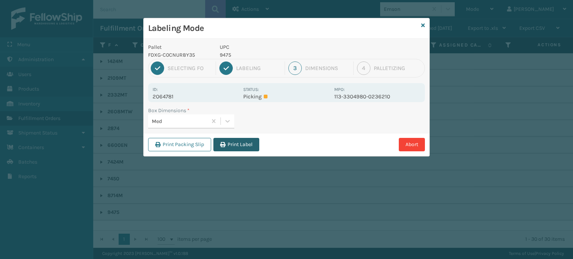
click at [231, 144] on button "Print Label" at bounding box center [236, 144] width 46 height 13
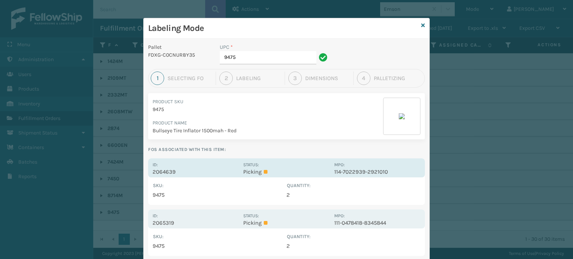
click at [302, 163] on div "Status: Picking" at bounding box center [286, 168] width 86 height 15
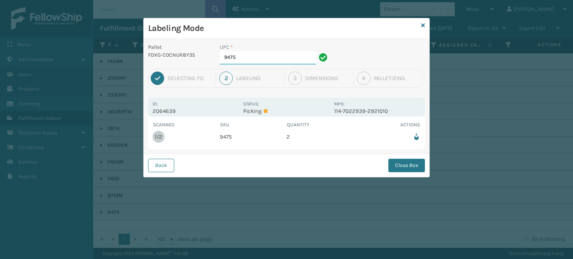
click at [266, 53] on input "9475" at bounding box center [268, 57] width 97 height 13
click at [415, 163] on button "Close Box" at bounding box center [406, 165] width 37 height 13
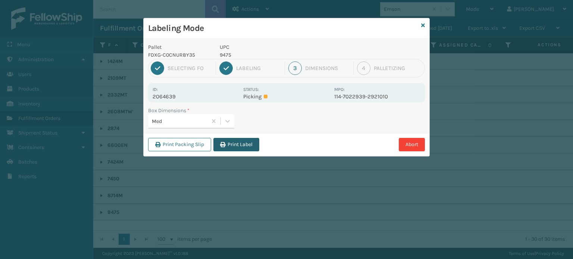
click at [230, 146] on button "Print Label" at bounding box center [236, 144] width 46 height 13
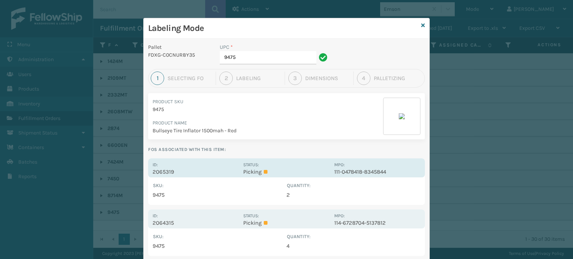
click at [285, 168] on div "Status: Picking" at bounding box center [286, 168] width 86 height 15
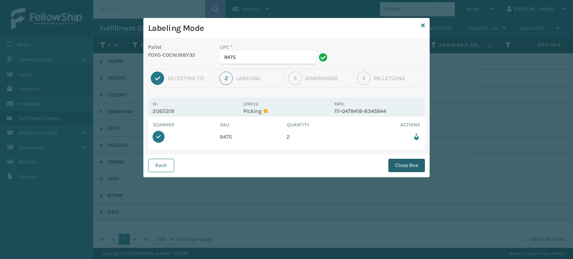
click at [395, 167] on button "Close Box" at bounding box center [406, 165] width 37 height 13
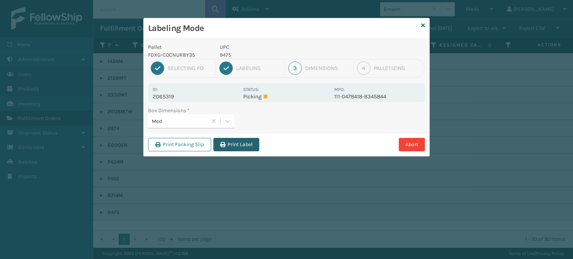
click at [234, 147] on button "Print Label" at bounding box center [236, 144] width 46 height 13
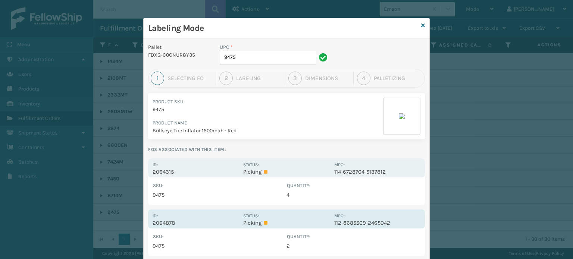
click at [310, 225] on p "Picking" at bounding box center [286, 223] width 86 height 7
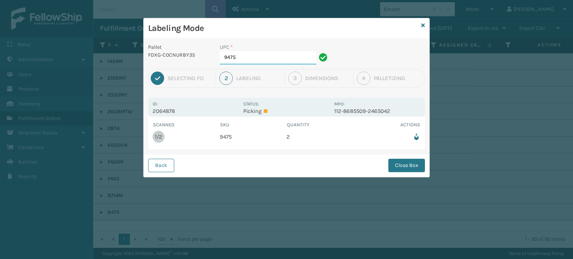
click at [265, 57] on input "9475" at bounding box center [268, 57] width 97 height 13
click at [399, 167] on button "Close Box" at bounding box center [406, 165] width 37 height 13
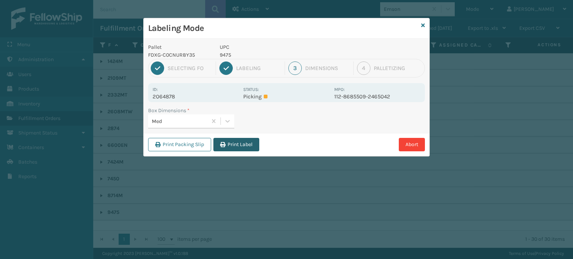
click at [252, 147] on button "Print Label" at bounding box center [236, 144] width 46 height 13
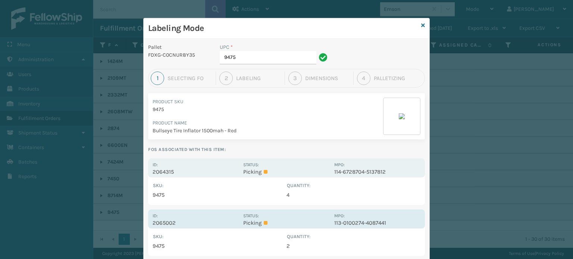
click at [314, 214] on div "Status: Picking" at bounding box center [286, 219] width 86 height 15
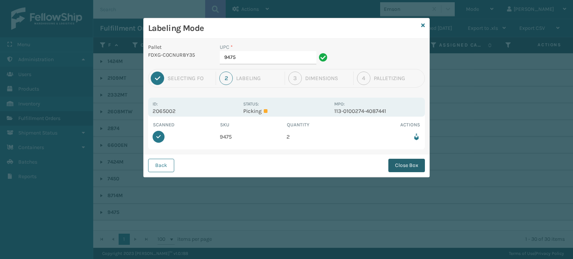
click at [410, 162] on button "Close Box" at bounding box center [406, 165] width 37 height 13
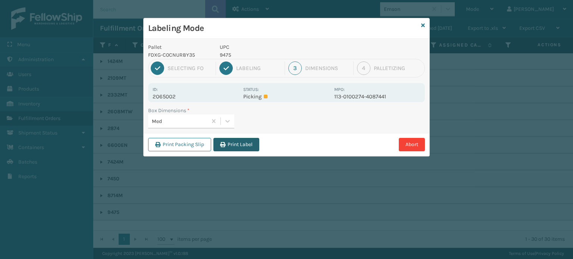
click at [236, 141] on button "Print Label" at bounding box center [236, 144] width 46 height 13
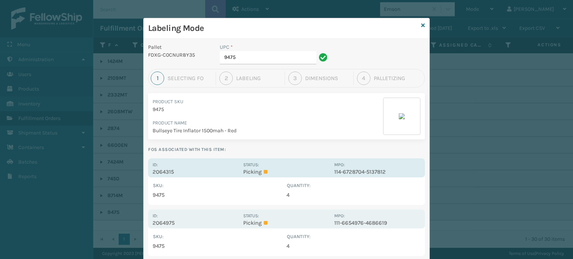
click at [297, 166] on div "Status: Picking" at bounding box center [286, 168] width 86 height 15
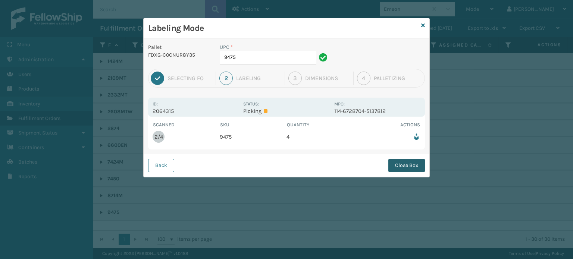
click at [418, 162] on button "Close Box" at bounding box center [406, 165] width 37 height 13
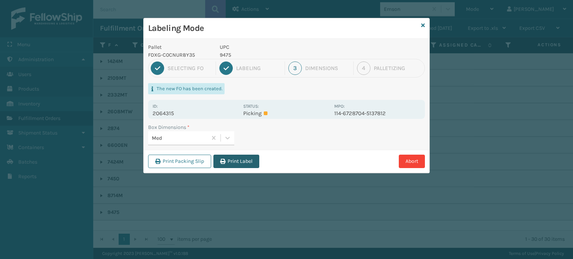
click at [231, 166] on button "Print Label" at bounding box center [236, 161] width 46 height 13
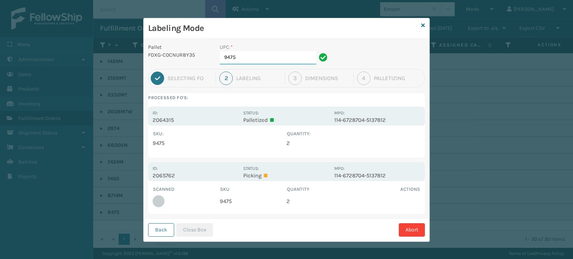
click at [250, 58] on input "9475" at bounding box center [268, 57] width 97 height 13
click at [200, 233] on button "Close Box" at bounding box center [194, 230] width 37 height 13
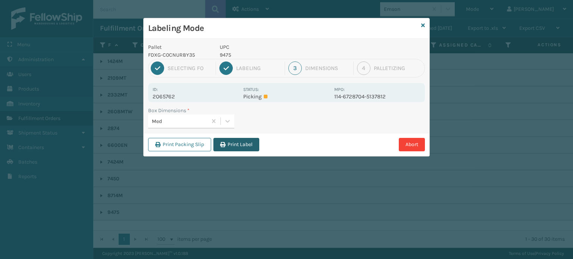
click at [236, 144] on button "Print Label" at bounding box center [236, 144] width 46 height 13
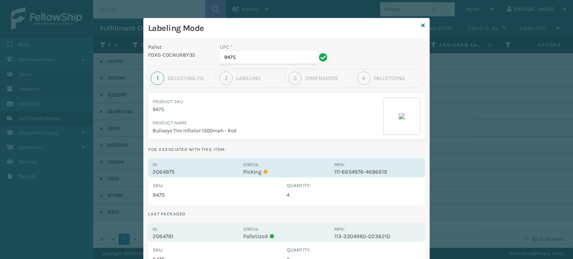
click at [292, 167] on div "Status: Picking" at bounding box center [286, 168] width 86 height 15
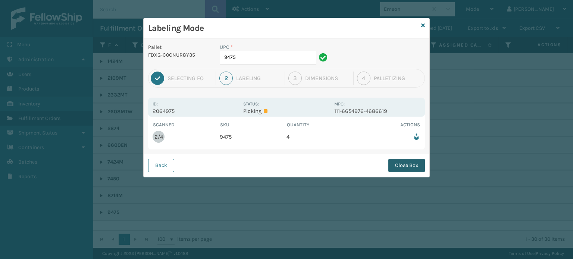
click at [412, 166] on button "Close Box" at bounding box center [406, 165] width 37 height 13
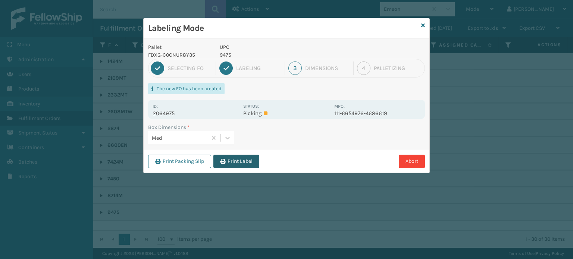
click at [231, 160] on button "Print Label" at bounding box center [236, 161] width 46 height 13
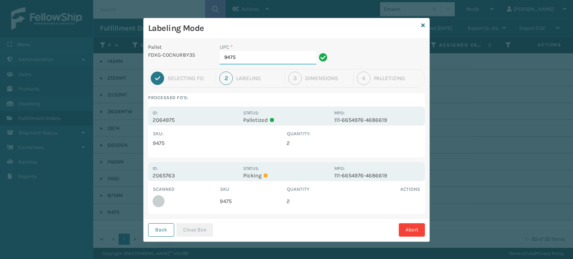
click at [254, 55] on input "9475" at bounding box center [268, 57] width 97 height 13
click at [198, 232] on button "Close Box" at bounding box center [194, 230] width 37 height 13
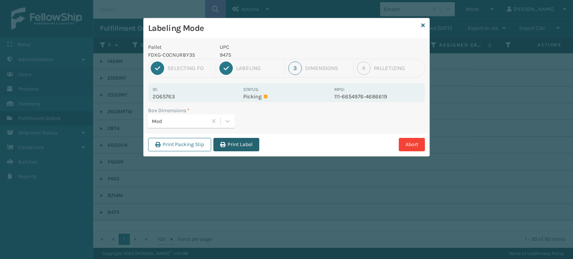
click at [242, 146] on button "Print Label" at bounding box center [236, 144] width 46 height 13
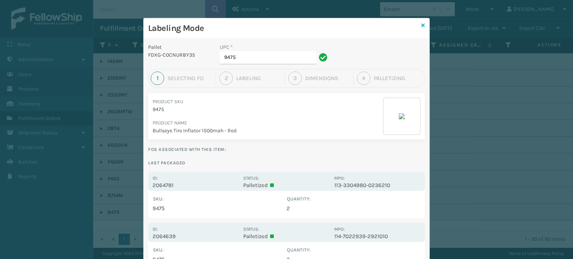
click at [421, 23] on icon at bounding box center [423, 25] width 4 height 5
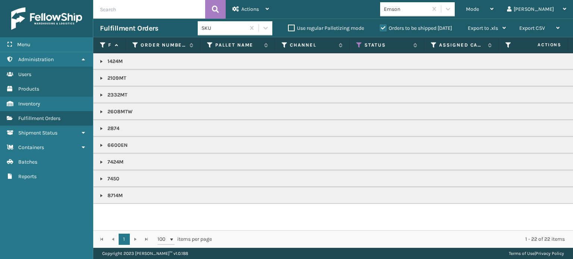
click at [101, 61] on link at bounding box center [102, 62] width 6 height 6
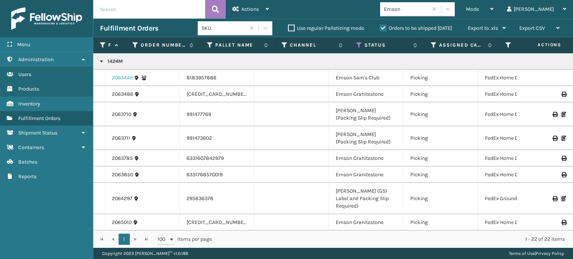
click at [122, 76] on link "2063449" at bounding box center [122, 77] width 21 height 7
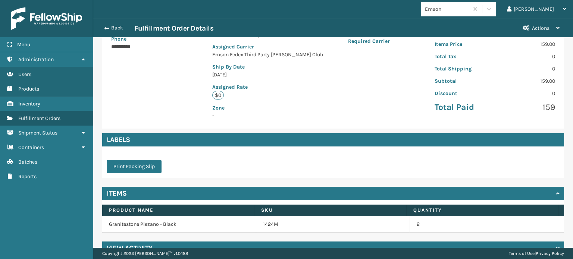
scroll to position [160, 0]
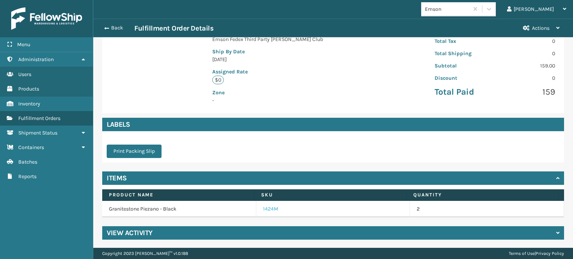
click at [270, 211] on link "1424M" at bounding box center [270, 209] width 15 height 7
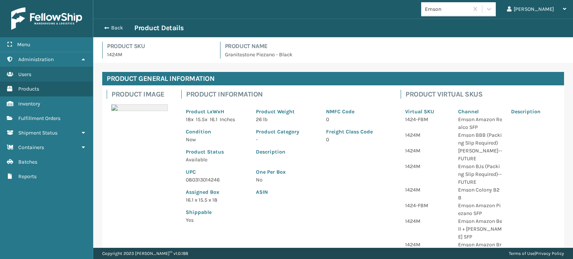
click at [204, 180] on p "080313014246" at bounding box center [216, 180] width 61 height 8
click at [115, 25] on button "Back" at bounding box center [117, 28] width 34 height 7
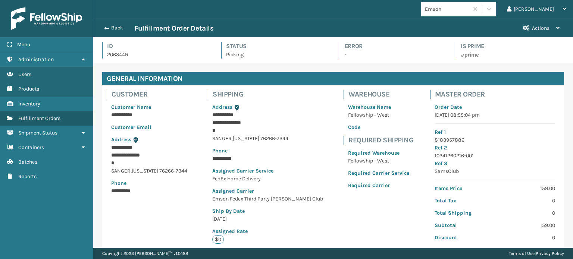
scroll to position [18, 479]
click at [115, 25] on button "Back" at bounding box center [117, 28] width 34 height 7
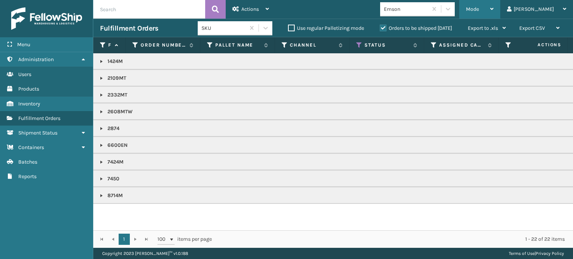
click at [479, 8] on span "Mode" at bounding box center [472, 9] width 13 height 6
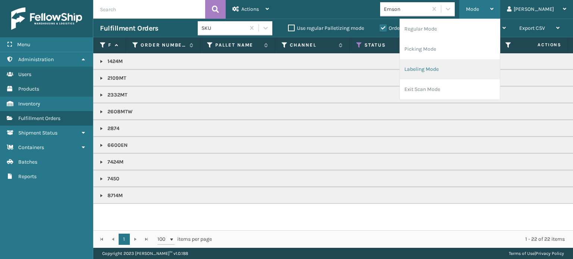
click at [490, 73] on li "Labeling Mode" at bounding box center [450, 69] width 100 height 20
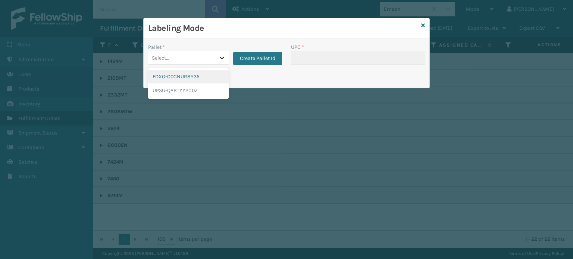
click at [223, 61] on icon at bounding box center [221, 57] width 7 height 7
click at [220, 79] on div "FDXG-C0CNUR8Y35" at bounding box center [188, 77] width 81 height 14
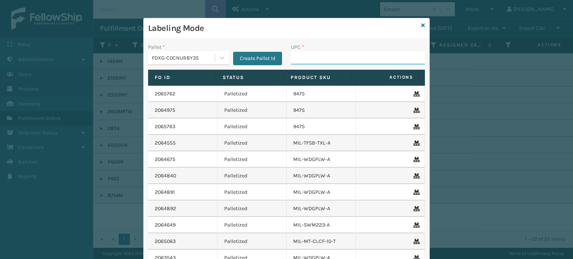
click at [314, 53] on input "UPC *" at bounding box center [358, 57] width 134 height 13
paste input "080313014246"
click at [440, 141] on div "Labeling Mode Pallet * FDXG-C0CNUR8Y35 Create Pallet Id UPC * 080313014246 Fo I…" at bounding box center [286, 129] width 573 height 259
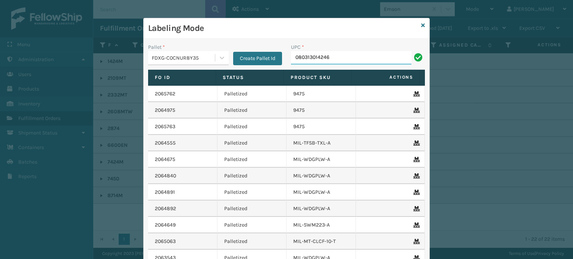
click at [440, 141] on div "Labeling Mode Pallet * FDXG-C0CNUR8Y35 Create Pallet Id UPC * 080313014246 Fo I…" at bounding box center [286, 129] width 573 height 259
type input "080313014246"
